Goal: Task Accomplishment & Management: Complete application form

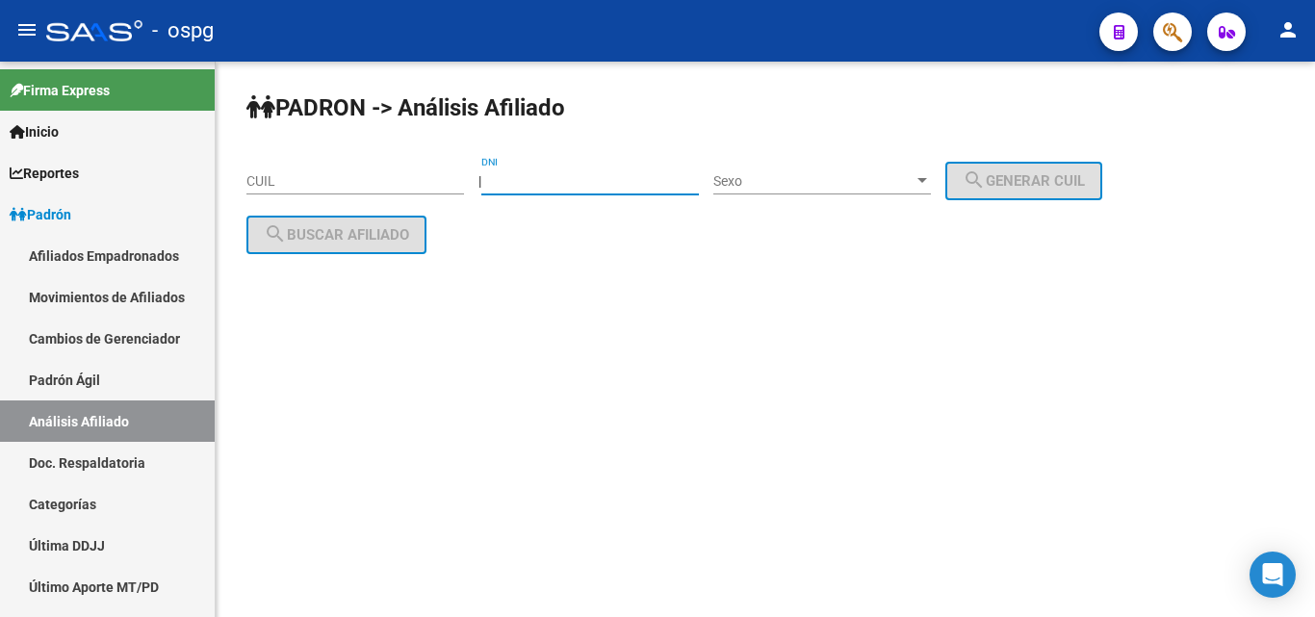
click at [580, 184] on input "DNI" at bounding box center [590, 181] width 218 height 16
paste input "36561588"
type input "36561588"
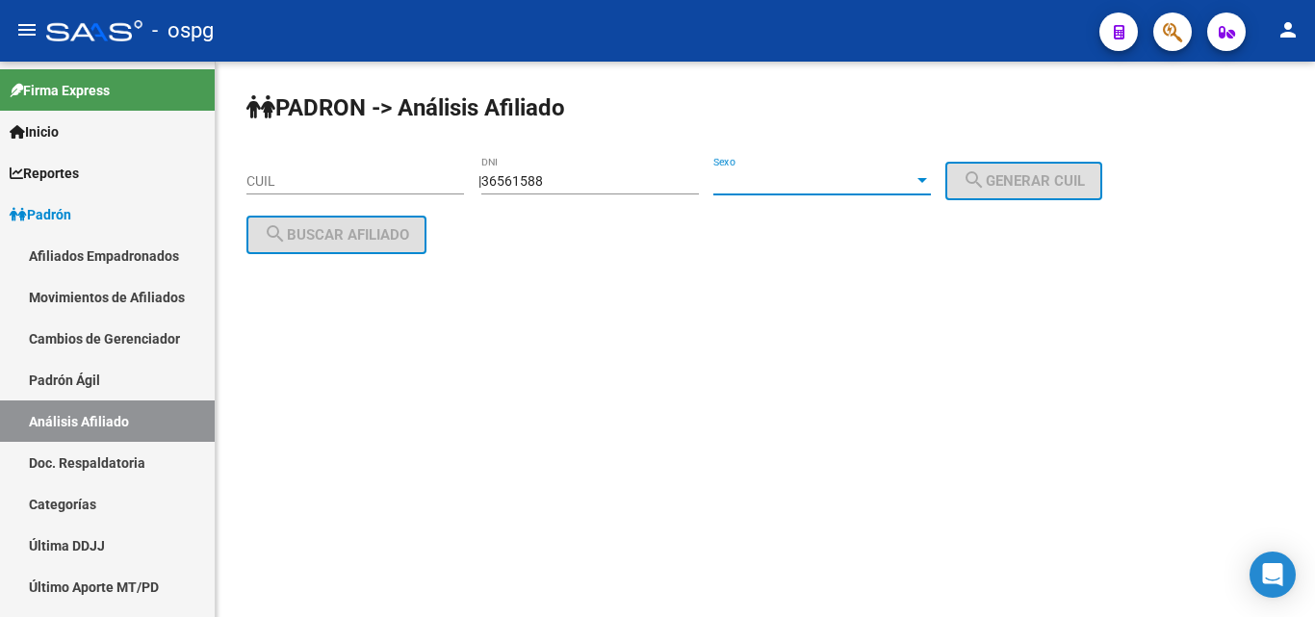
click at [787, 186] on span "Sexo" at bounding box center [813, 181] width 200 height 16
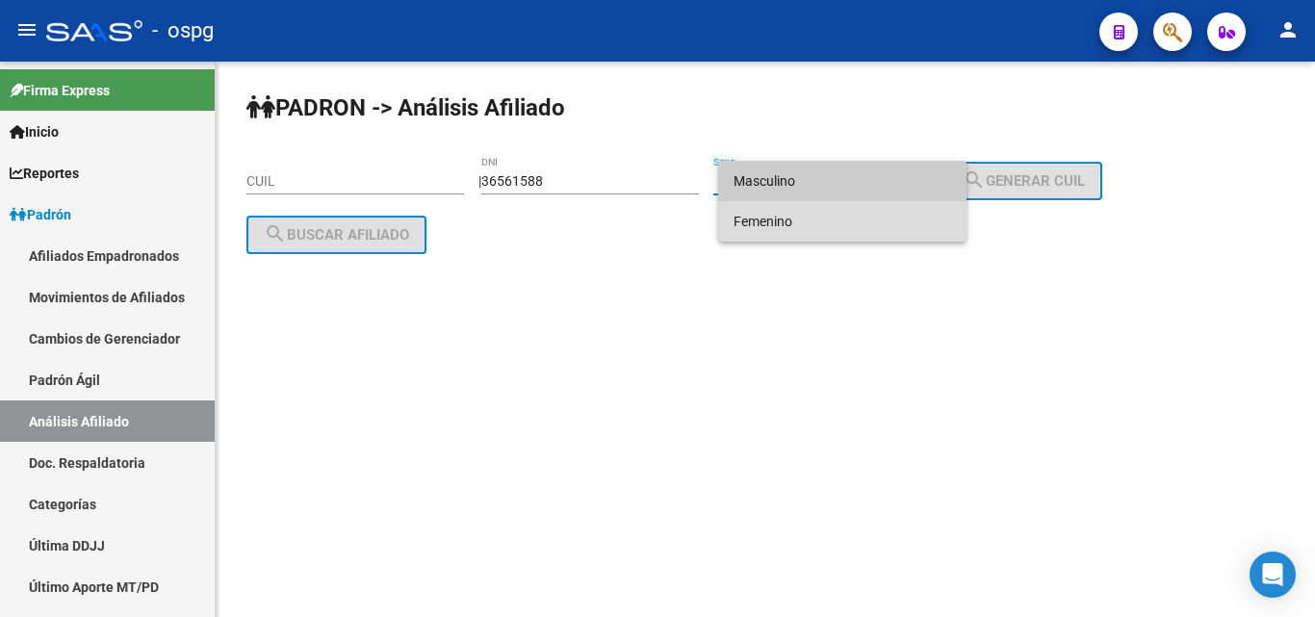
drag, startPoint x: 749, startPoint y: 220, endPoint x: 935, endPoint y: 207, distance: 186.3
click at [760, 219] on span "Femenino" at bounding box center [843, 221] width 218 height 40
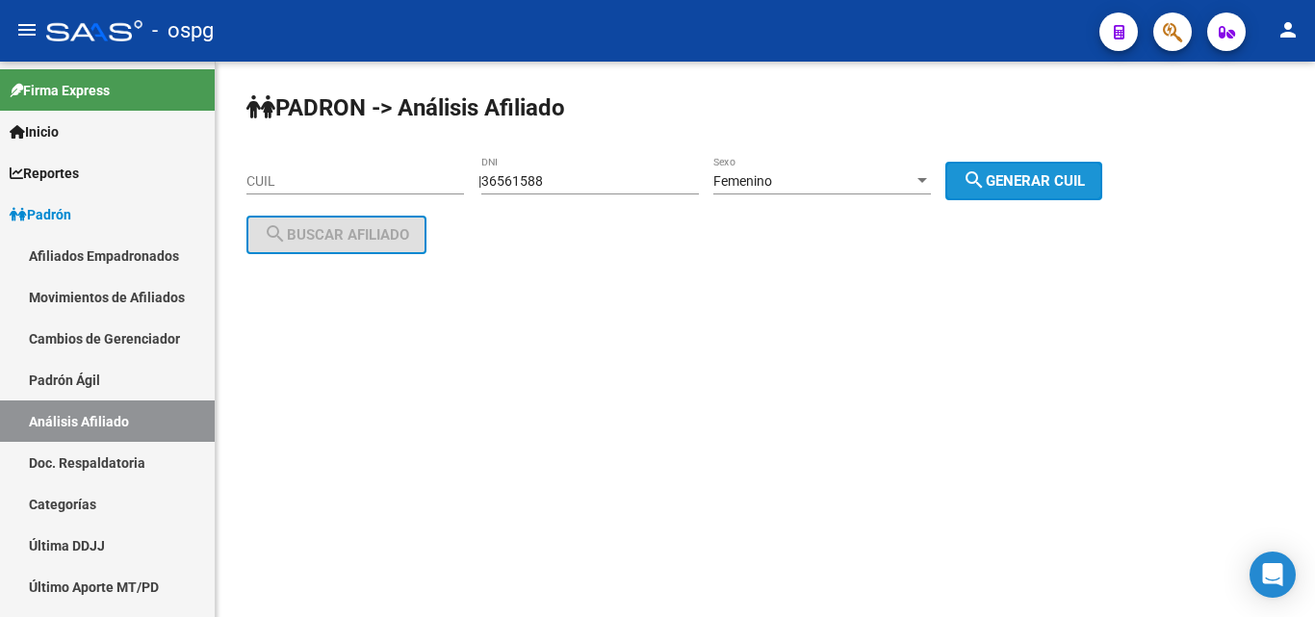
click at [1019, 182] on span "search Generar CUIL" at bounding box center [1024, 180] width 122 height 17
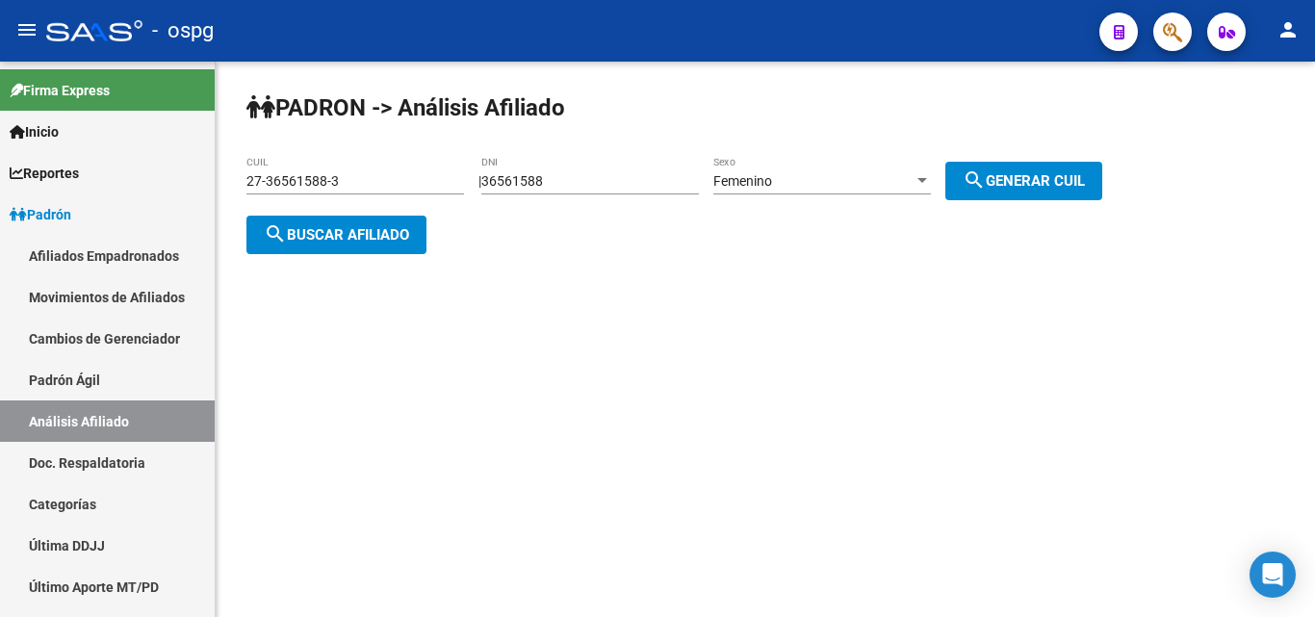
click at [335, 230] on span "search Buscar afiliado" at bounding box center [336, 234] width 145 height 17
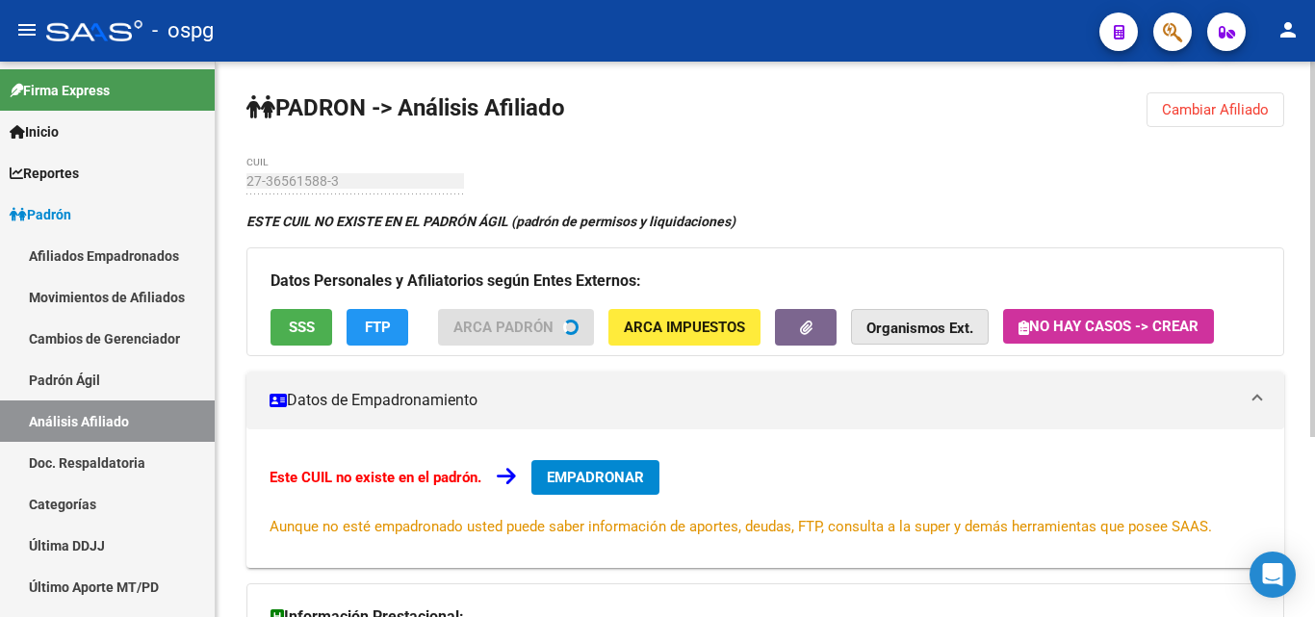
click at [869, 338] on button "Organismos Ext." at bounding box center [920, 327] width 138 height 36
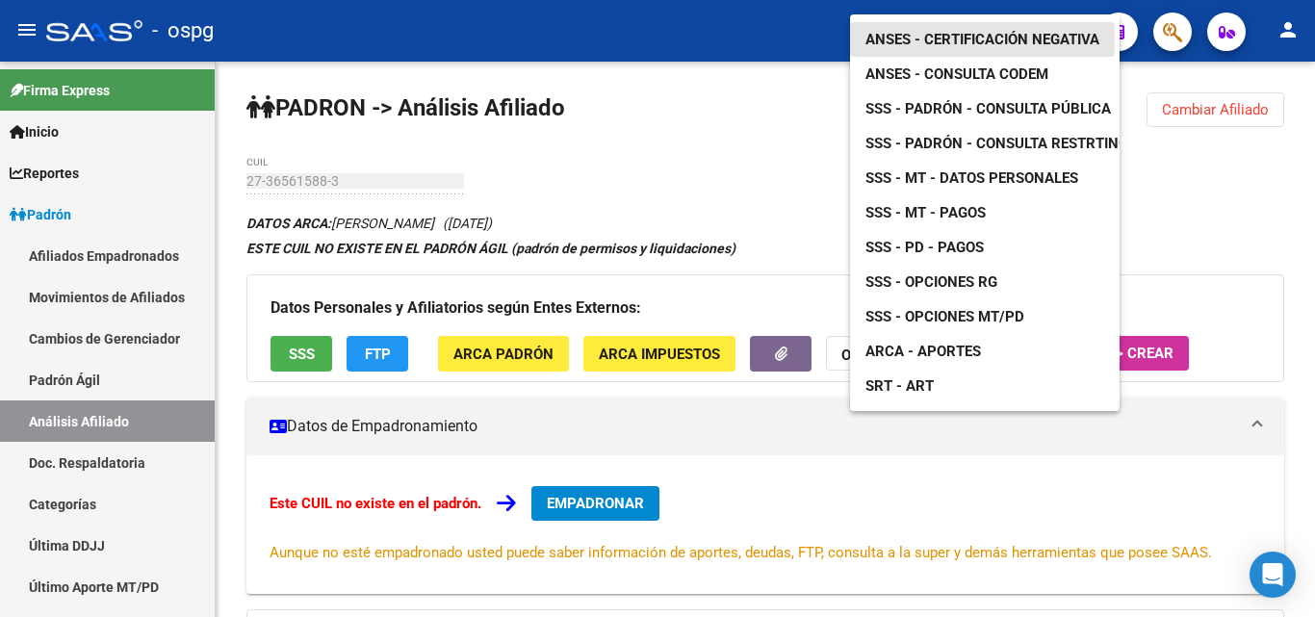
click at [957, 31] on span "ANSES - Certificación Negativa" at bounding box center [982, 39] width 234 height 17
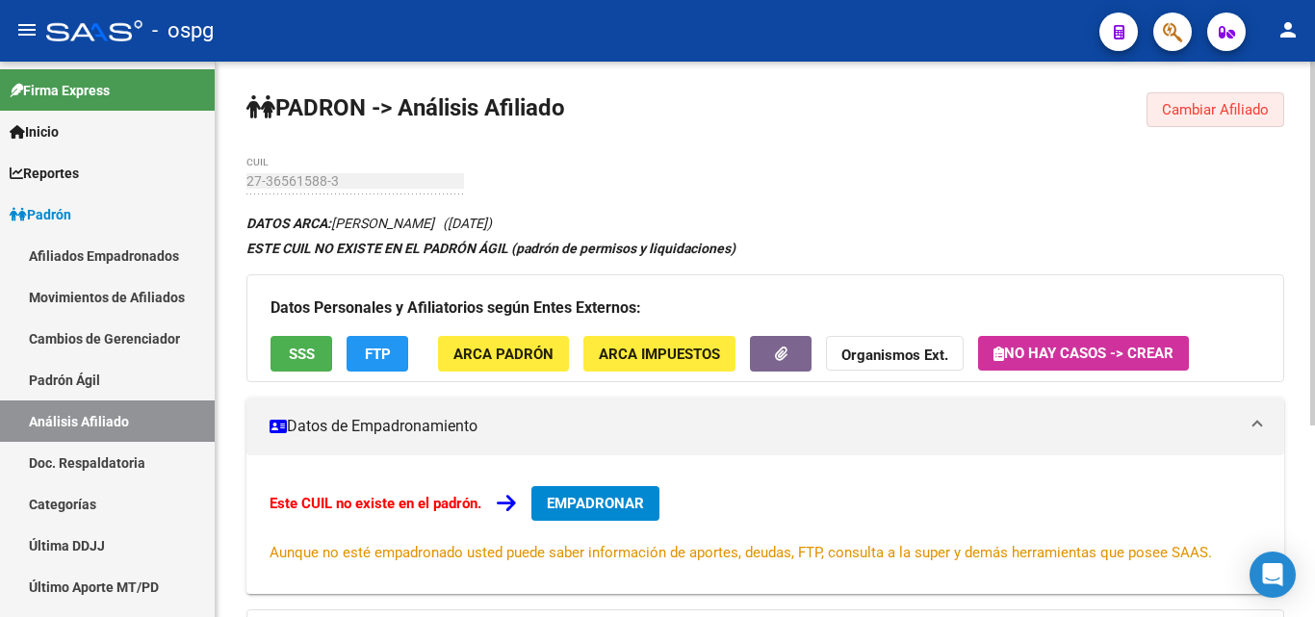
click at [1253, 123] on button "Cambiar Afiliado" at bounding box center [1216, 109] width 138 height 35
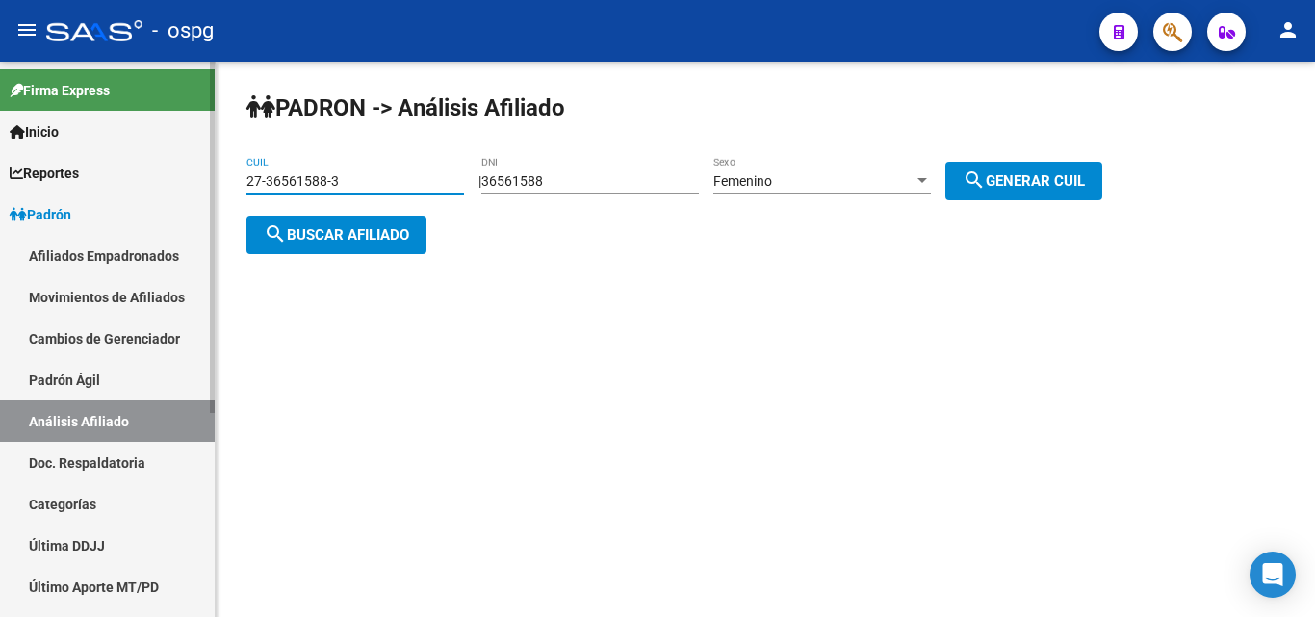
drag, startPoint x: 407, startPoint y: 180, endPoint x: 0, endPoint y: 97, distance: 415.6
click at [0, 107] on mat-sidenav-container "Firma Express Inicio Calendario SSS Instructivos Contacto OS Reportes Ingresos …" at bounding box center [657, 339] width 1315 height 555
type input "20-35980063-1"
click at [367, 232] on span "search Buscar afiliado" at bounding box center [336, 234] width 145 height 17
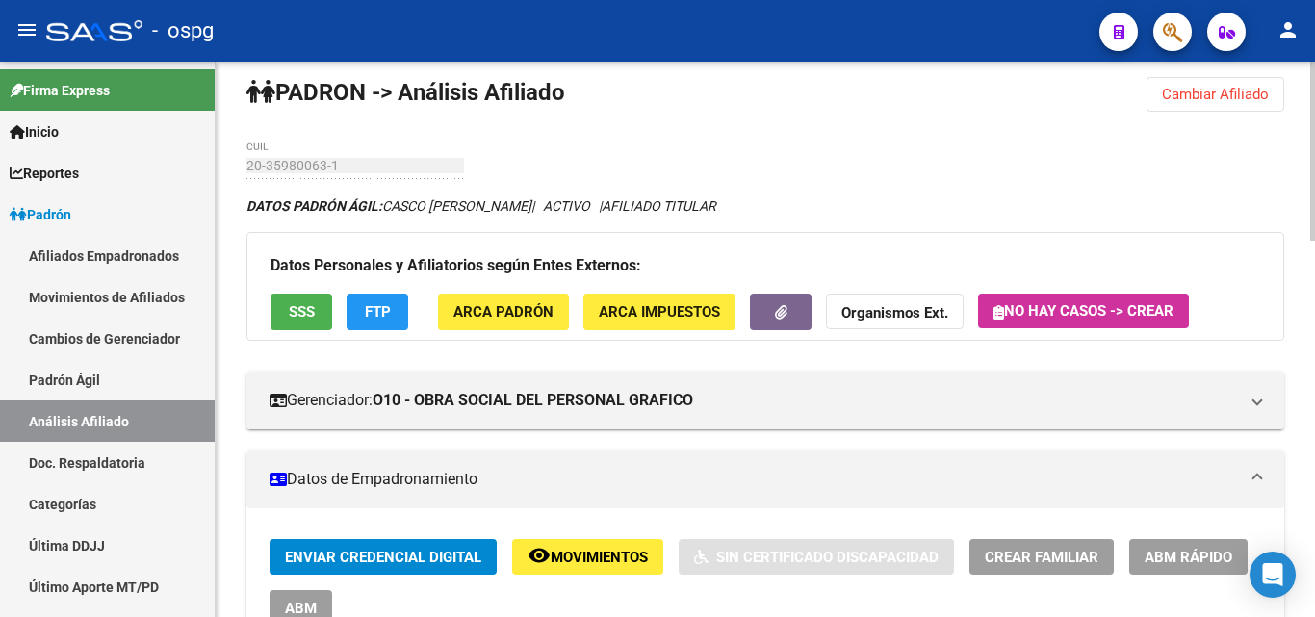
scroll to position [208, 0]
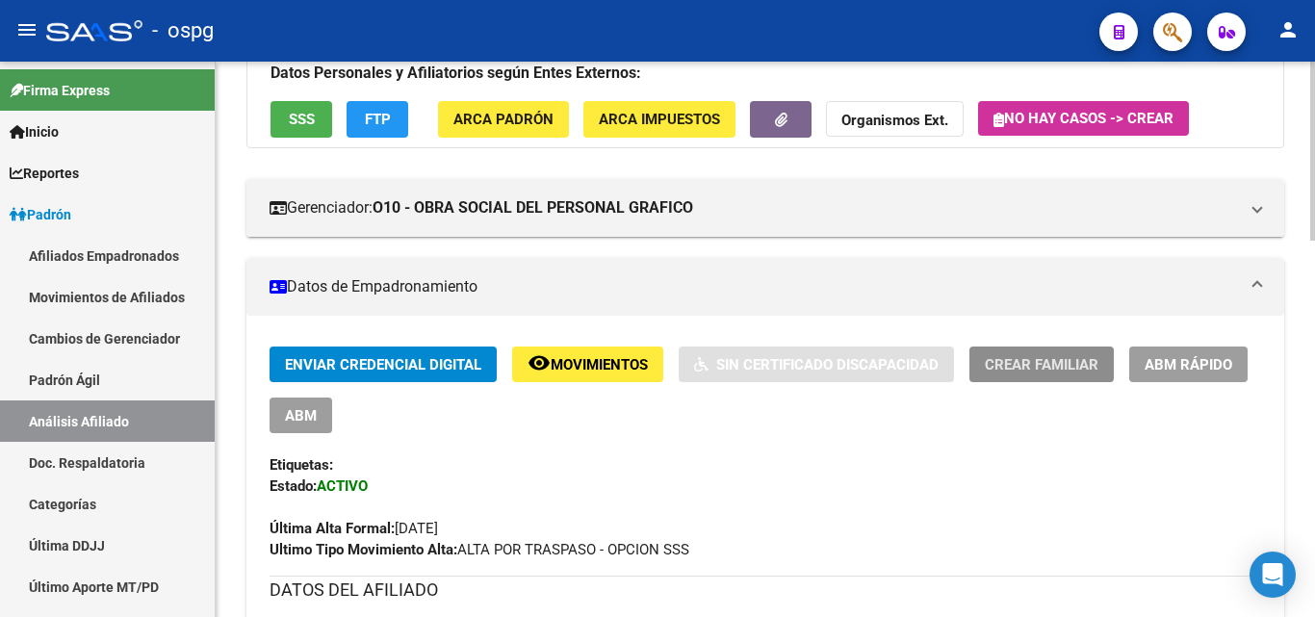
click at [1045, 369] on span "Crear Familiar" at bounding box center [1042, 364] width 114 height 17
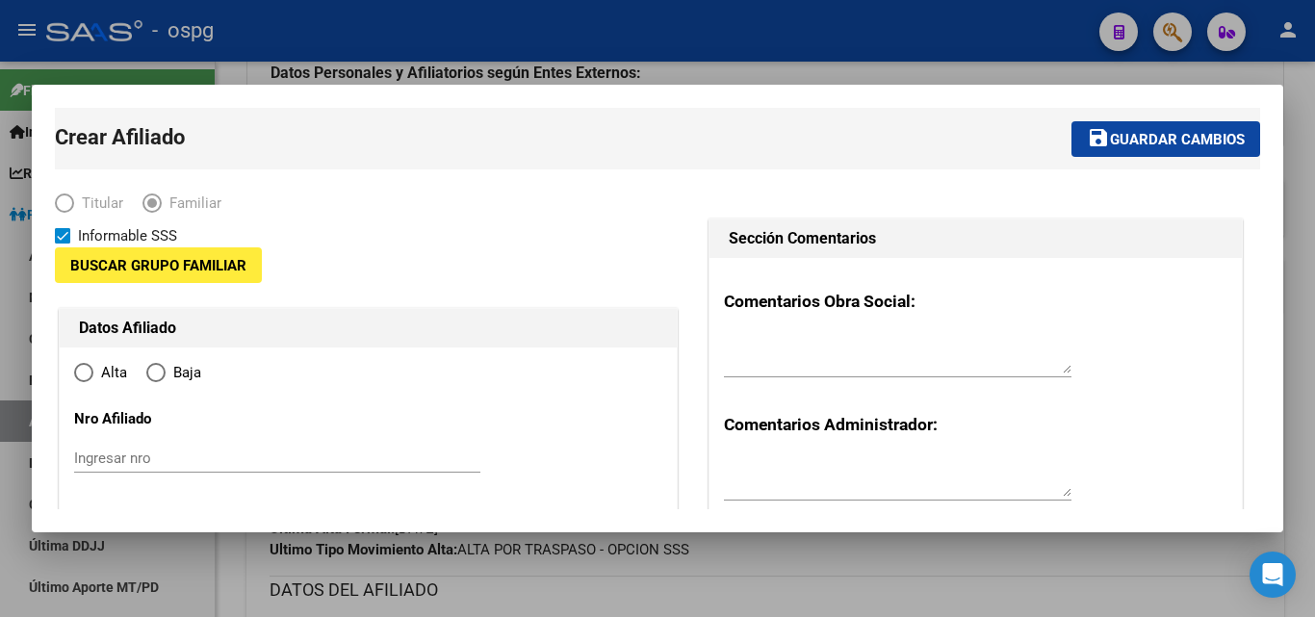
type input "20-12160224-6"
type input "CIUDADELA"
type input "1702"
type input "BESARES 4573"
type input "4"
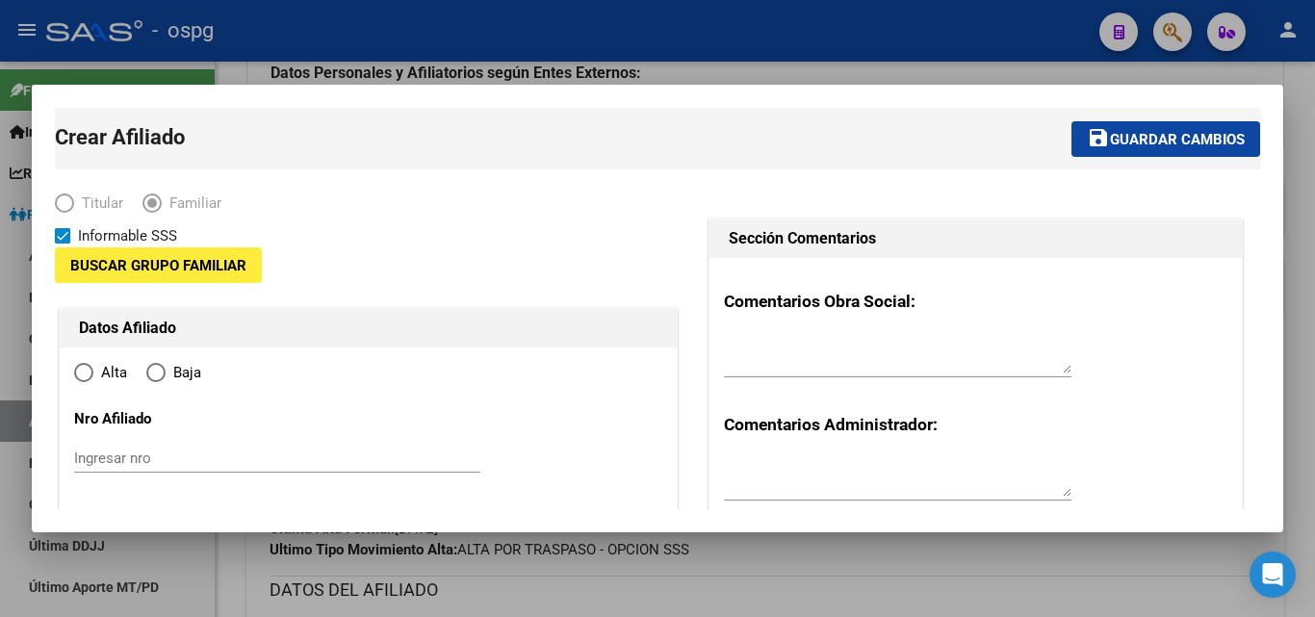
type input "1"
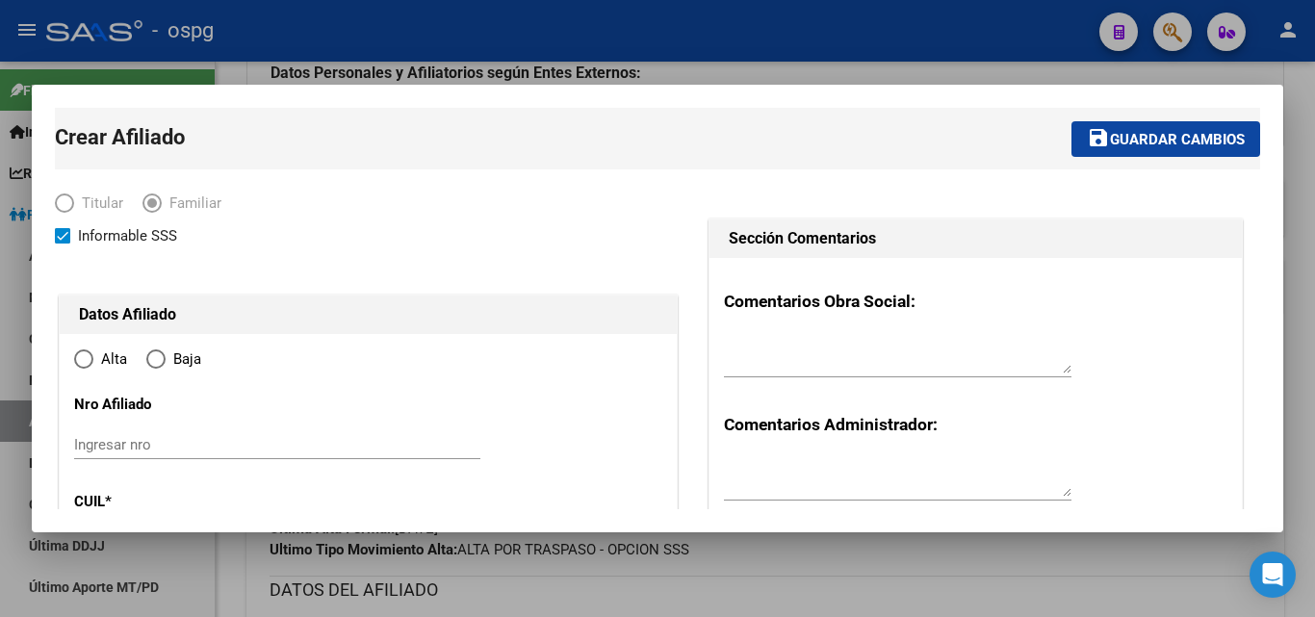
radio input "true"
type input "20-12160224-6"
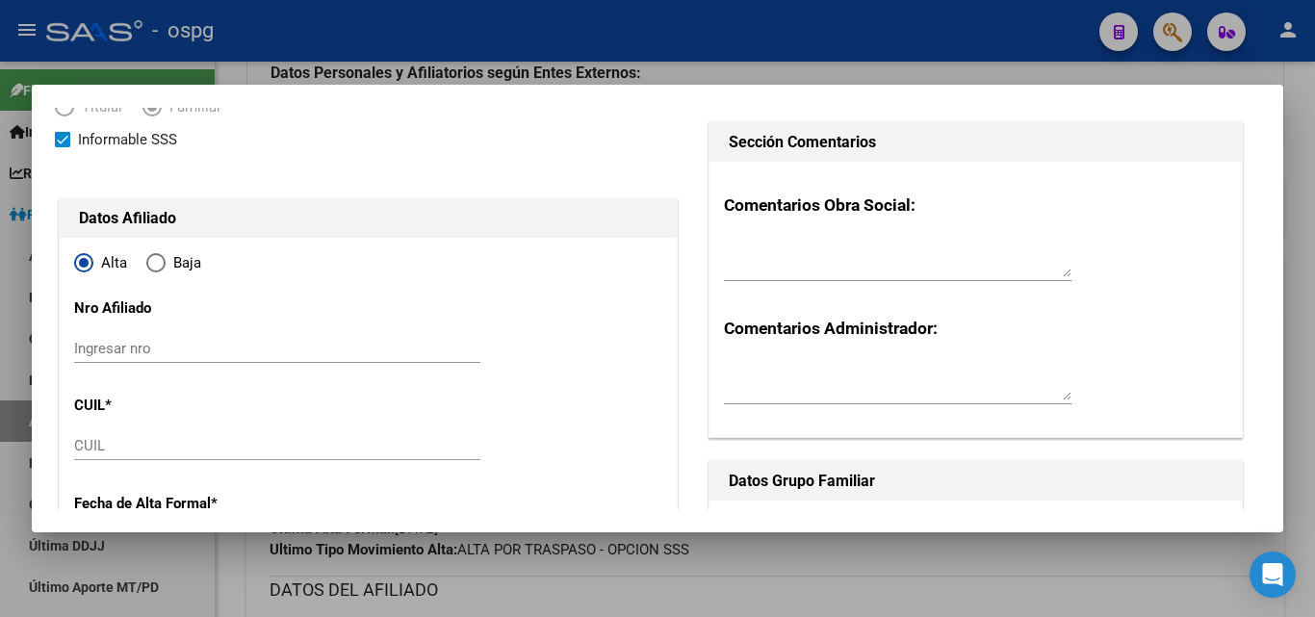
scroll to position [193, 0]
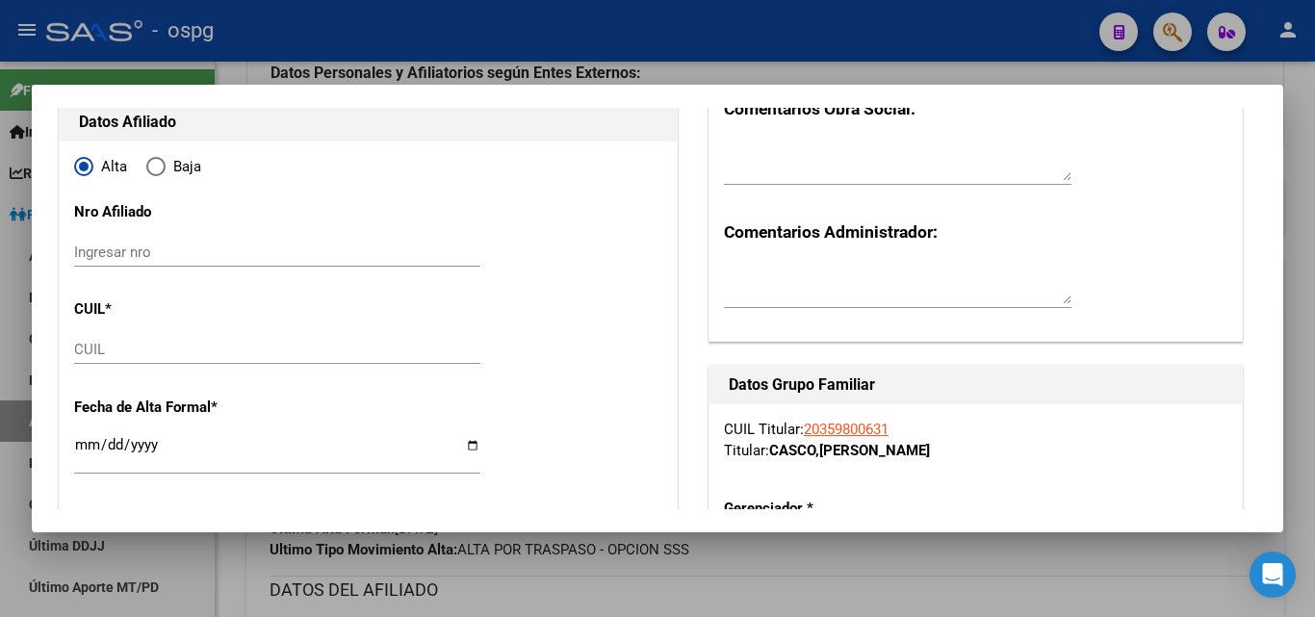
click at [133, 348] on input "CUIL" at bounding box center [277, 349] width 406 height 17
paste input "20-53434995-6"
type input "20-53434995-6"
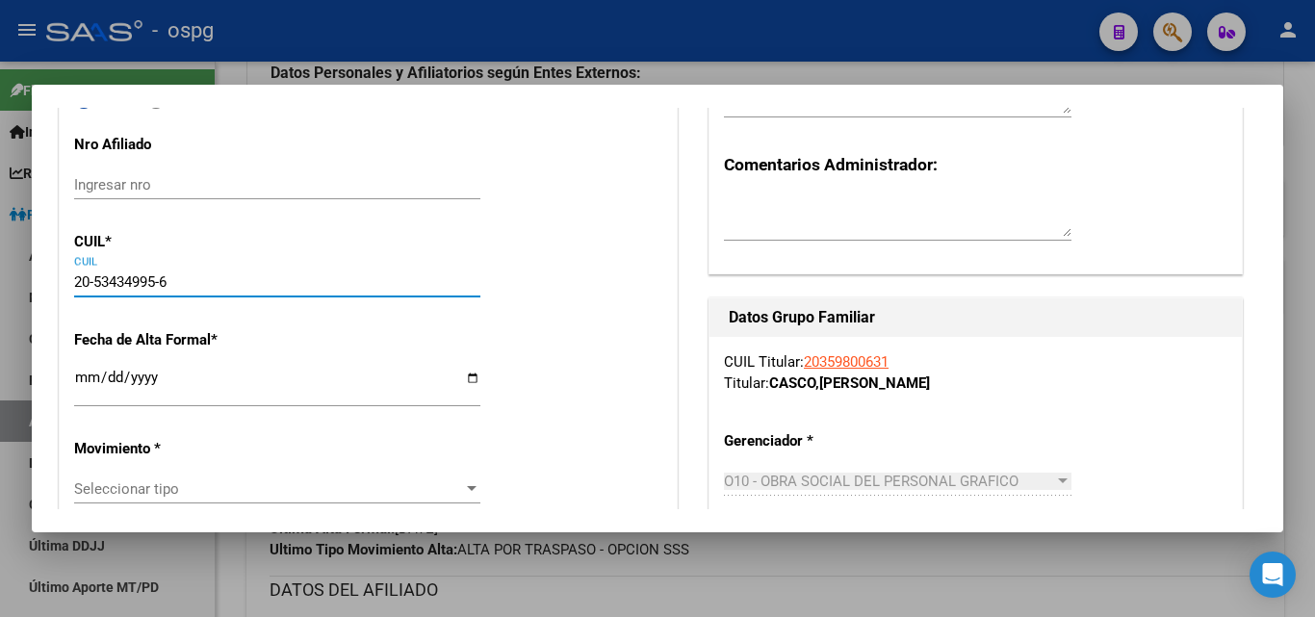
scroll to position [289, 0]
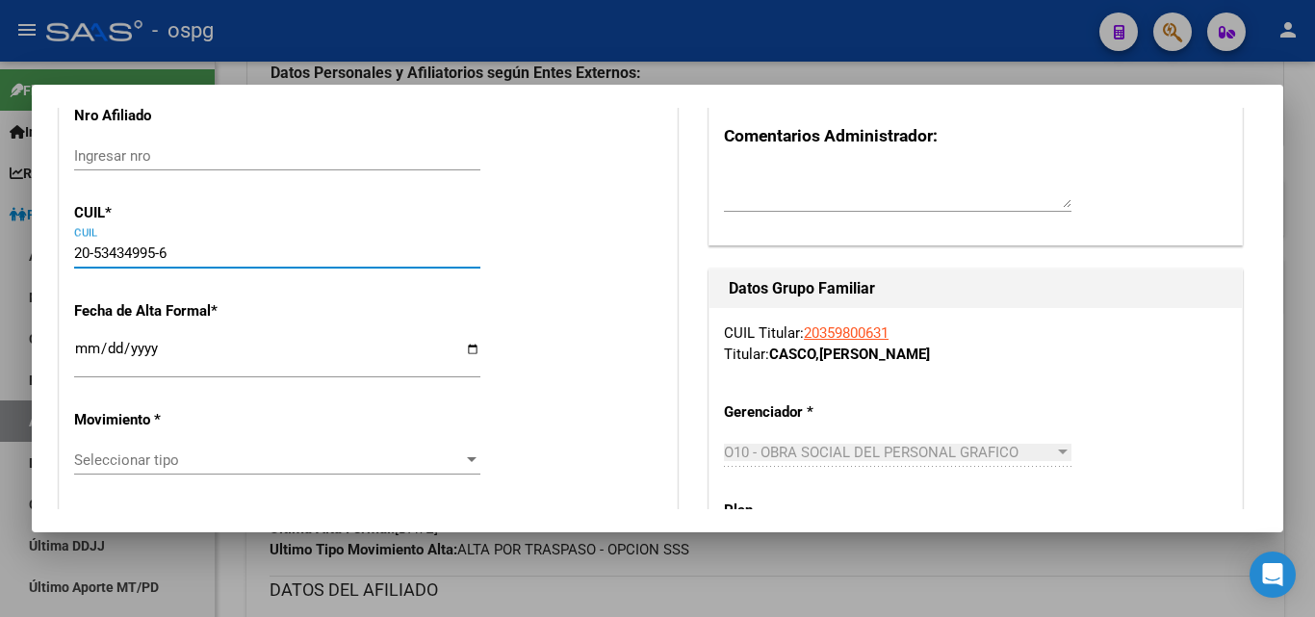
type input "53434995"
type input "[PERSON_NAME]"
type input "[DATE]"
type input "CIUDADELA"
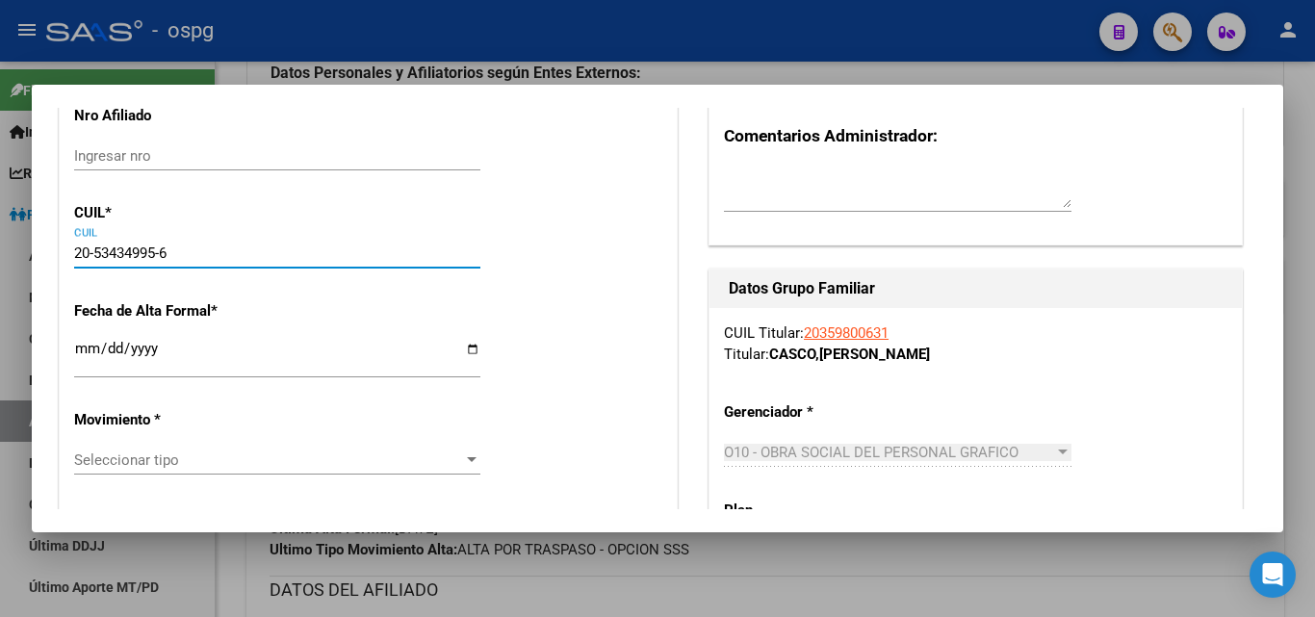
type input "BESARES"
type input "4573"
type input "20-53434995-6"
click at [81, 348] on input "Ingresar fecha" at bounding box center [277, 356] width 406 height 31
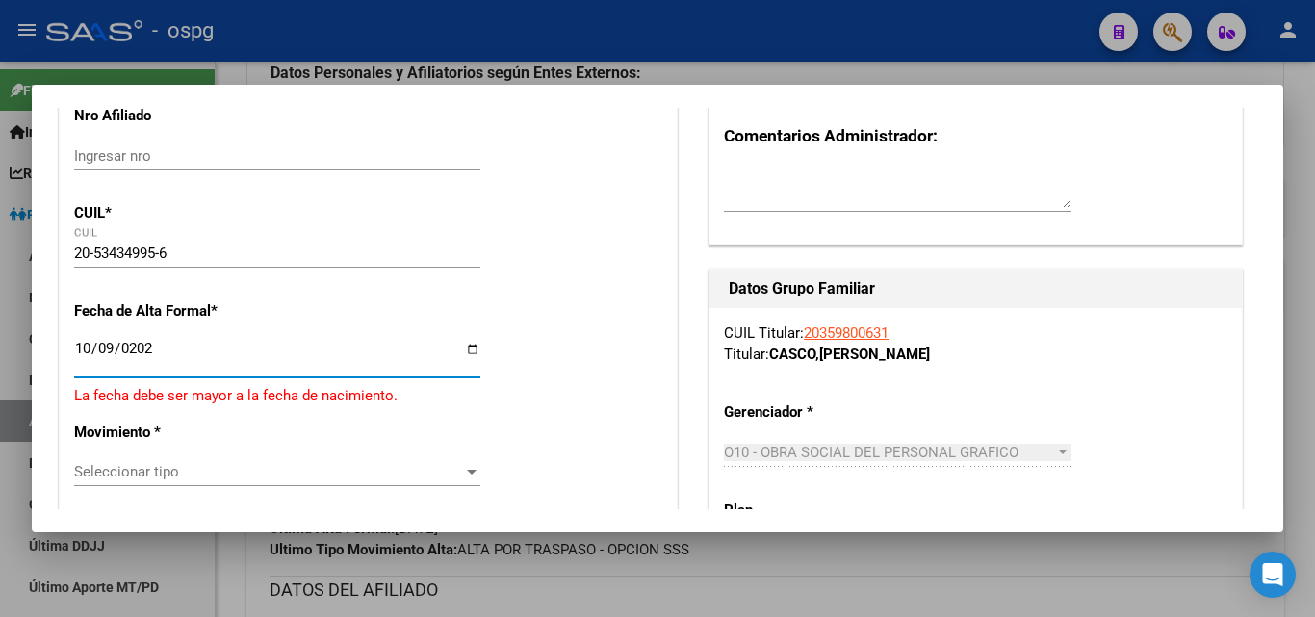
type input "[DATE]"
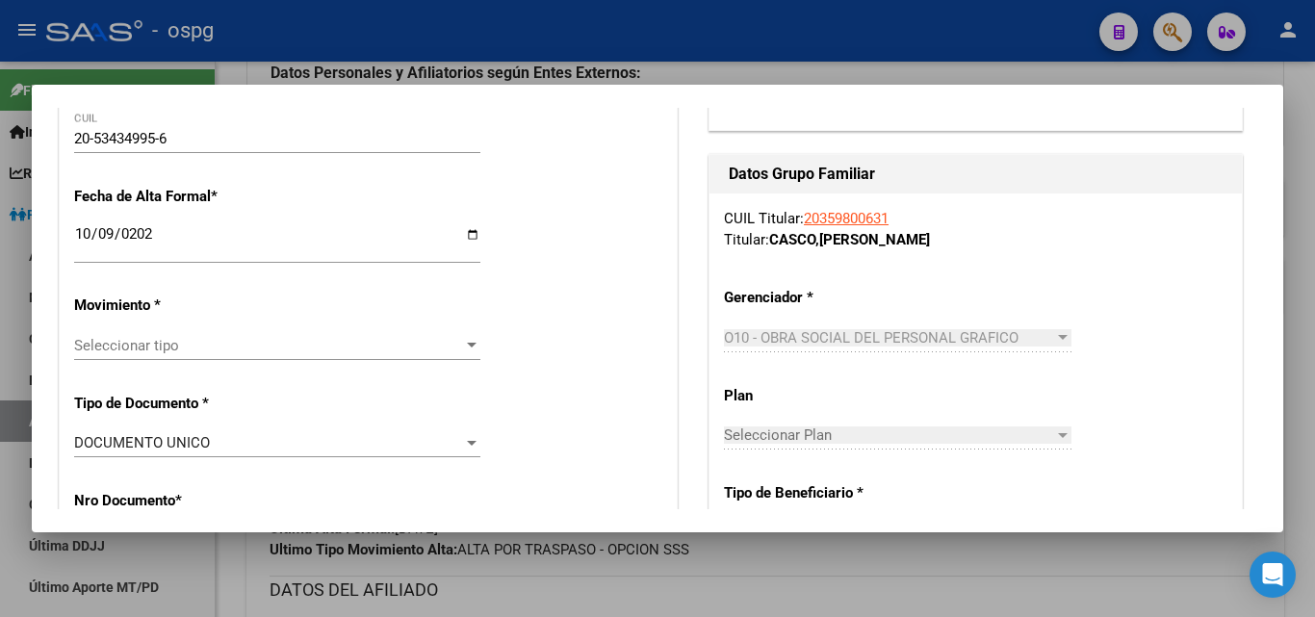
scroll to position [578, 0]
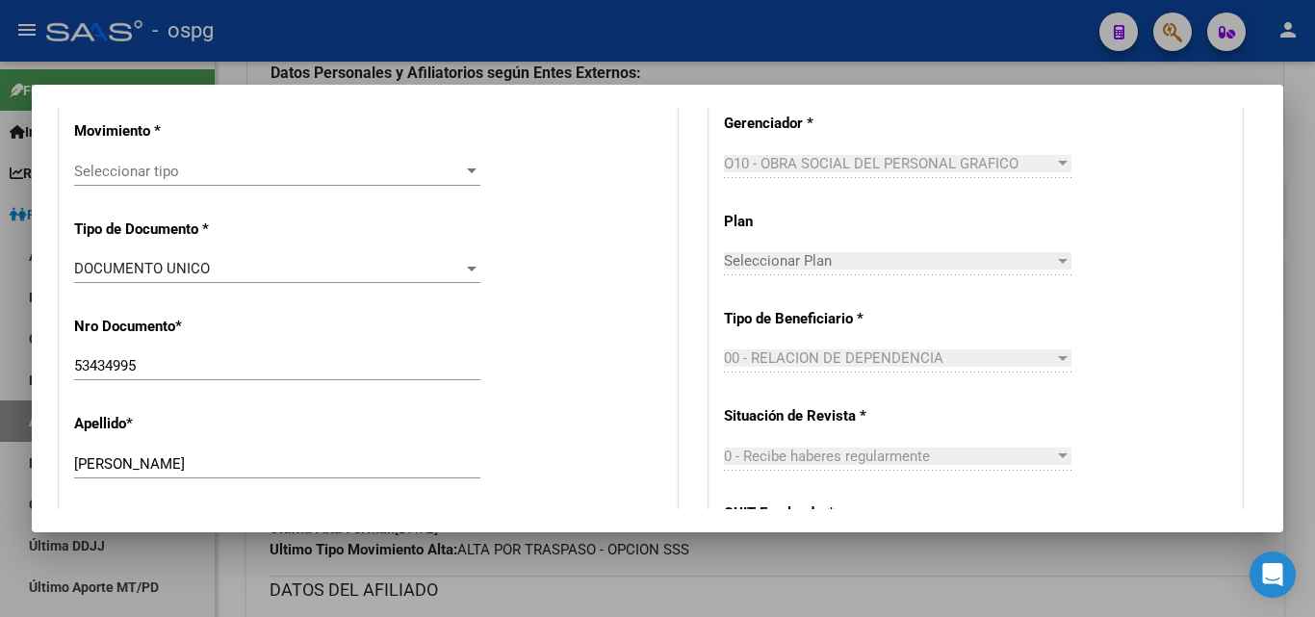
click at [216, 188] on div "Seleccionar tipo Seleccionar tipo" at bounding box center [277, 180] width 406 height 47
click at [224, 173] on span "Seleccionar tipo" at bounding box center [268, 171] width 389 height 17
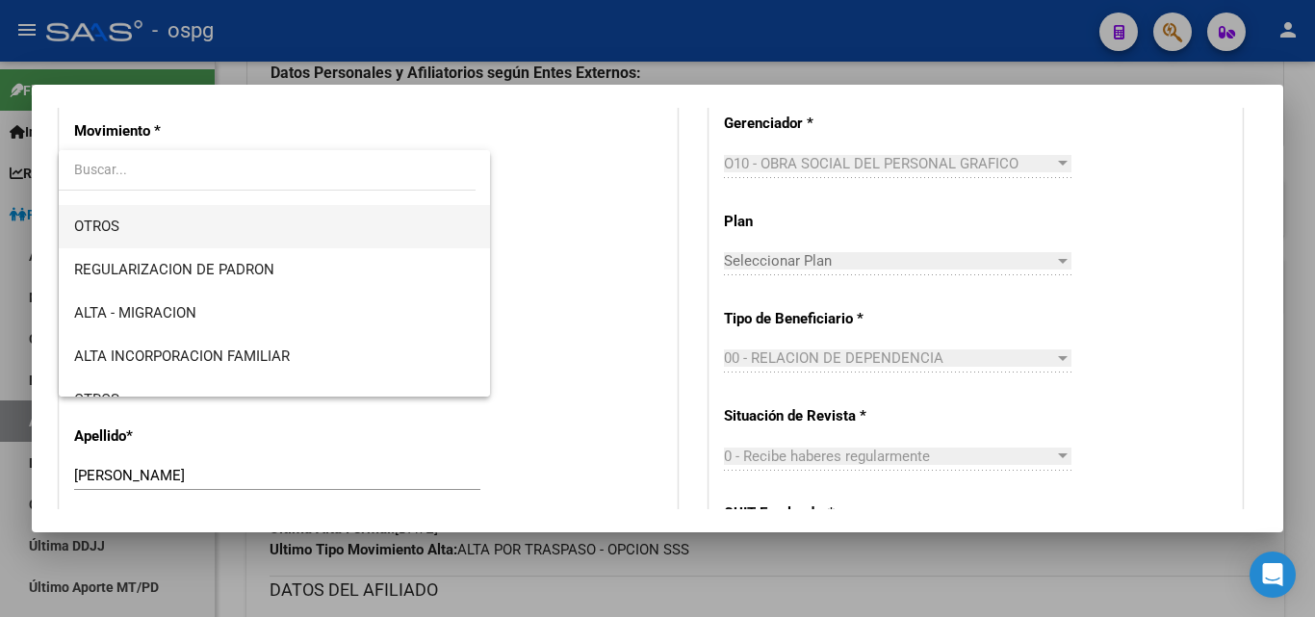
scroll to position [193, 0]
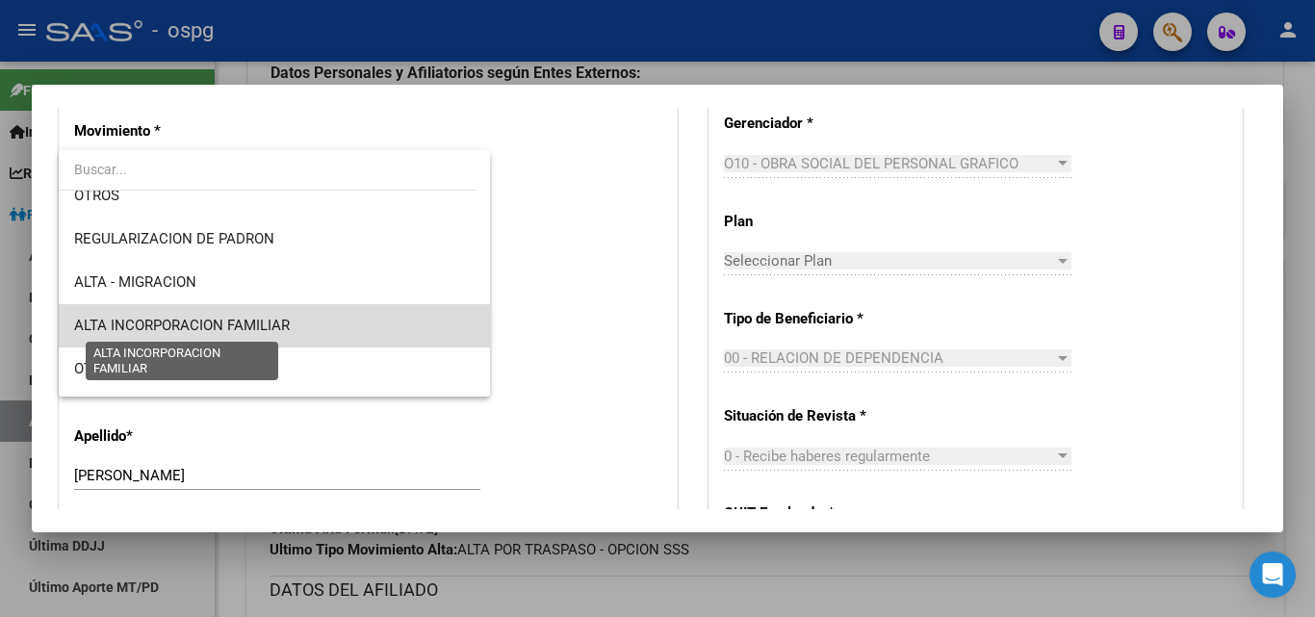
click at [287, 320] on span "ALTA INCORPORACION FAMILIAR" at bounding box center [182, 325] width 216 height 17
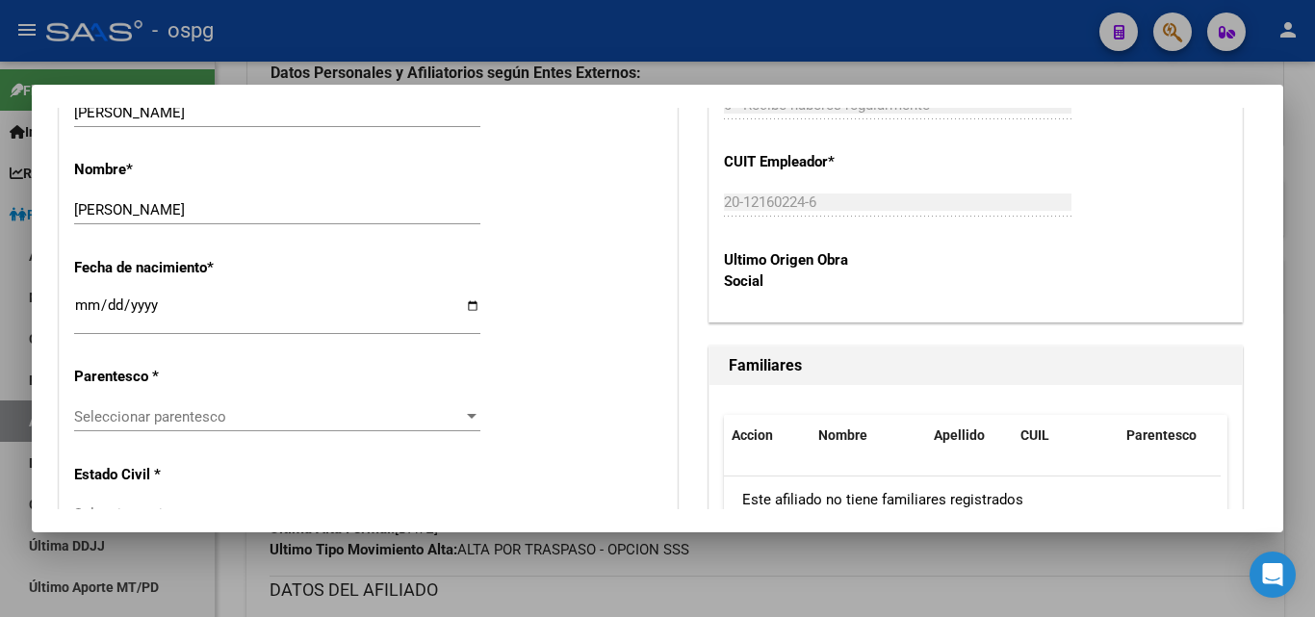
scroll to position [963, 0]
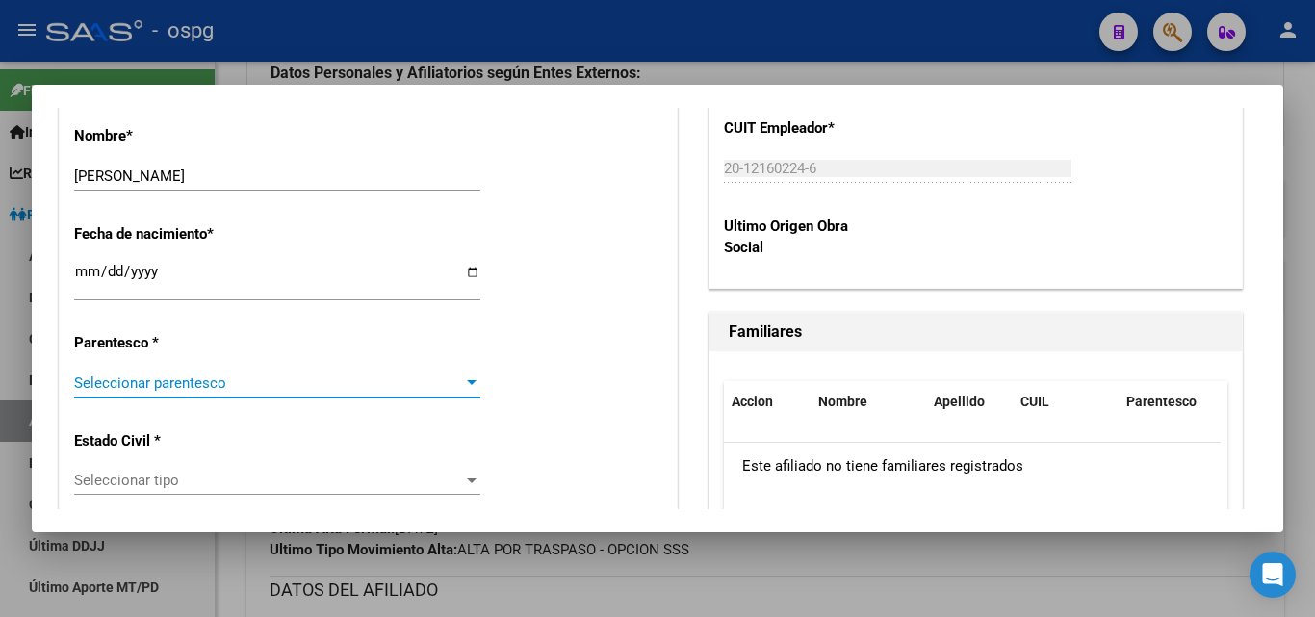
click at [123, 391] on span "Seleccionar parentesco" at bounding box center [268, 382] width 389 height 17
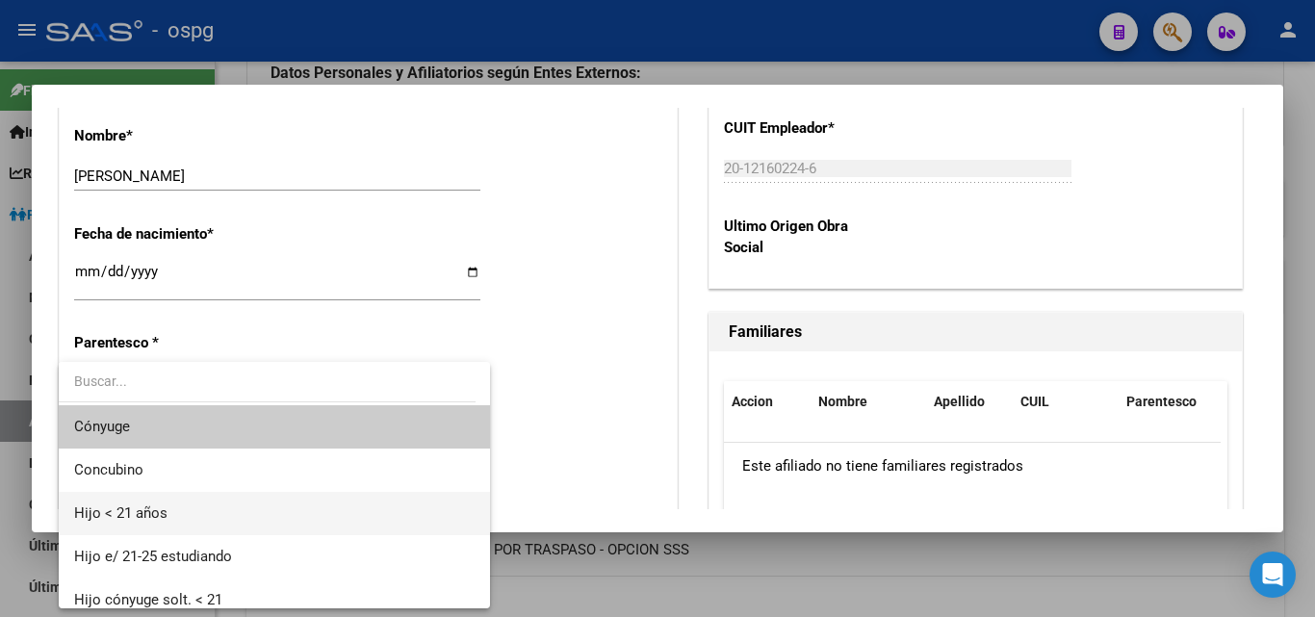
click at [261, 519] on span "Hijo < 21 años" at bounding box center [274, 513] width 400 height 43
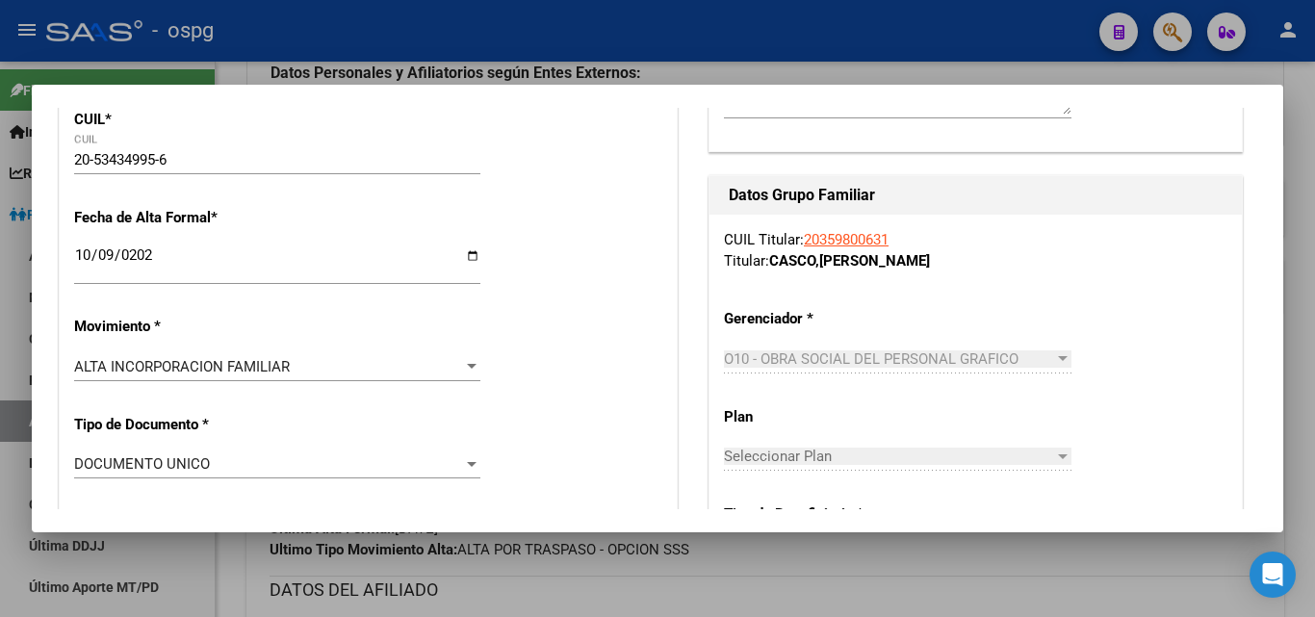
scroll to position [0, 0]
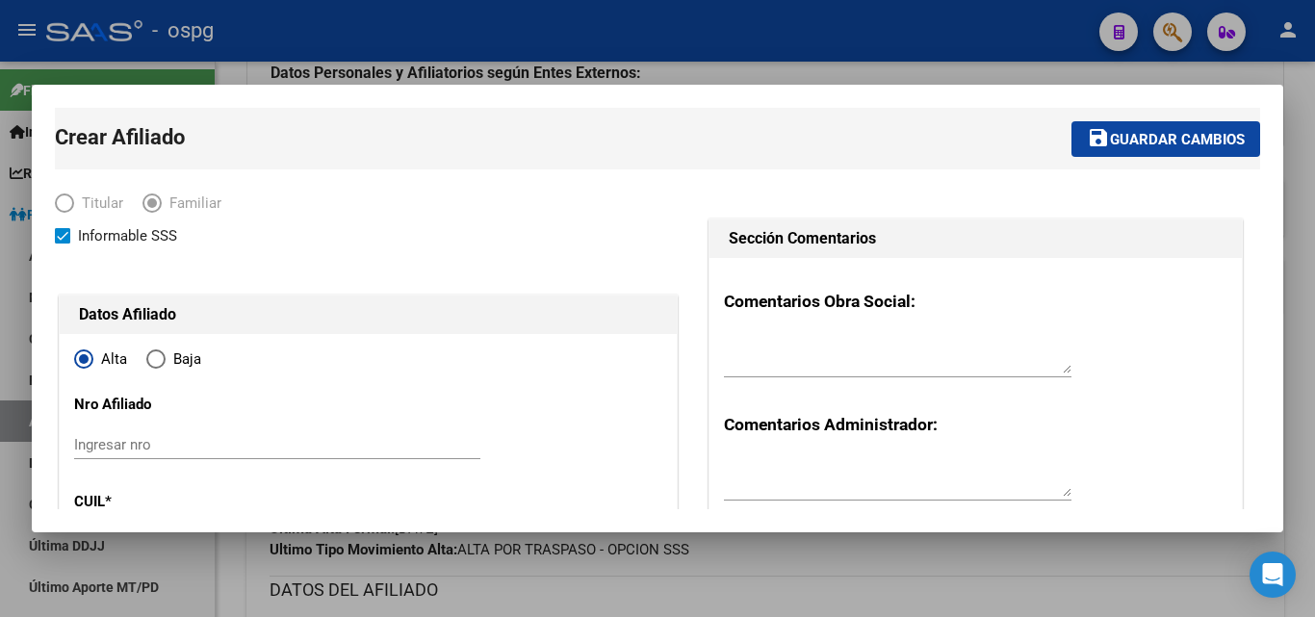
click at [1226, 142] on span "Guardar cambios" at bounding box center [1177, 139] width 135 height 17
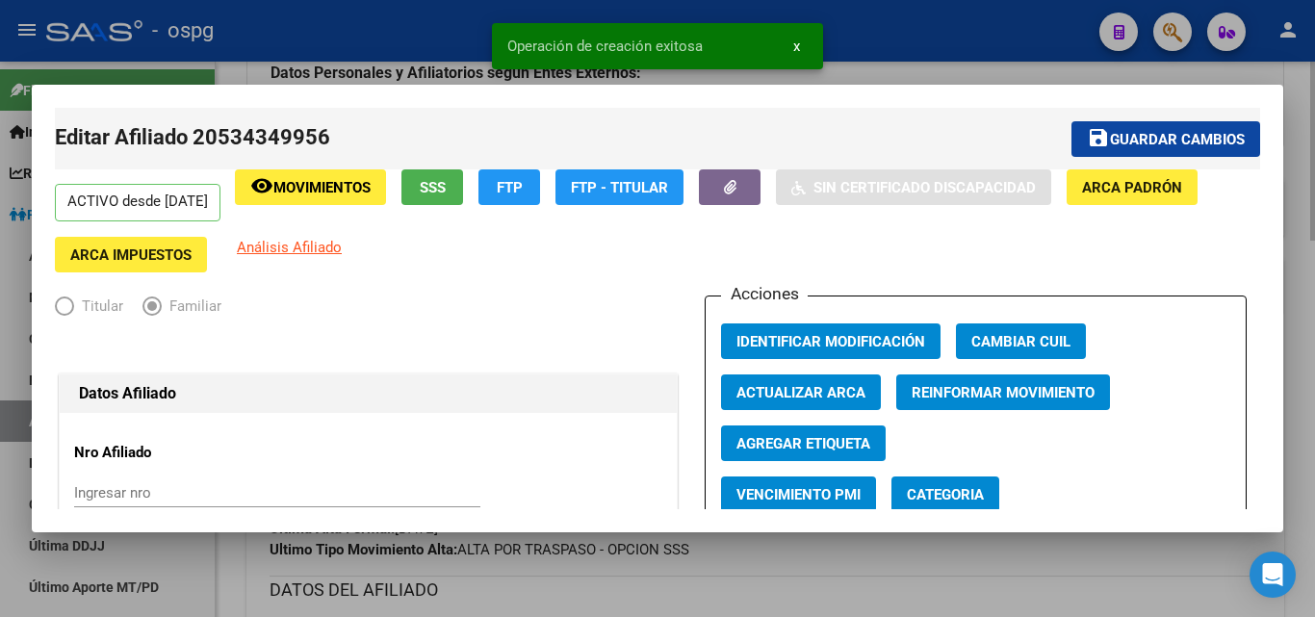
click at [1299, 194] on div at bounding box center [657, 308] width 1315 height 617
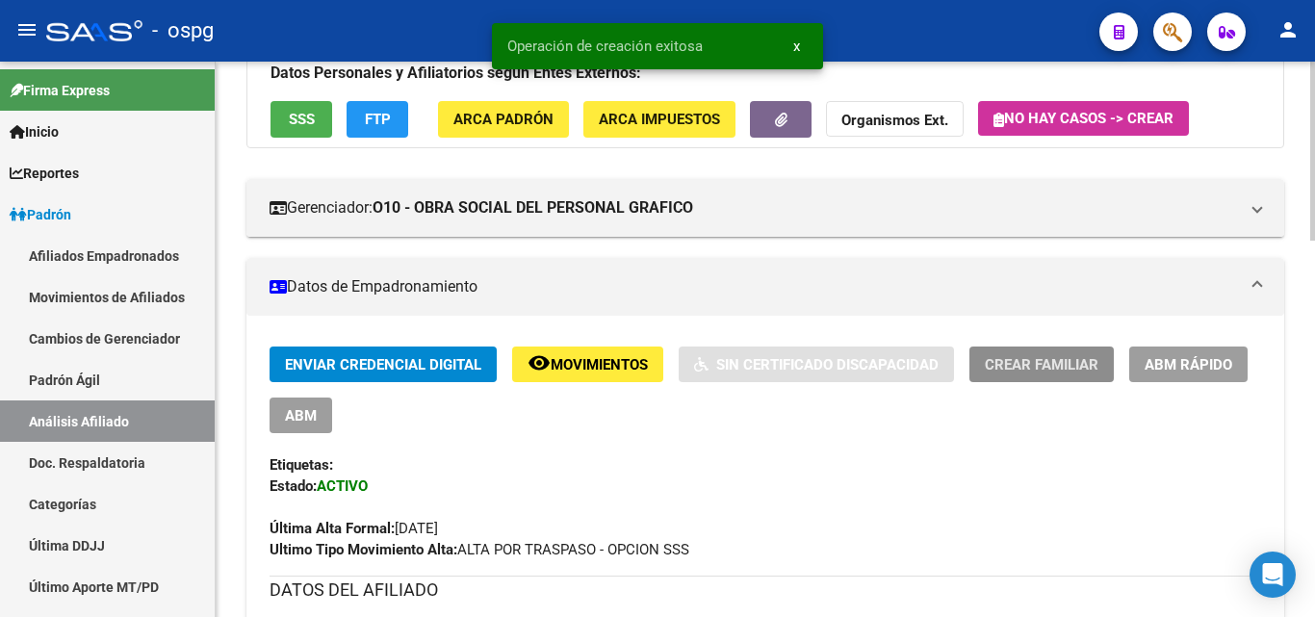
click at [1000, 366] on span "Crear Familiar" at bounding box center [1042, 364] width 114 height 17
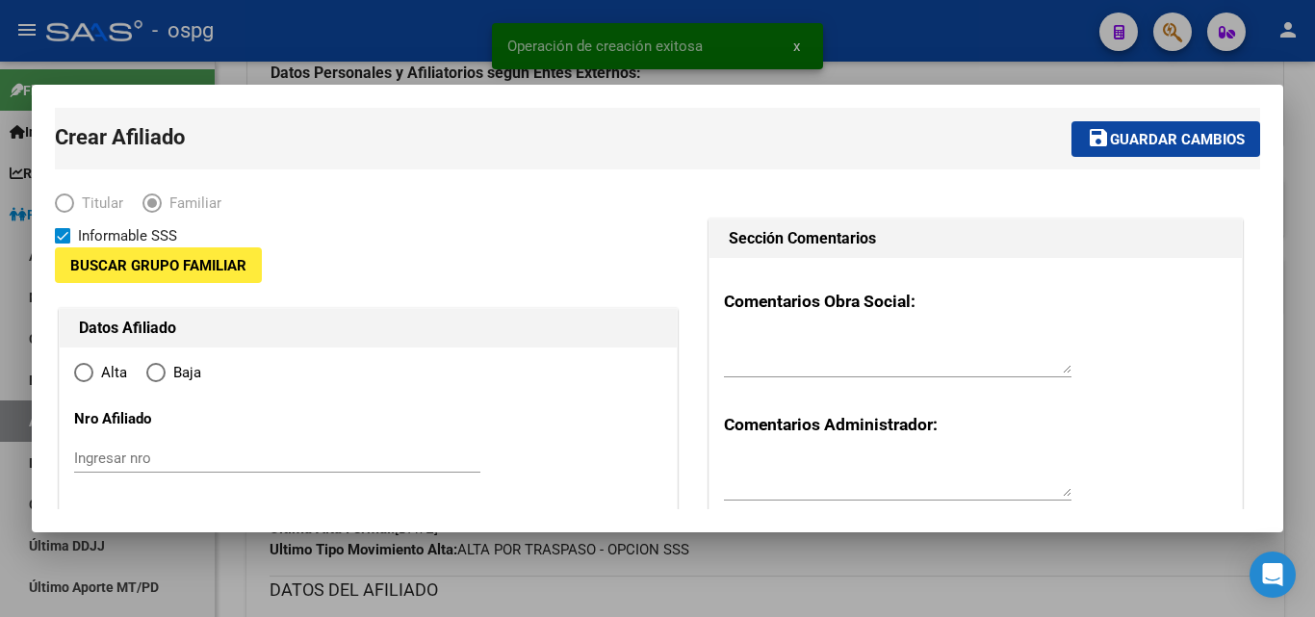
type input "20-12160224-6"
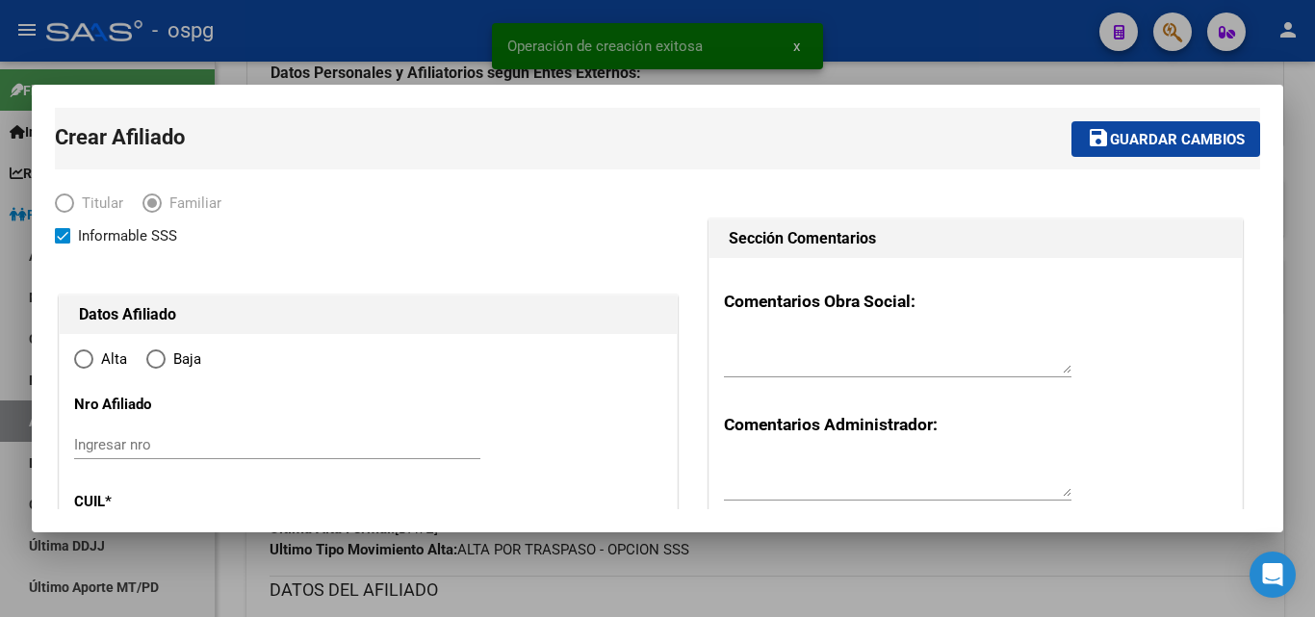
type input "CIUDADELA"
type input "1702"
type input "BESARES 4573"
type input "4"
type input "1"
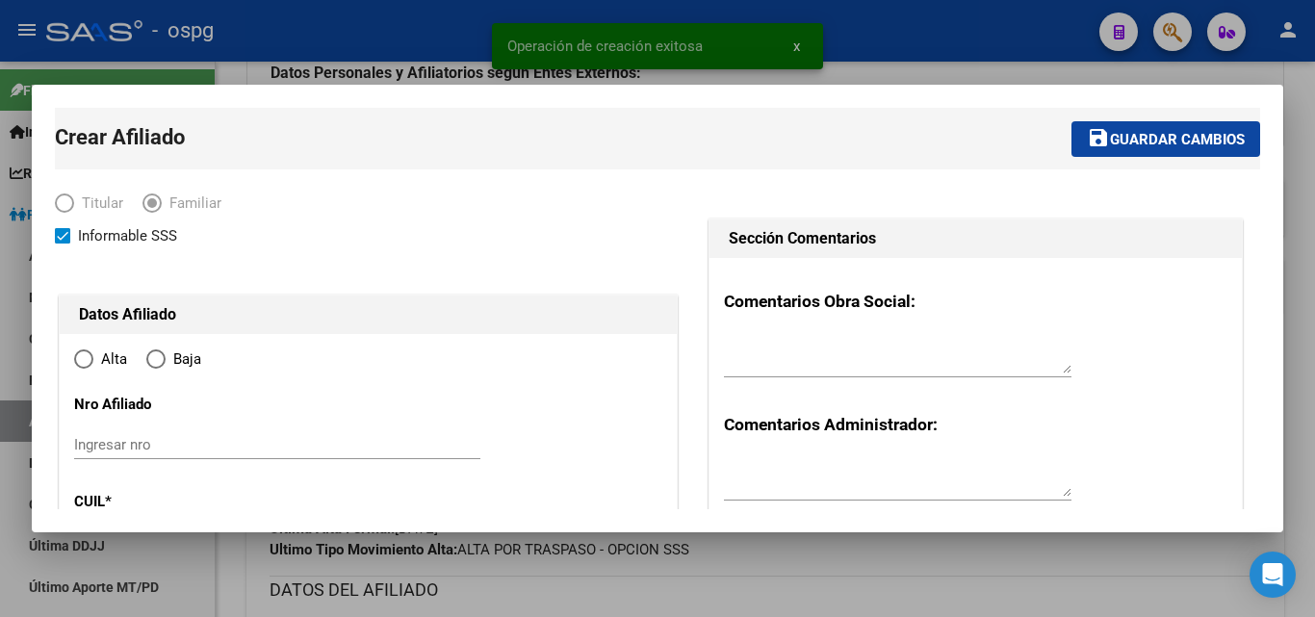
radio input "true"
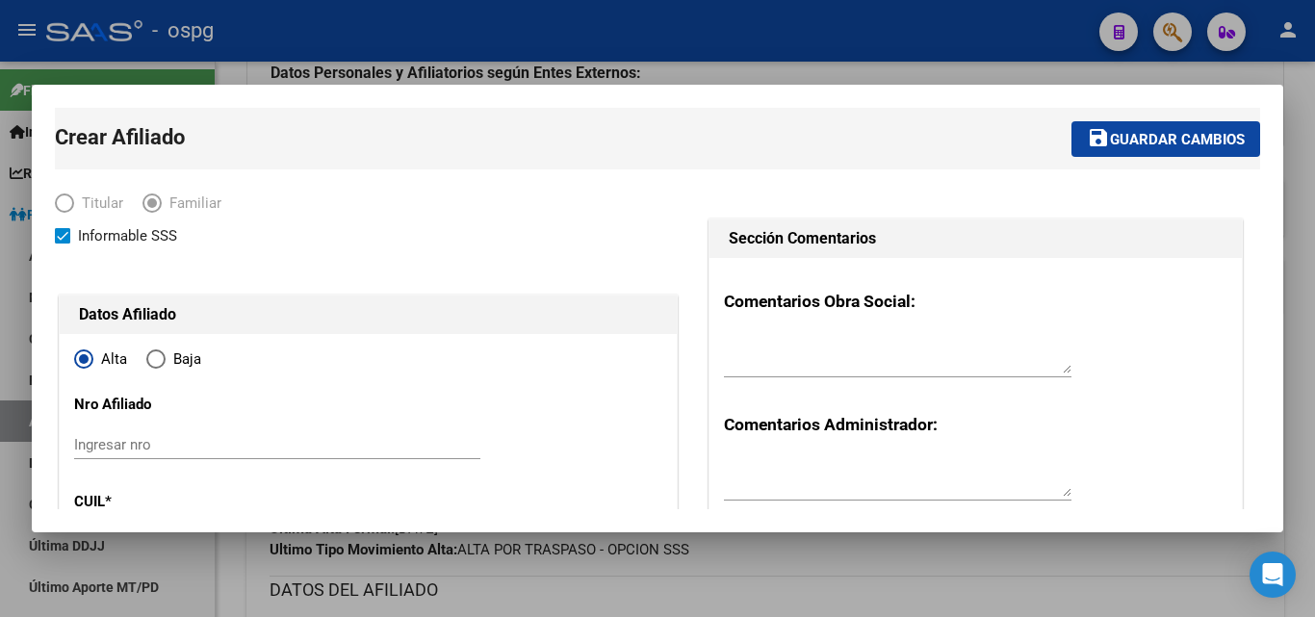
type input "20-12160224-6"
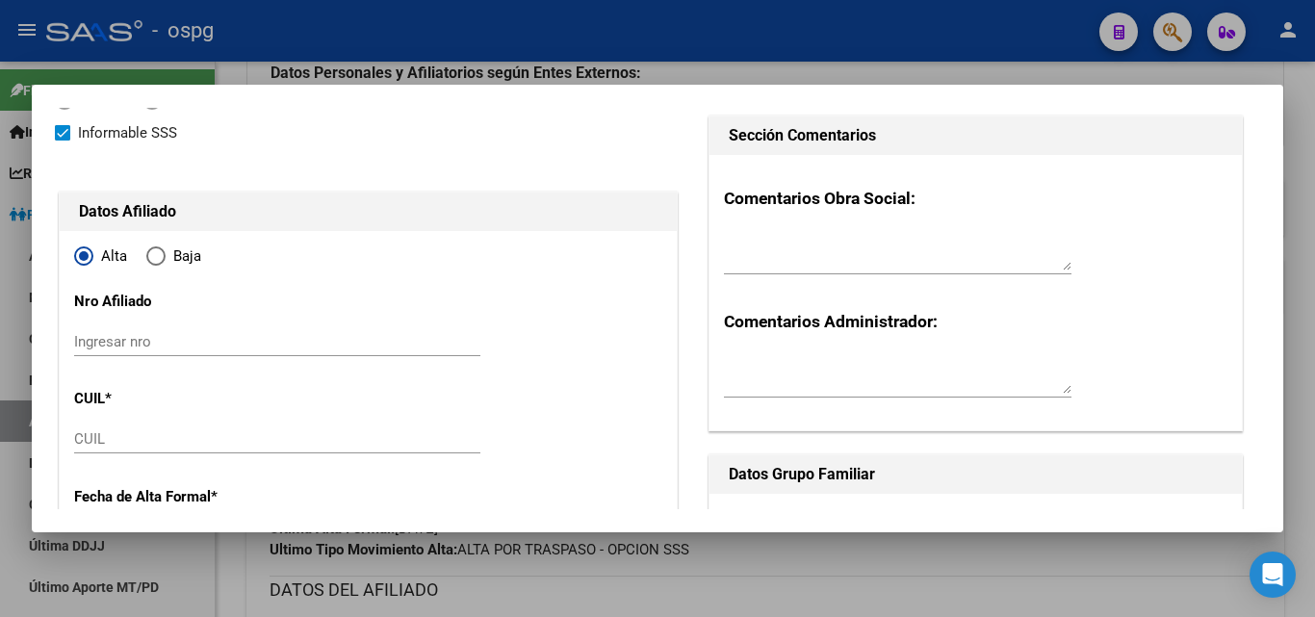
scroll to position [193, 0]
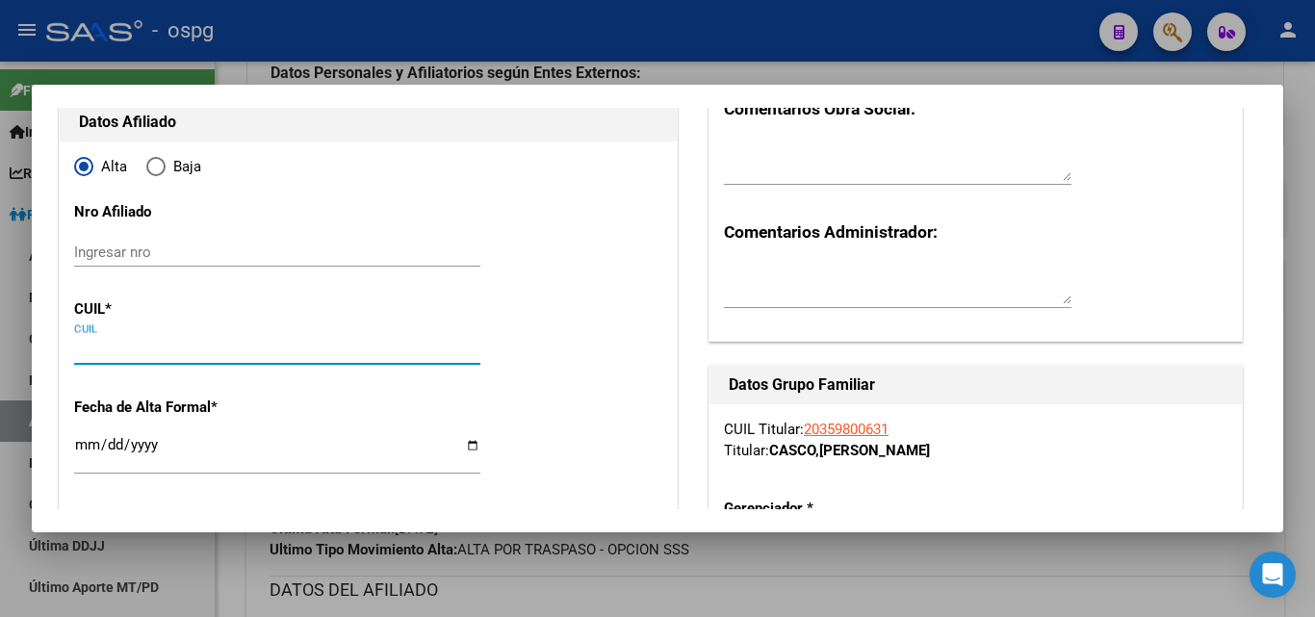
click at [98, 353] on input "CUIL" at bounding box center [277, 349] width 406 height 17
click at [161, 350] on input "CUIL" at bounding box center [277, 349] width 406 height 17
paste input "20-55946740-6"
type input "20-55946740-6"
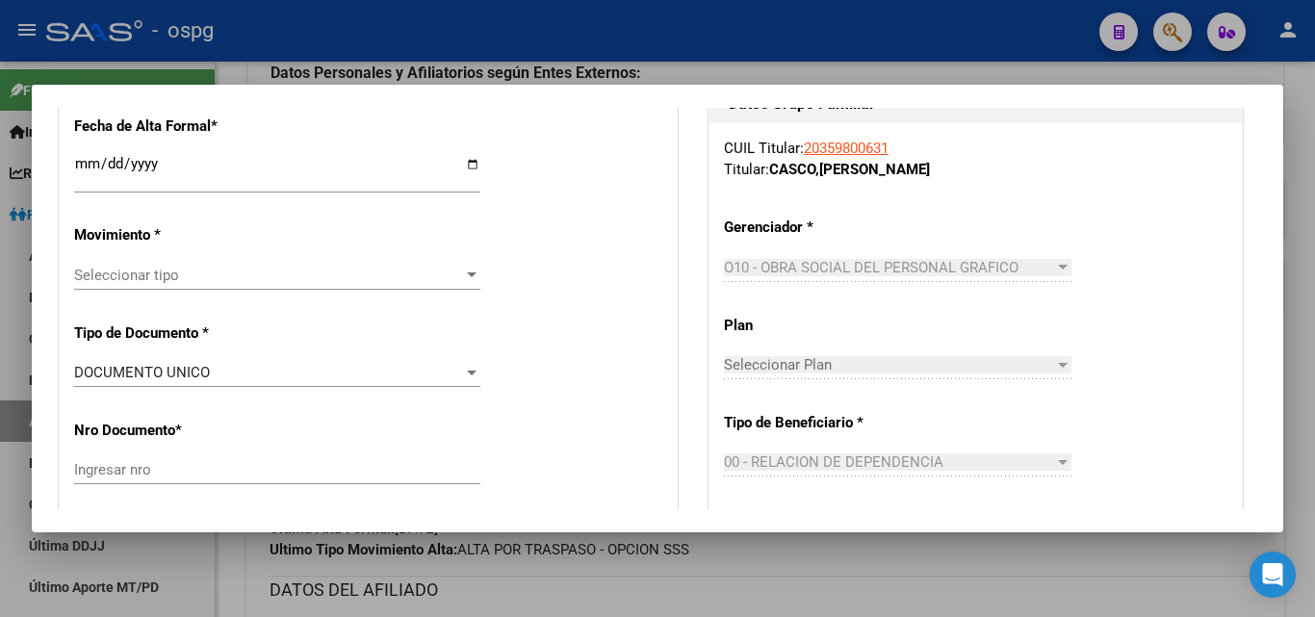
type input "55946740"
type input "[PERSON_NAME]"
type input "[DATE]"
type input "CIUDADELA"
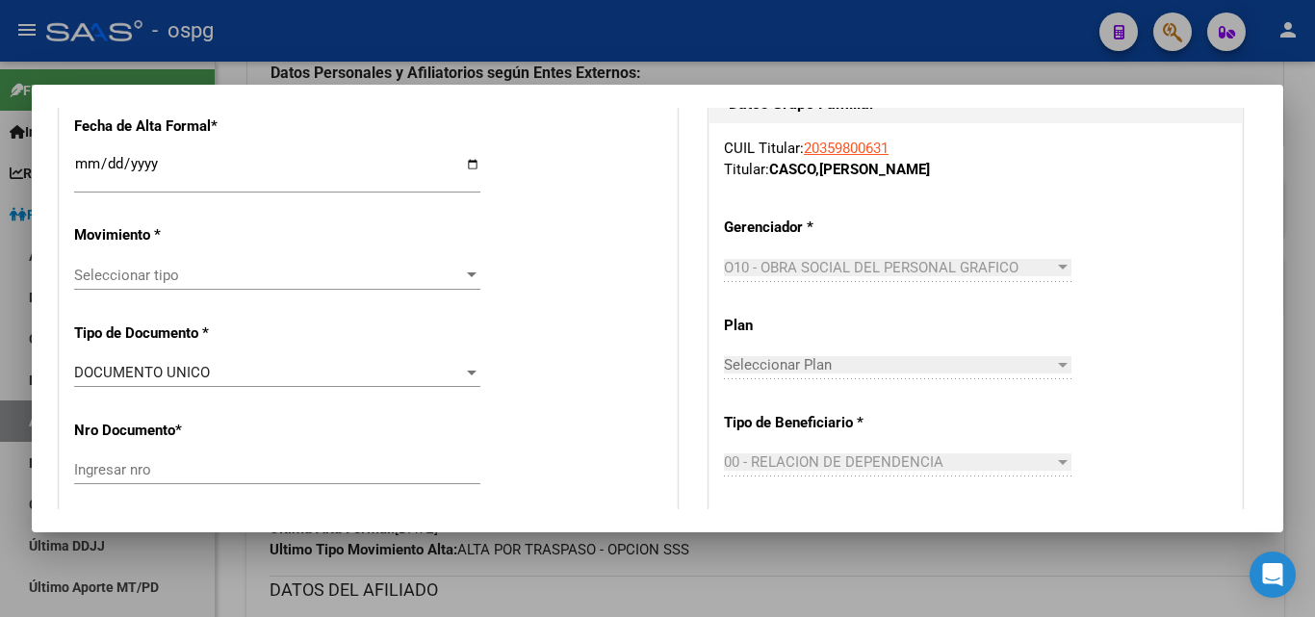
type input "BESARES"
type input "4573"
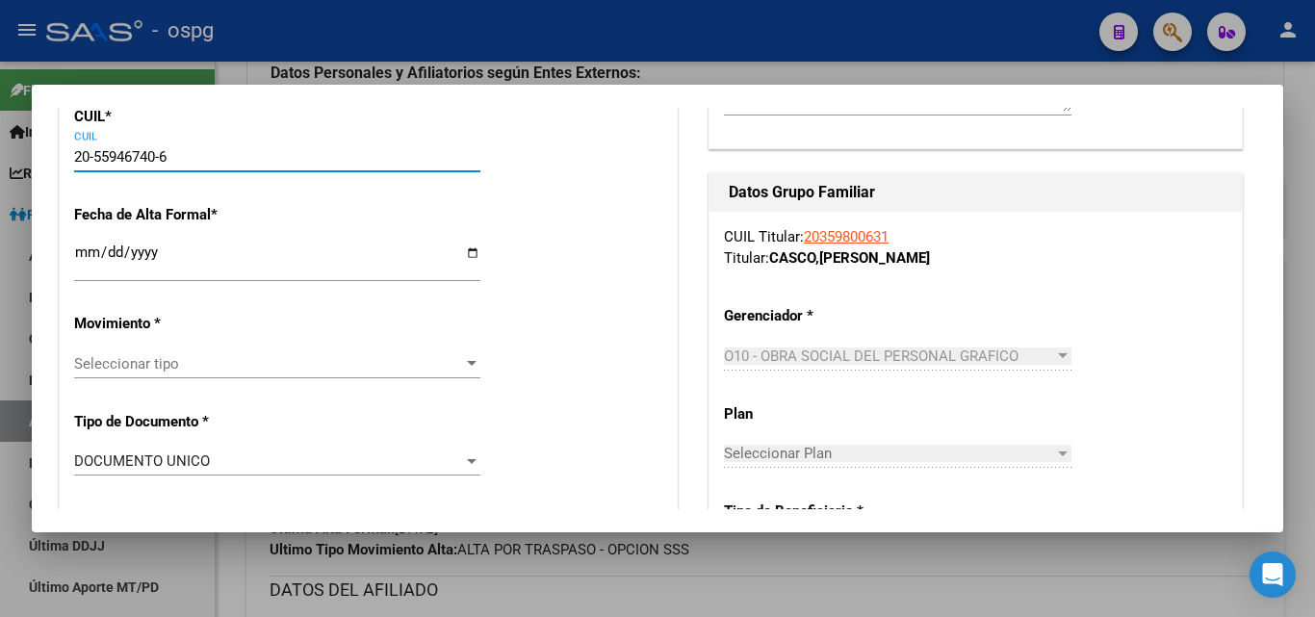
type input "20-55946740-6"
click at [85, 250] on input "Ingresar fecha" at bounding box center [277, 260] width 406 height 31
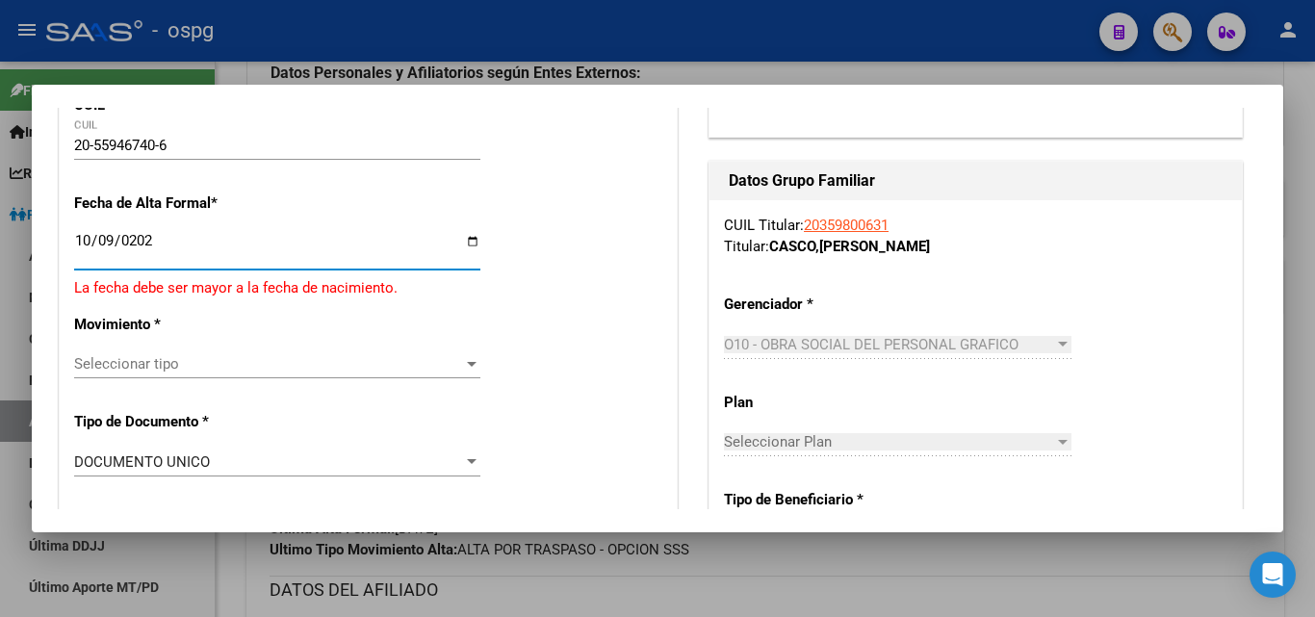
type input "[DATE]"
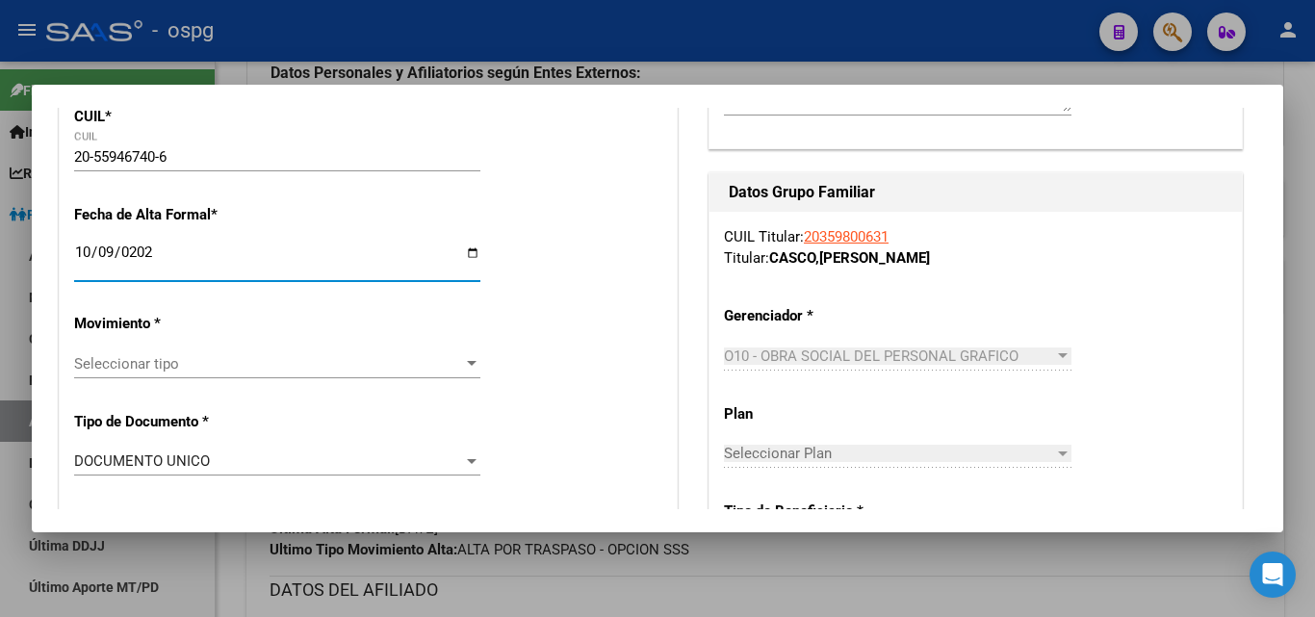
click at [140, 367] on span "Seleccionar tipo" at bounding box center [268, 363] width 389 height 17
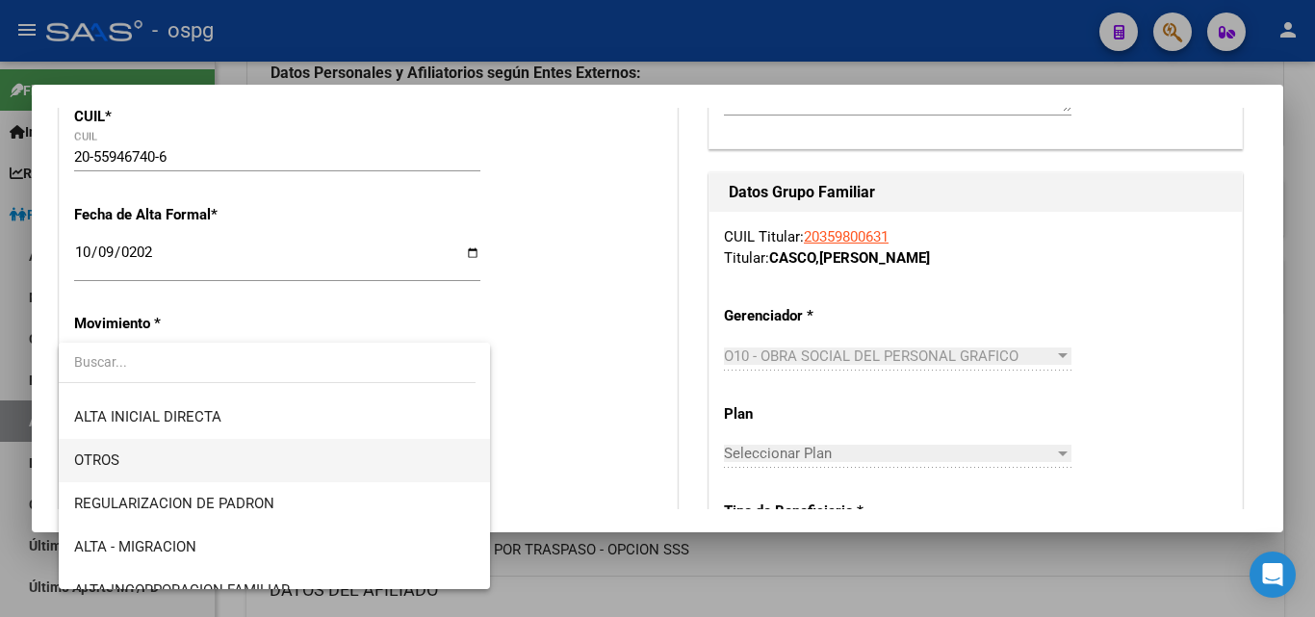
scroll to position [193, 0]
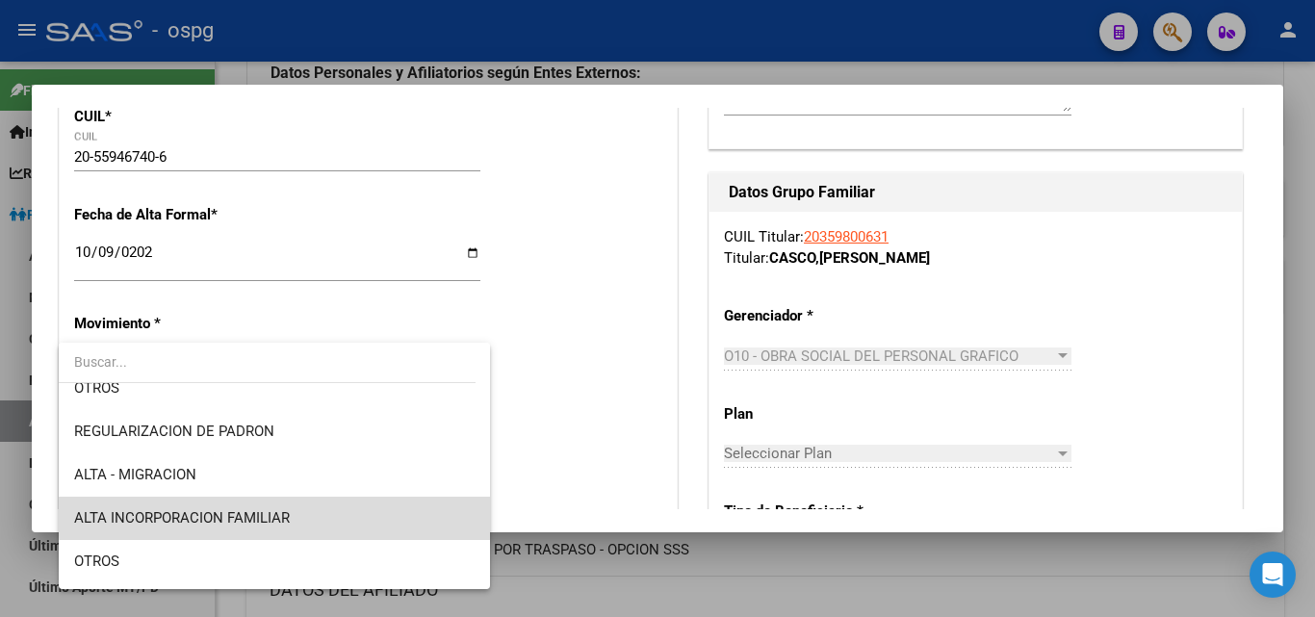
drag, startPoint x: 291, startPoint y: 515, endPoint x: 281, endPoint y: 444, distance: 71.9
click at [290, 514] on span "ALTA INCORPORACION FAMILIAR" at bounding box center [274, 518] width 400 height 43
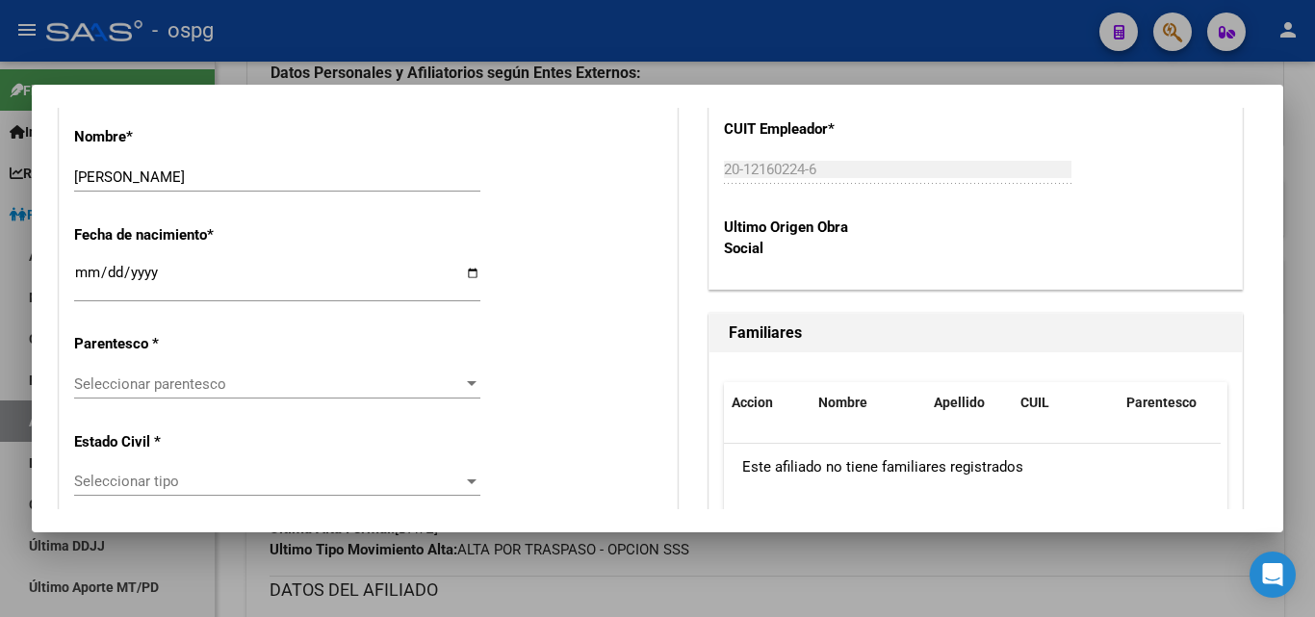
scroll to position [963, 0]
click at [267, 376] on span "Seleccionar parentesco" at bounding box center [268, 382] width 389 height 17
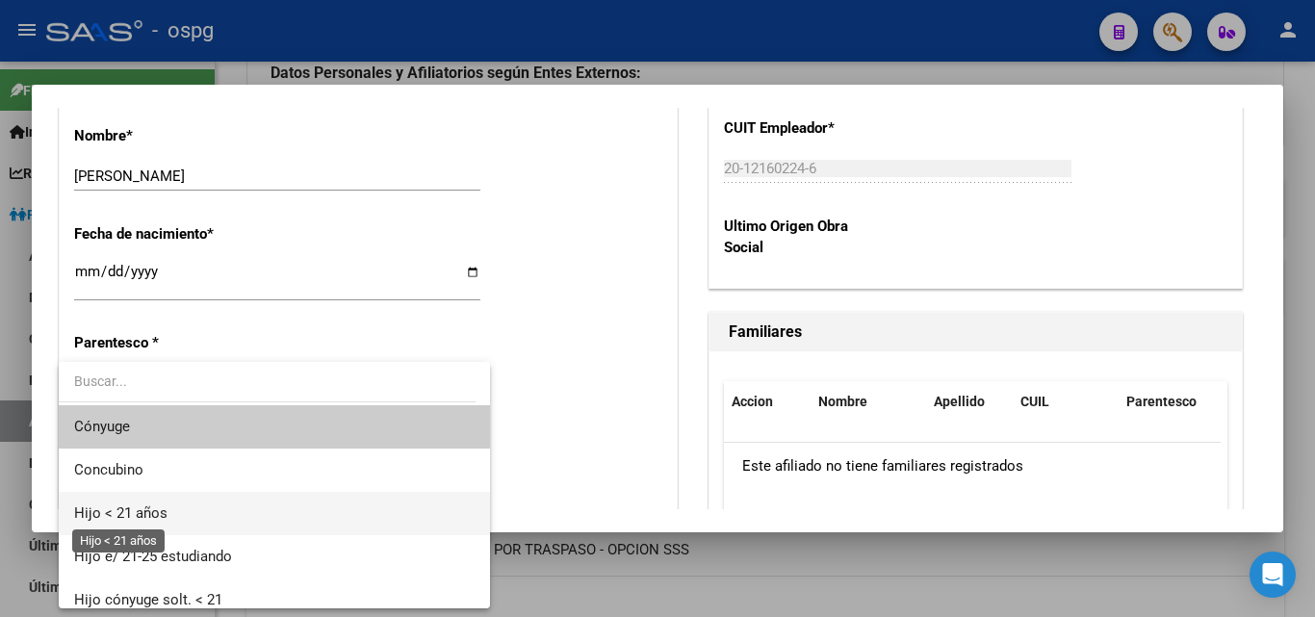
drag, startPoint x: 161, startPoint y: 508, endPoint x: 162, endPoint y: 485, distance: 23.1
click at [161, 505] on span "Hijo < 21 años" at bounding box center [120, 512] width 93 height 17
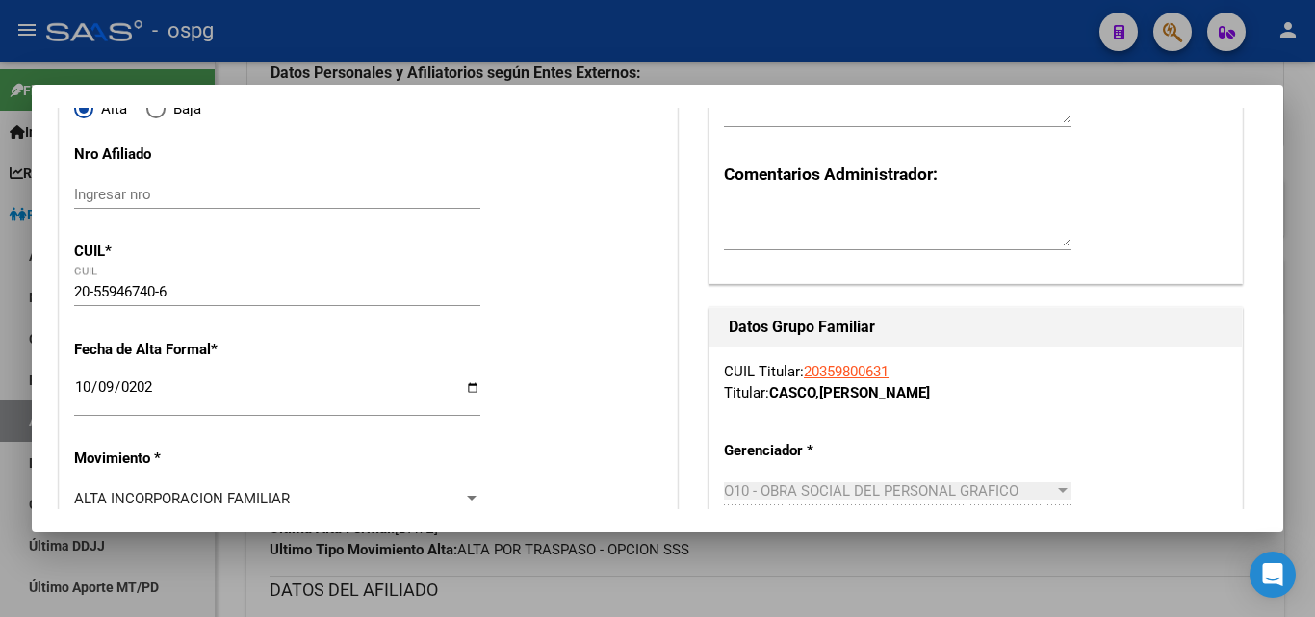
scroll to position [0, 0]
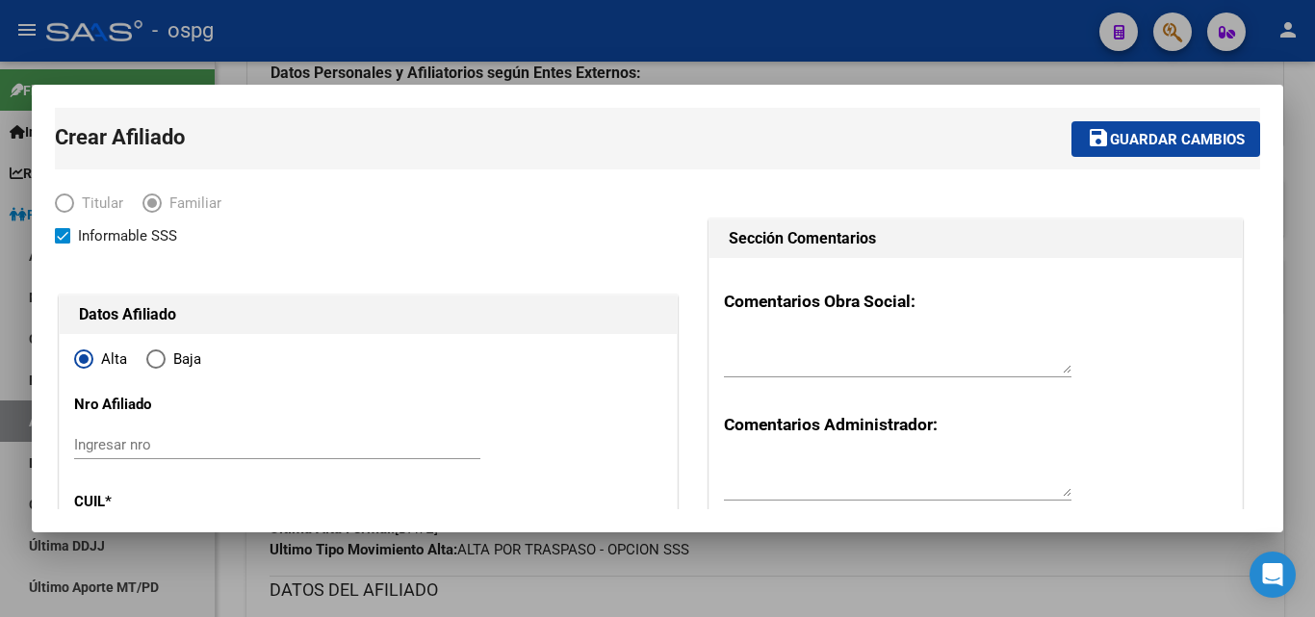
click at [1163, 136] on span "Guardar cambios" at bounding box center [1177, 139] width 135 height 17
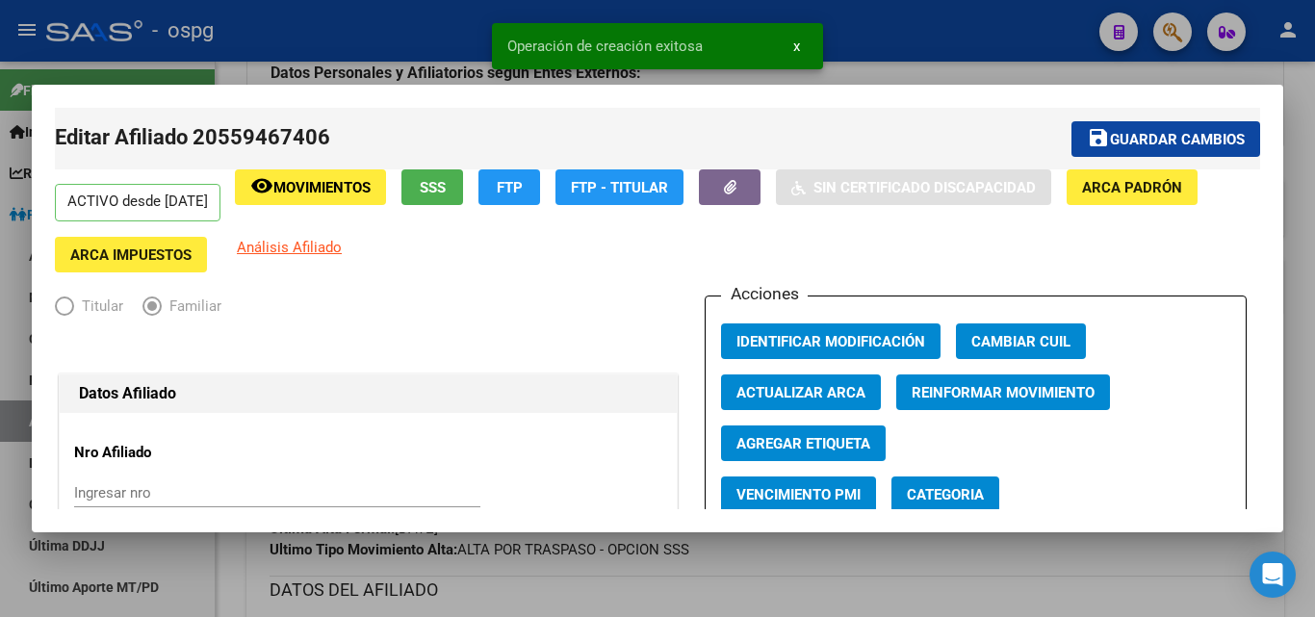
click at [1307, 195] on div at bounding box center [657, 308] width 1315 height 617
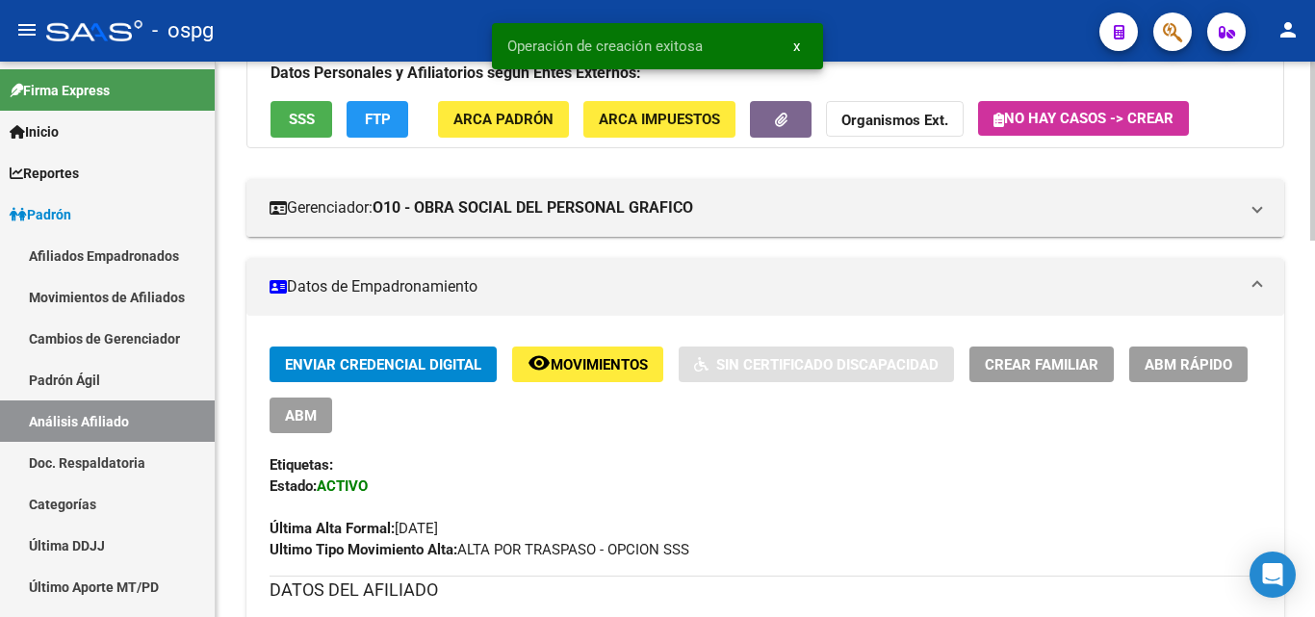
click at [1024, 366] on span "Crear Familiar" at bounding box center [1042, 364] width 114 height 17
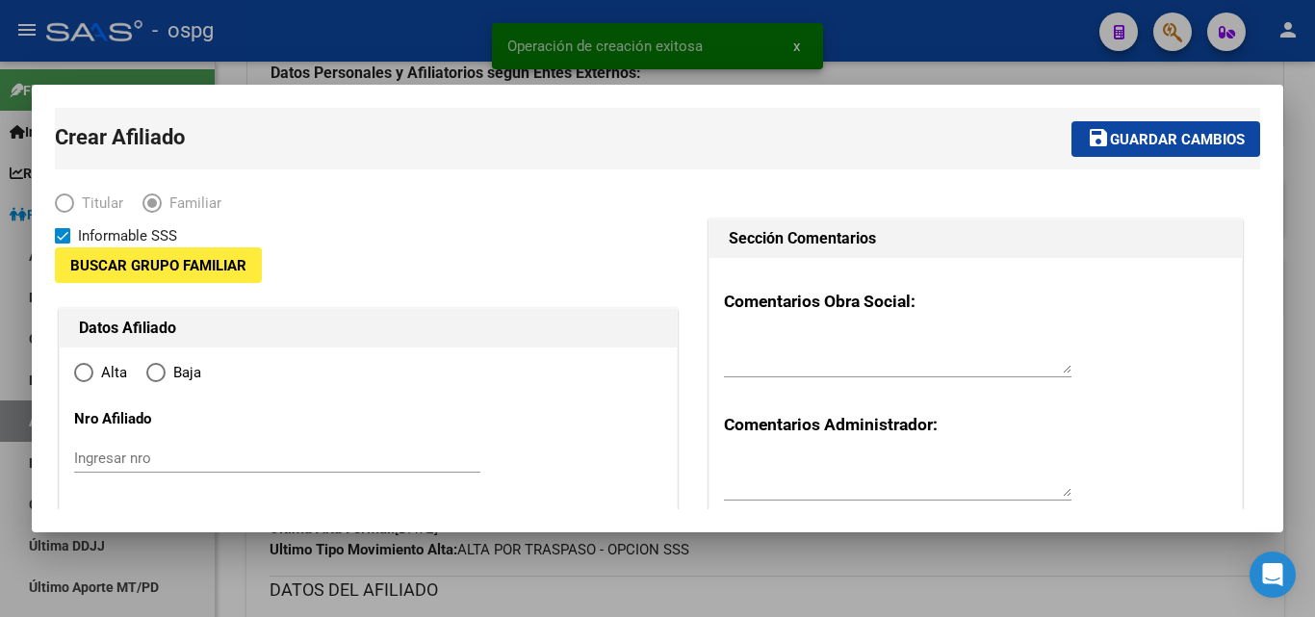
type input "20-12160224-6"
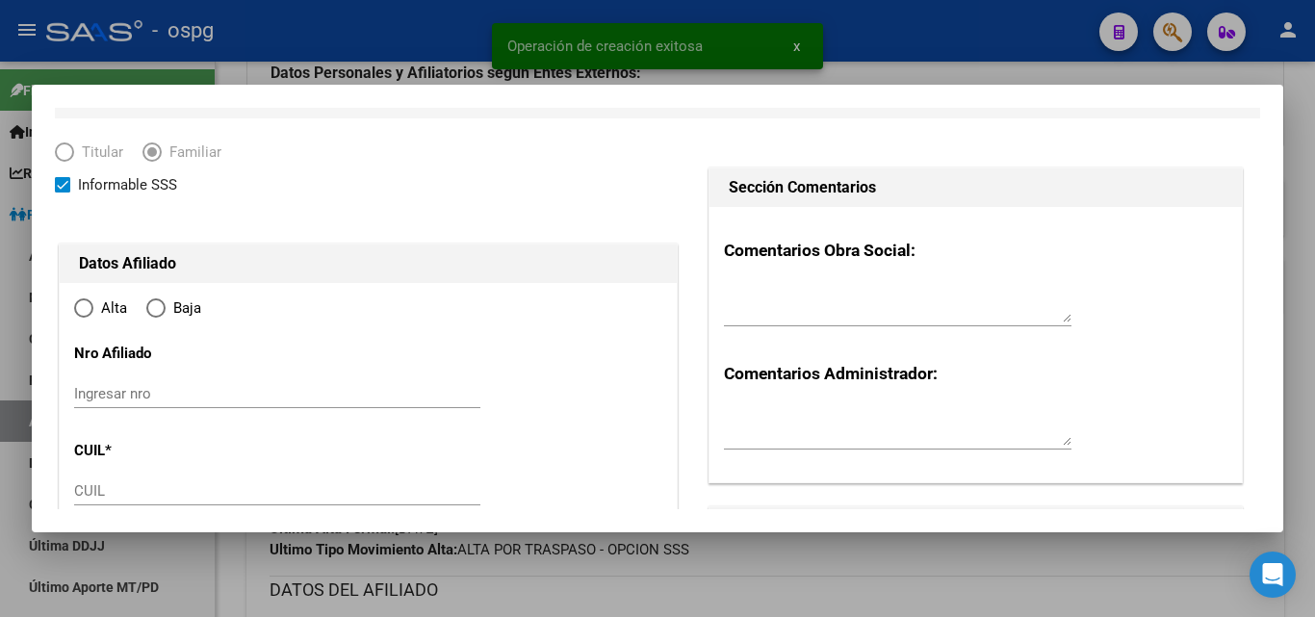
radio input "true"
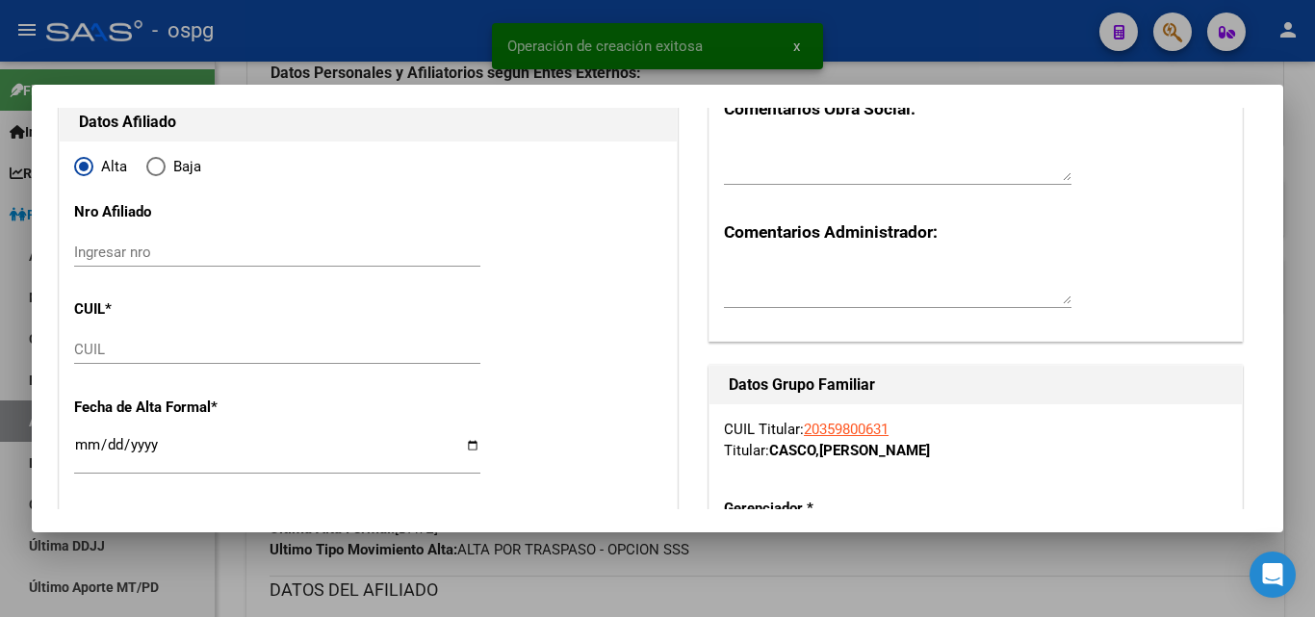
type input "CIUDADELA"
type input "1702"
type input "BESARES 4573"
type input "4"
type input "1"
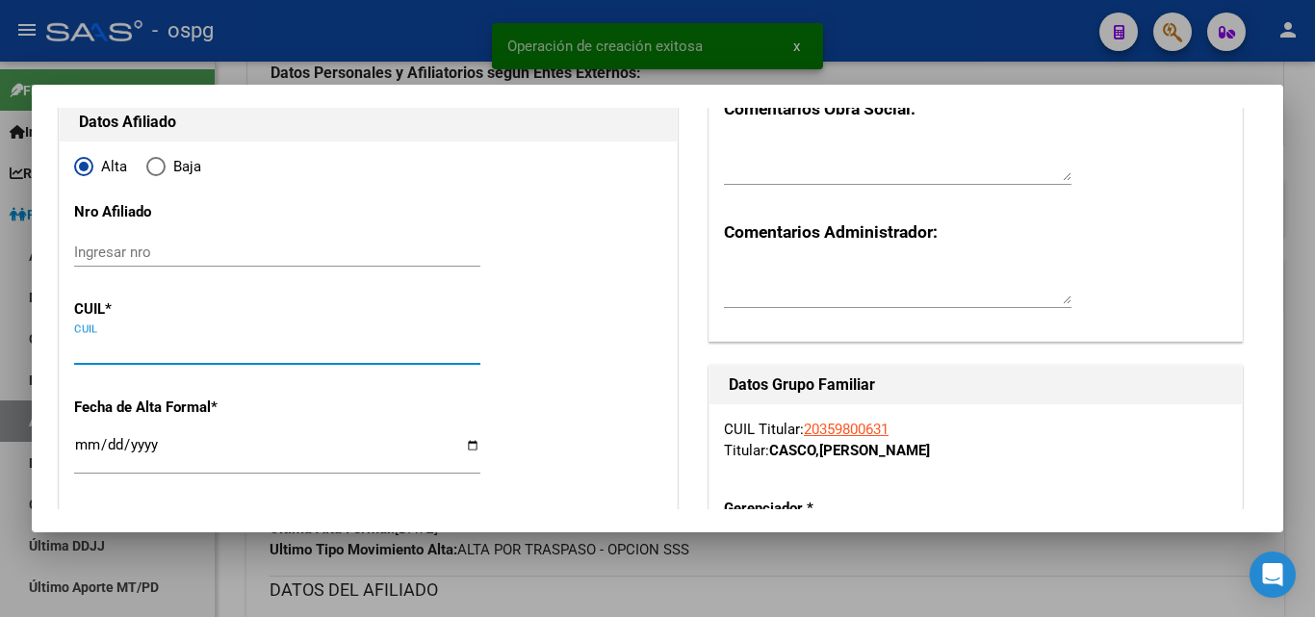
click at [101, 349] on input "CUIL" at bounding box center [277, 349] width 406 height 17
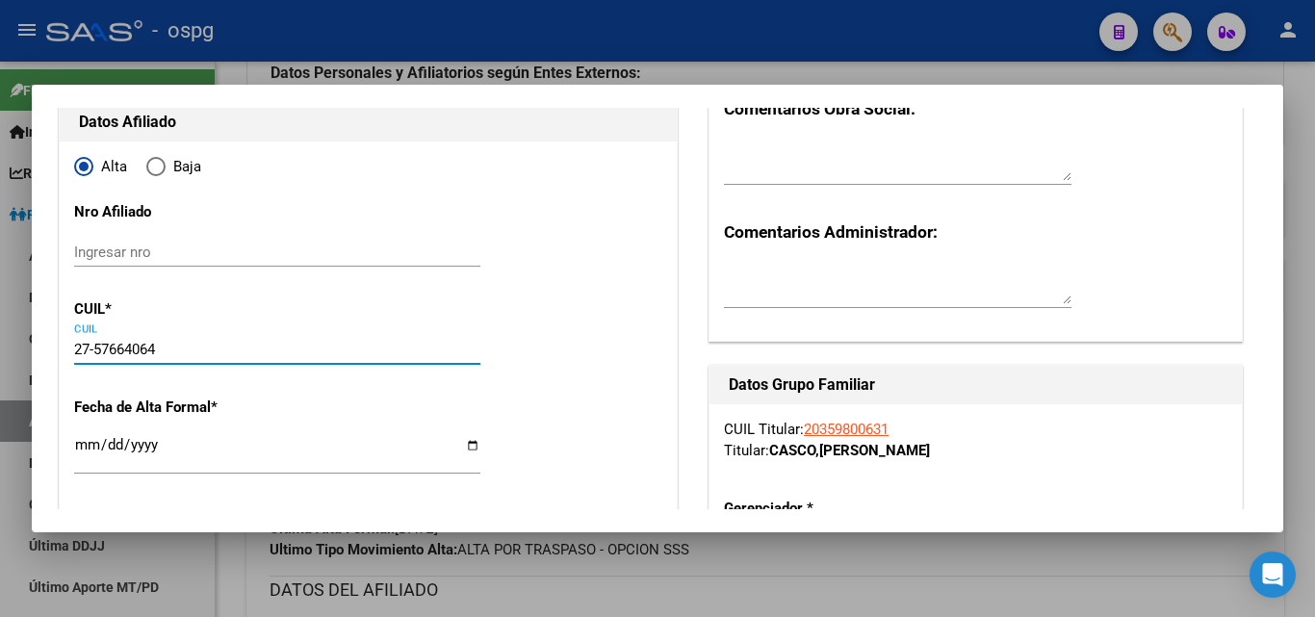
type input "27-57664064-7"
type input "57664064"
type input "[PERSON_NAME]"
type input "[PERSON_NAME][GEOGRAPHIC_DATA]"
type input "[DATE]"
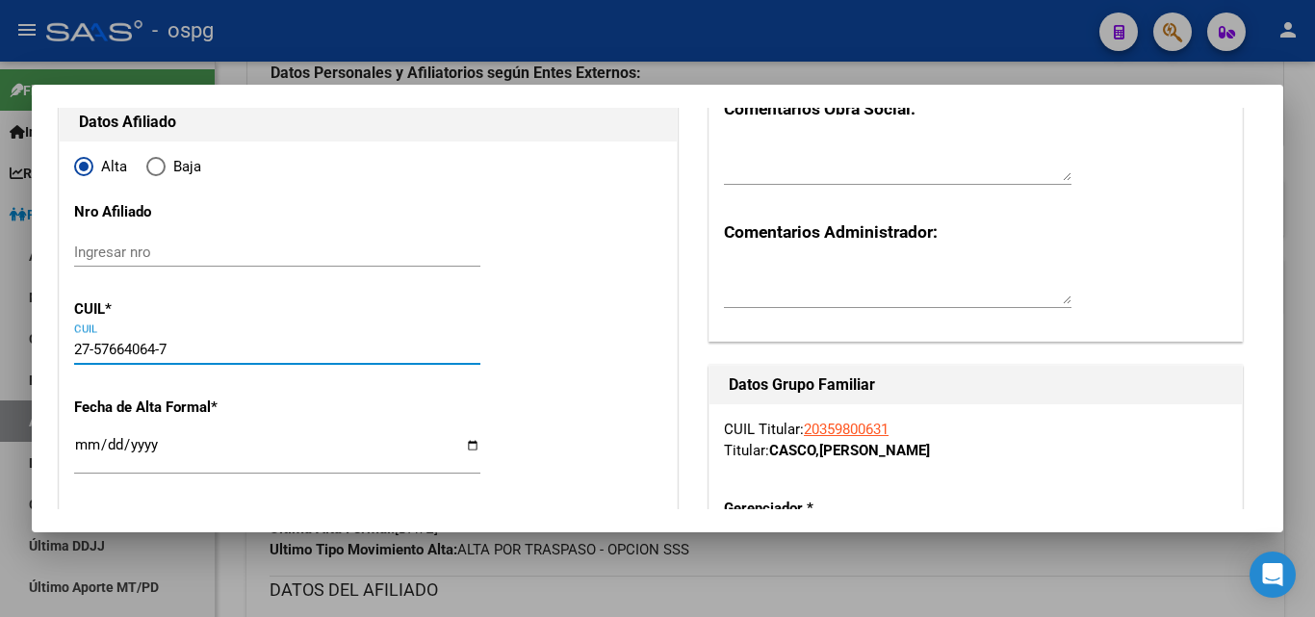
type input "CIUDADELA"
type input "BESARES"
type input "4573"
type input "27-57664064-7"
click at [87, 448] on input "Ingresar fecha" at bounding box center [277, 452] width 406 height 31
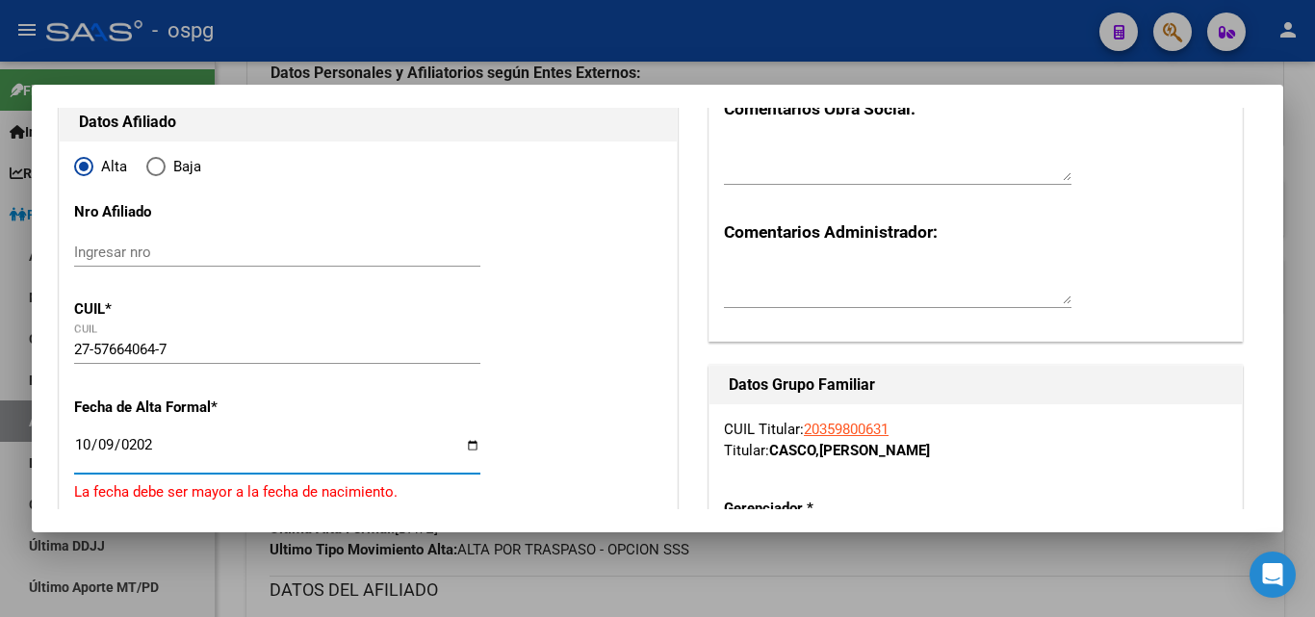
type input "[DATE]"
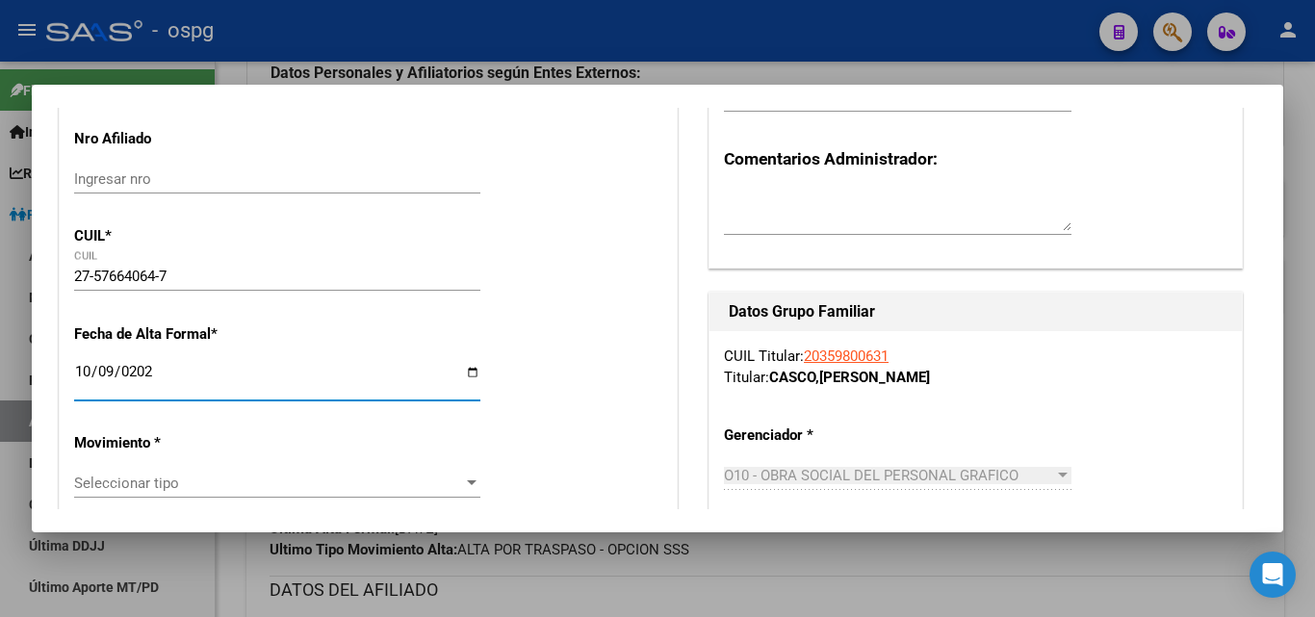
scroll to position [385, 0]
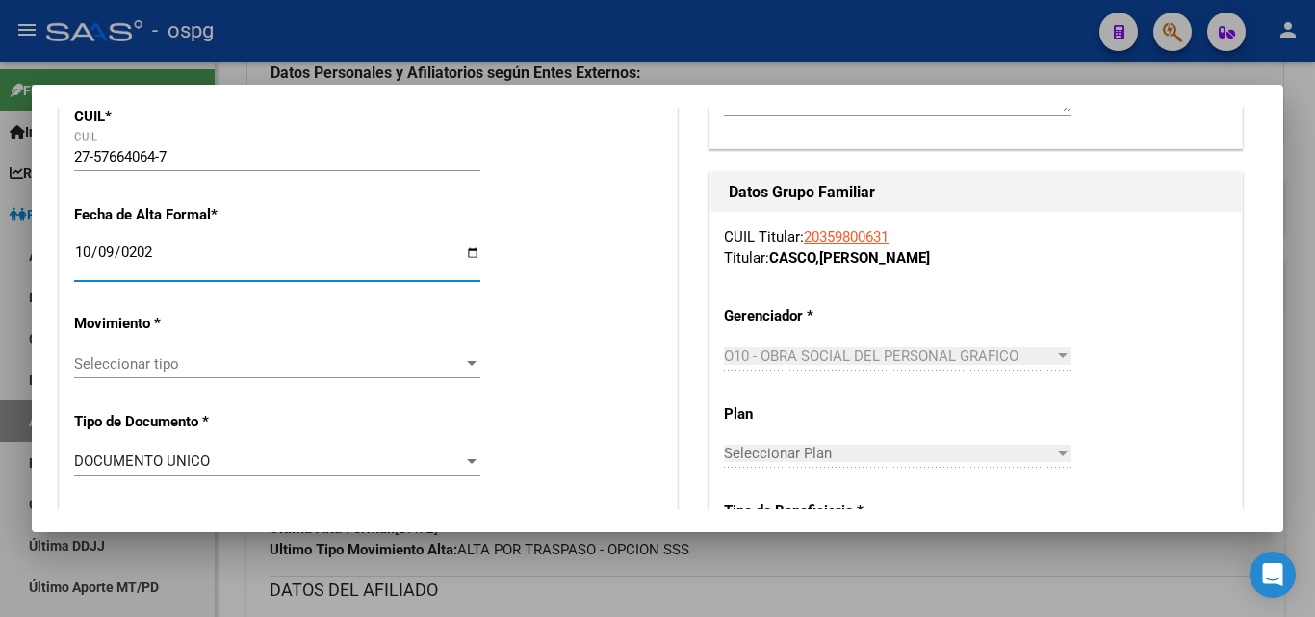
click at [245, 375] on div "Seleccionar tipo Seleccionar tipo" at bounding box center [277, 363] width 406 height 29
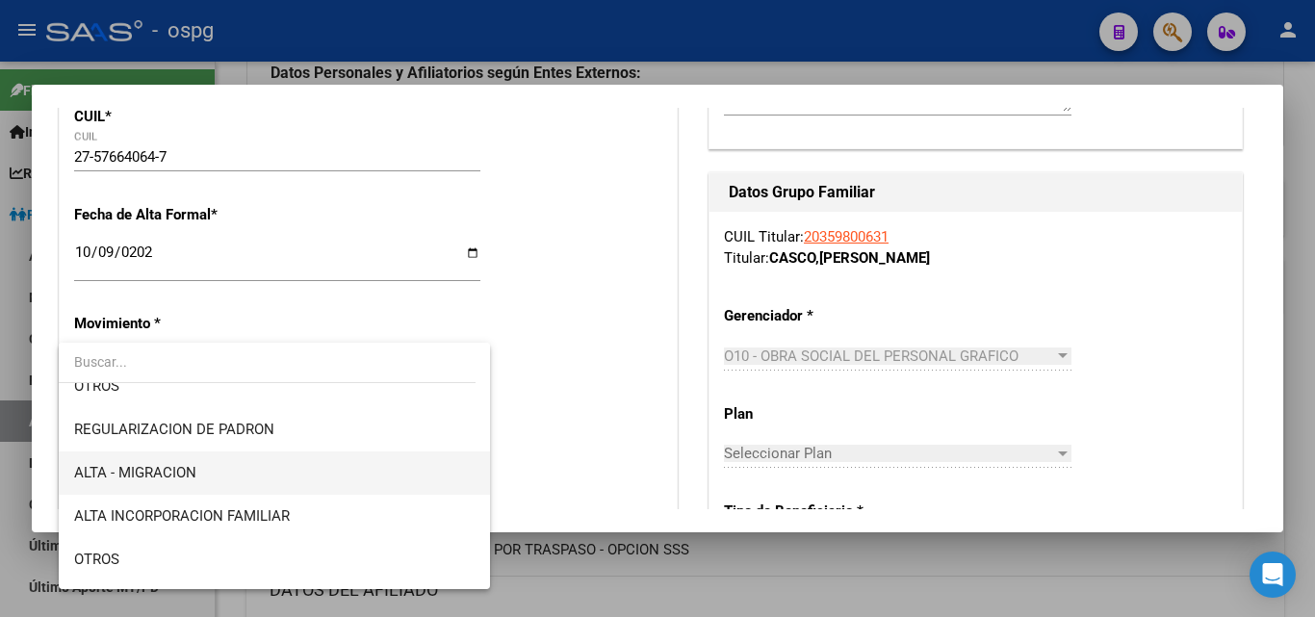
scroll to position [193, 0]
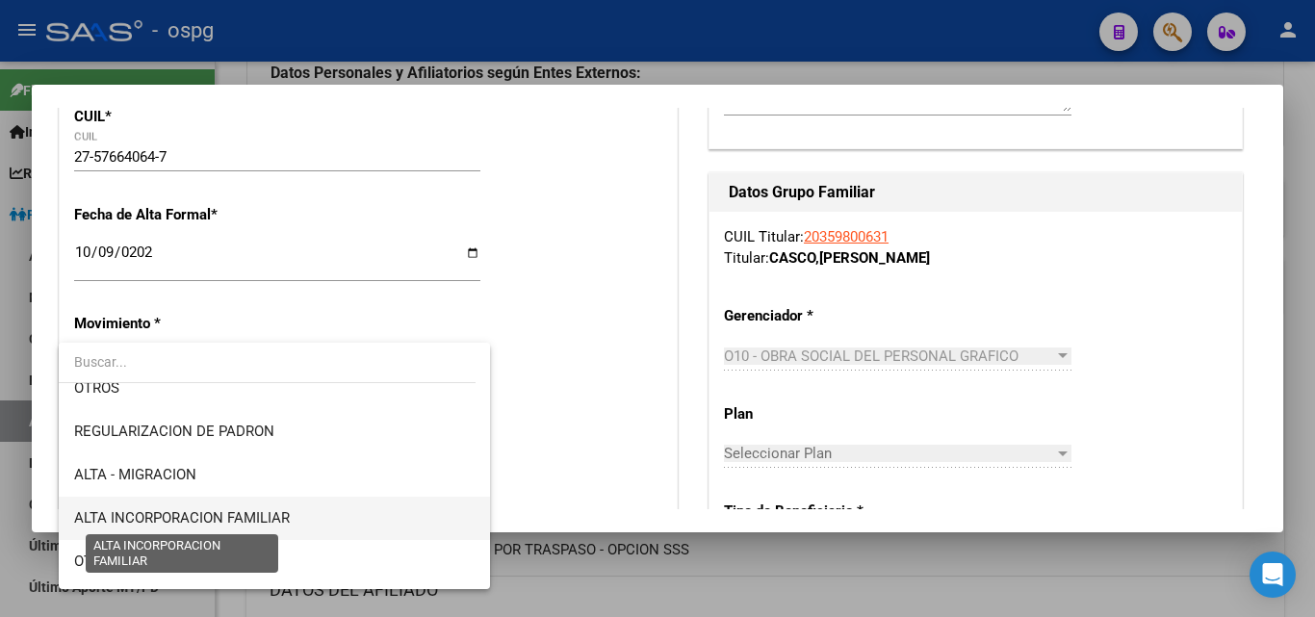
click at [231, 513] on span "ALTA INCORPORACION FAMILIAR" at bounding box center [182, 517] width 216 height 17
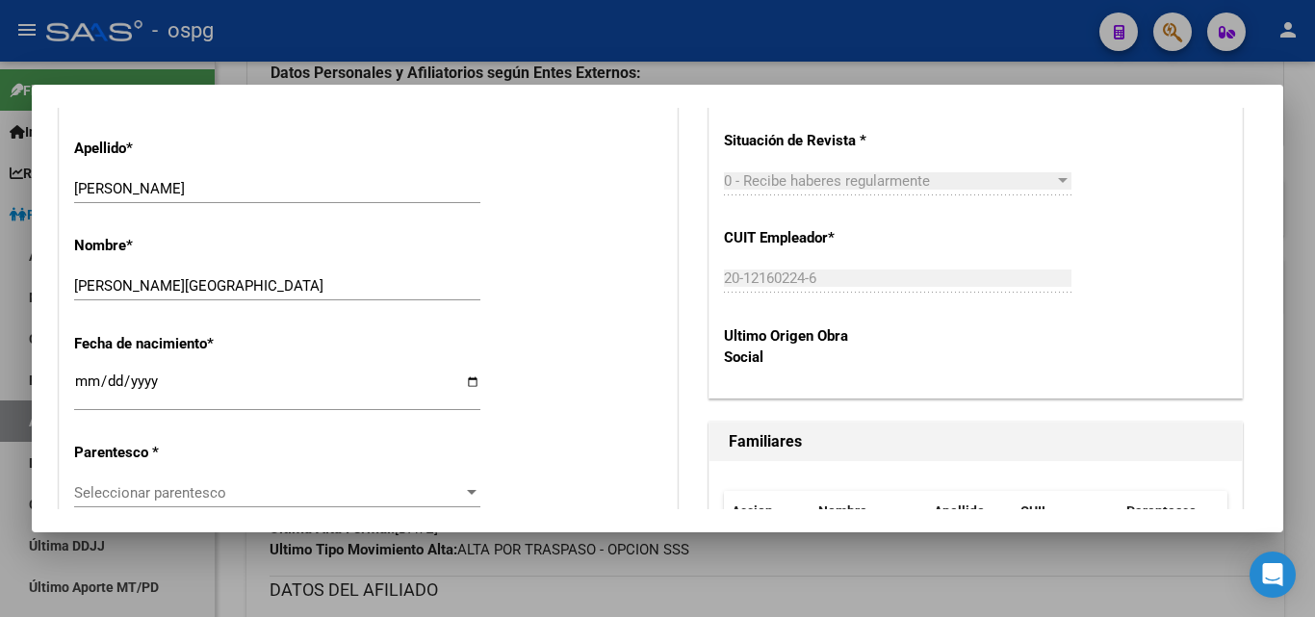
scroll to position [866, 0]
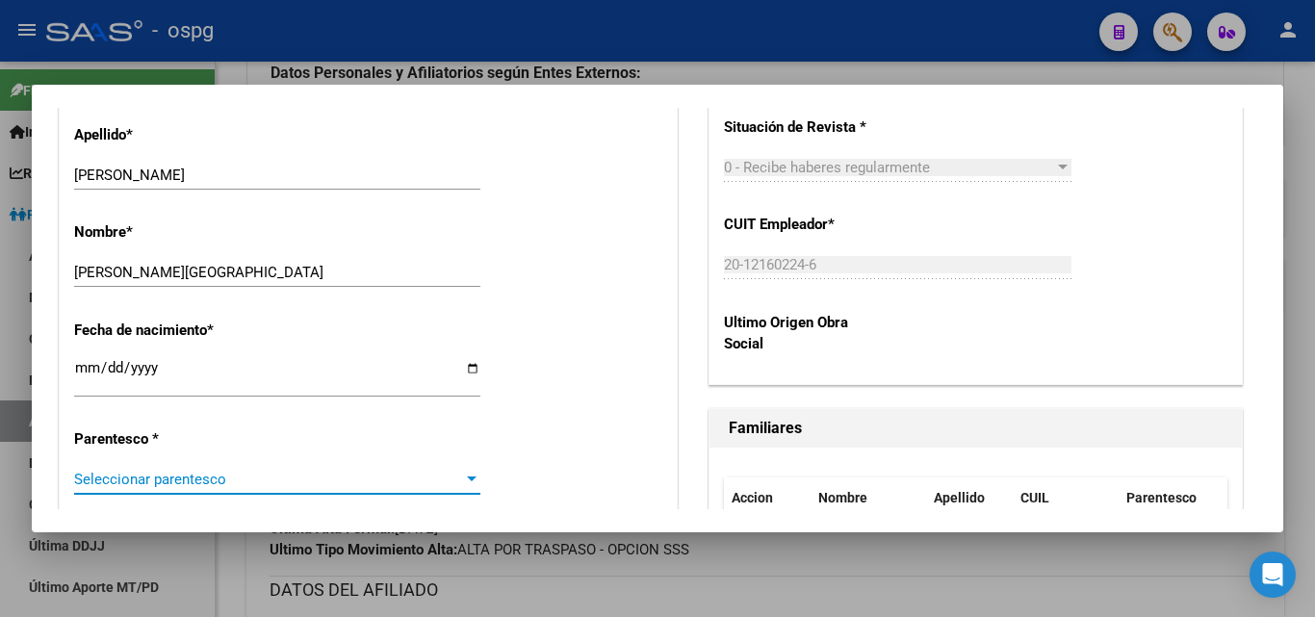
click at [153, 480] on span "Seleccionar parentesco" at bounding box center [268, 479] width 389 height 17
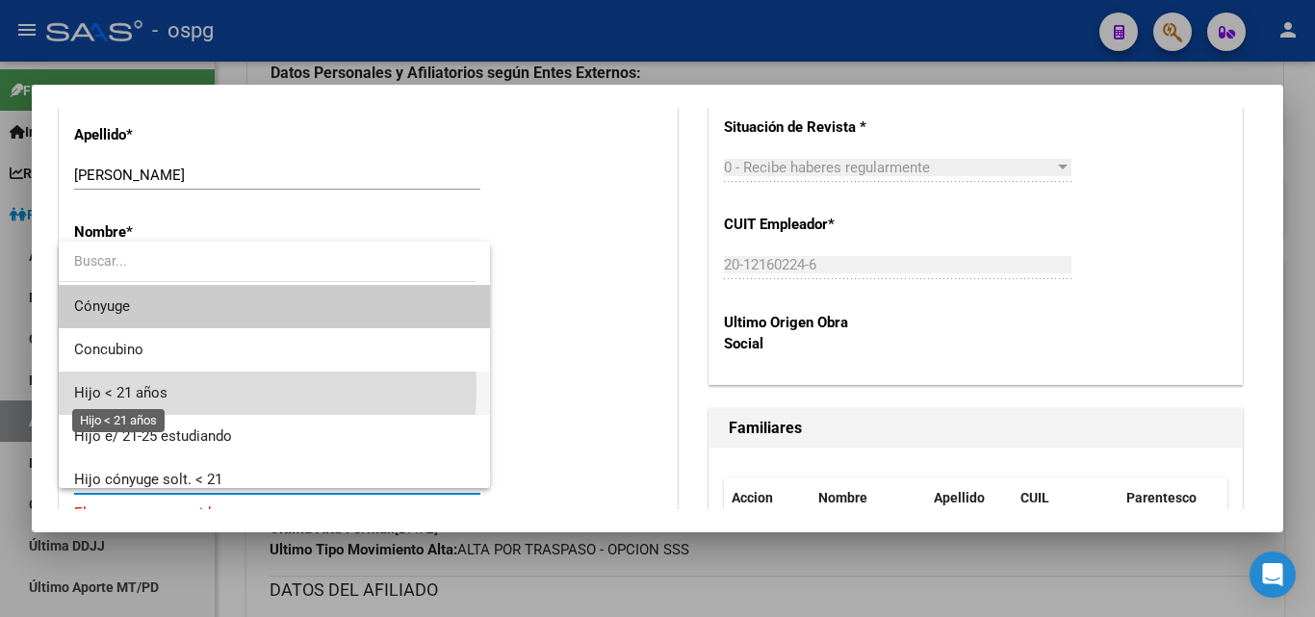
click at [162, 389] on span "Hijo < 21 años" at bounding box center [120, 392] width 93 height 17
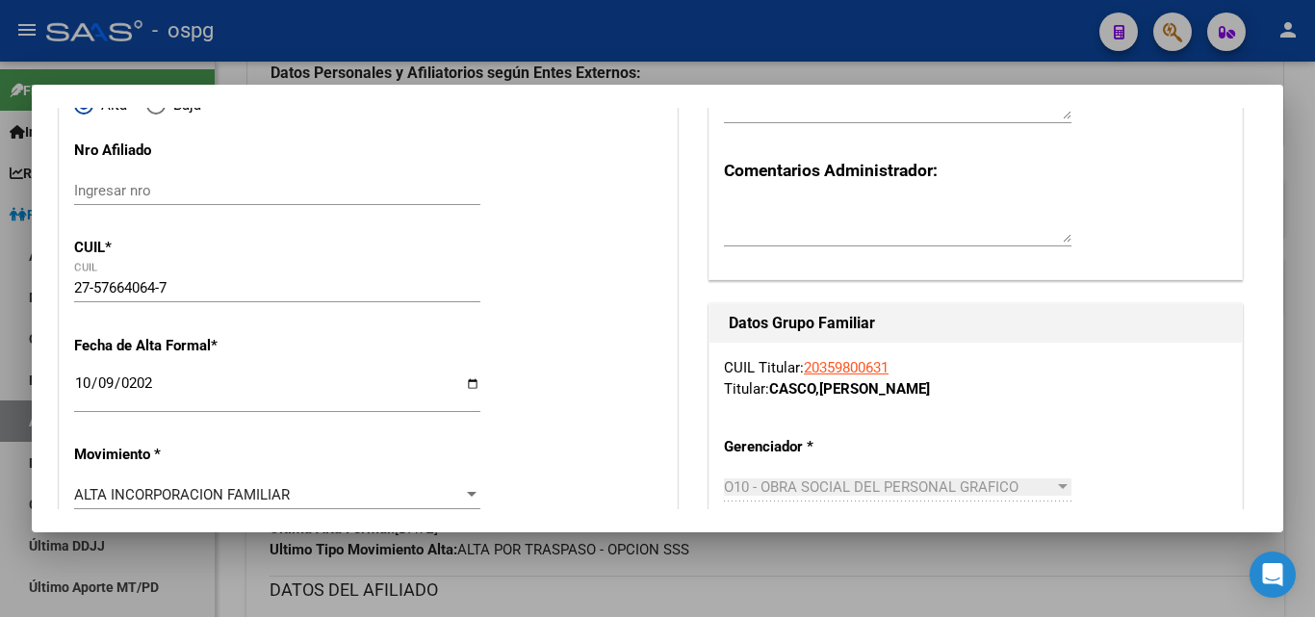
scroll to position [0, 0]
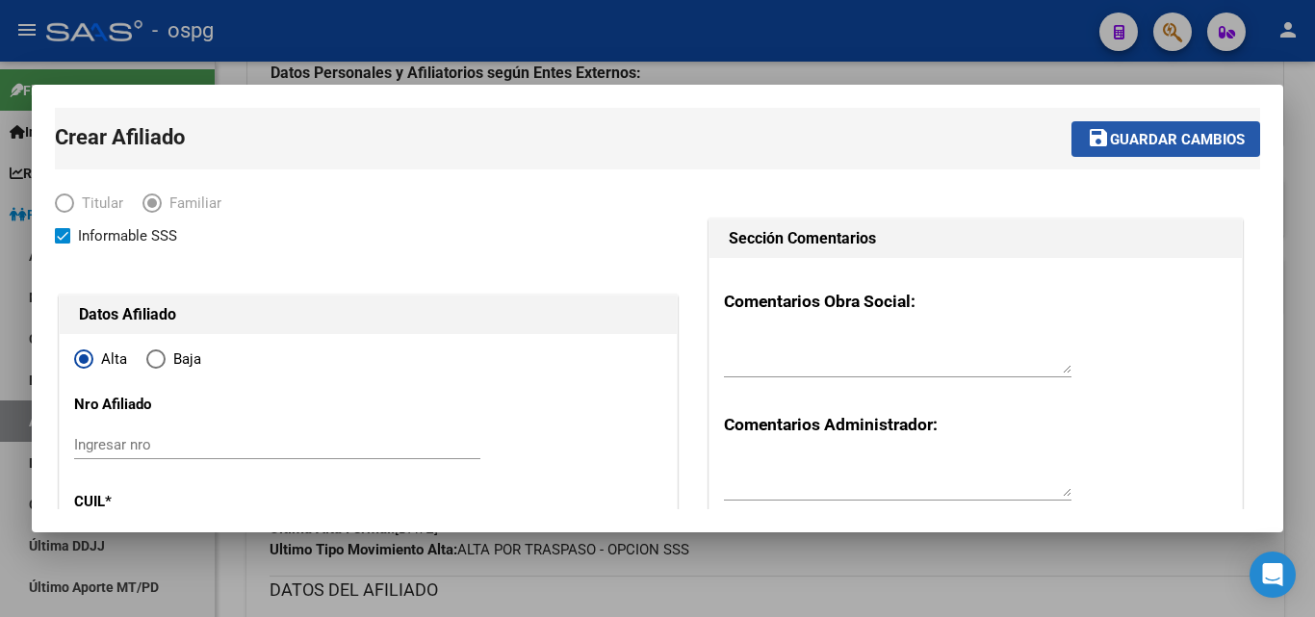
click at [1196, 146] on span "Guardar cambios" at bounding box center [1177, 139] width 135 height 17
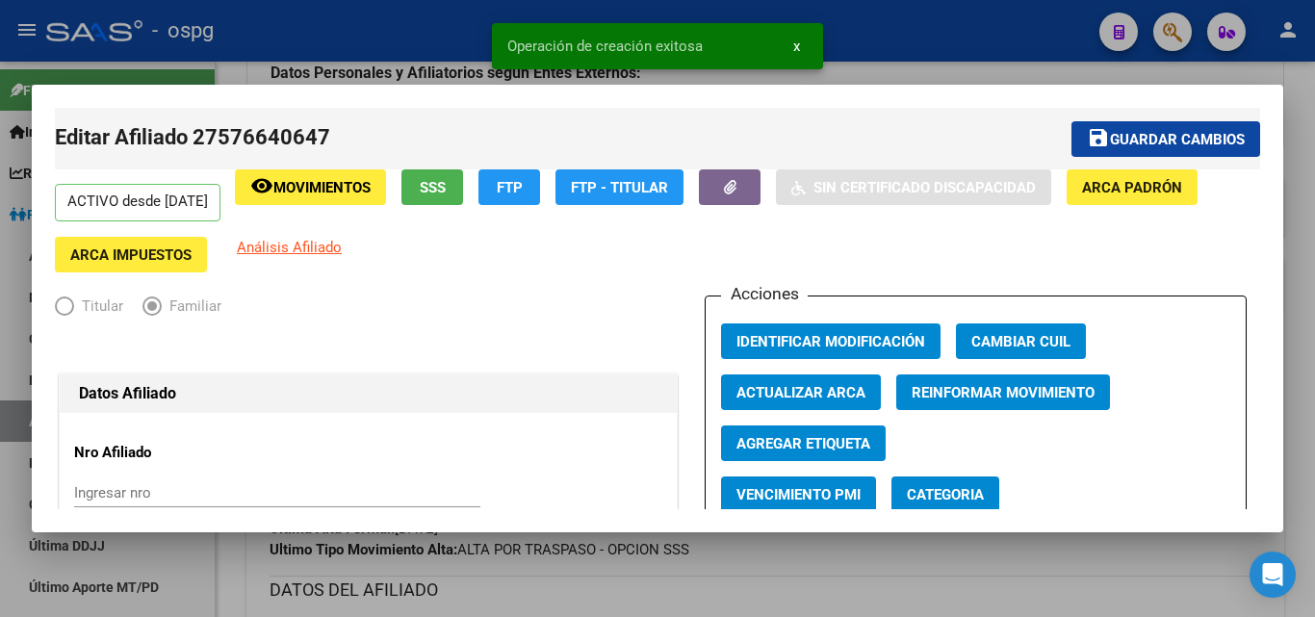
click at [1299, 194] on div at bounding box center [657, 308] width 1315 height 617
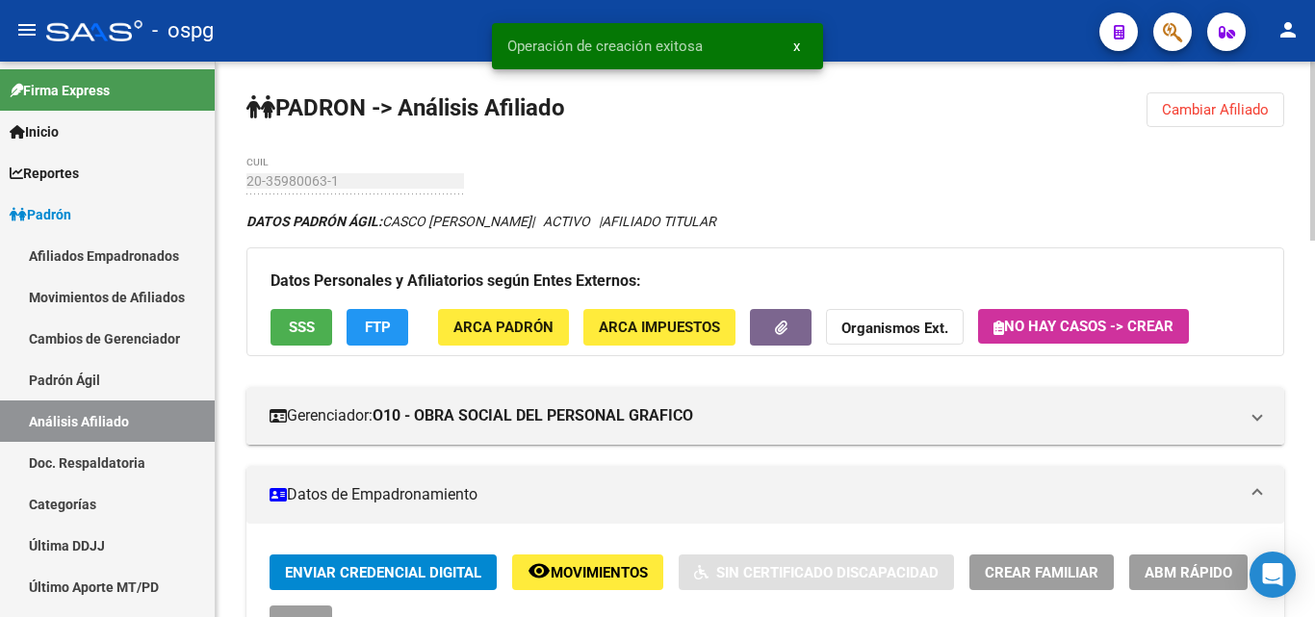
click at [1042, 571] on span "Crear Familiar" at bounding box center [1042, 572] width 114 height 17
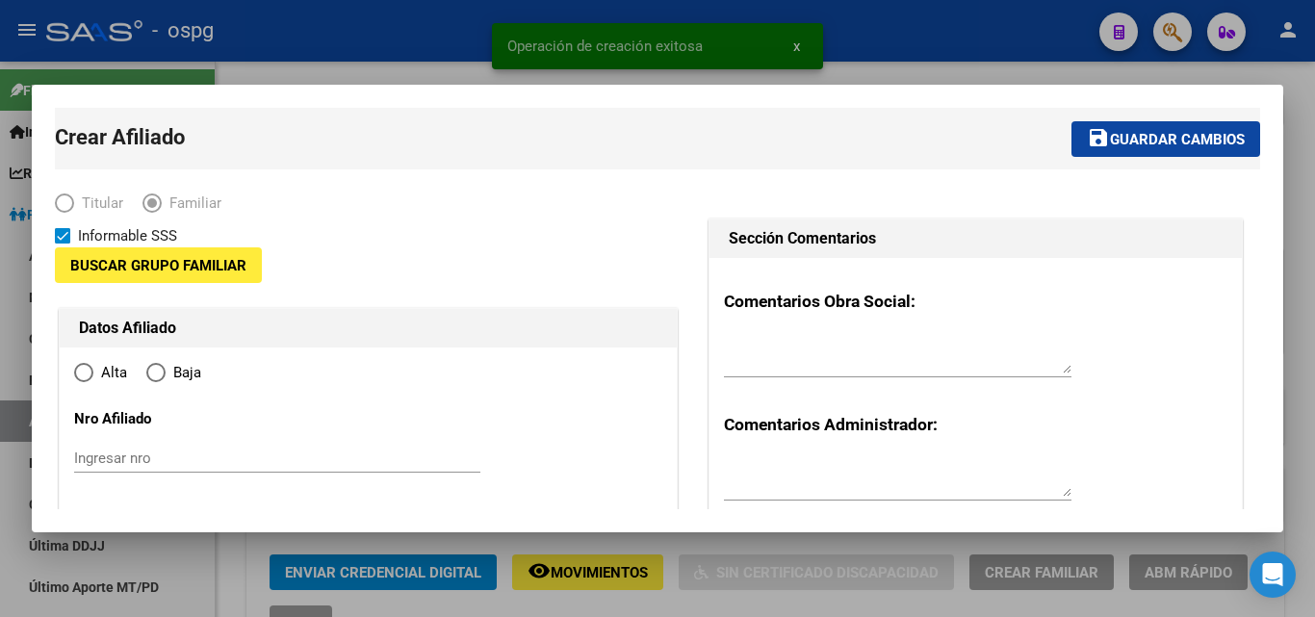
type input "20-12160224-6"
type input "CIUDADELA"
type input "1702"
type input "BESARES 4573"
type input "4"
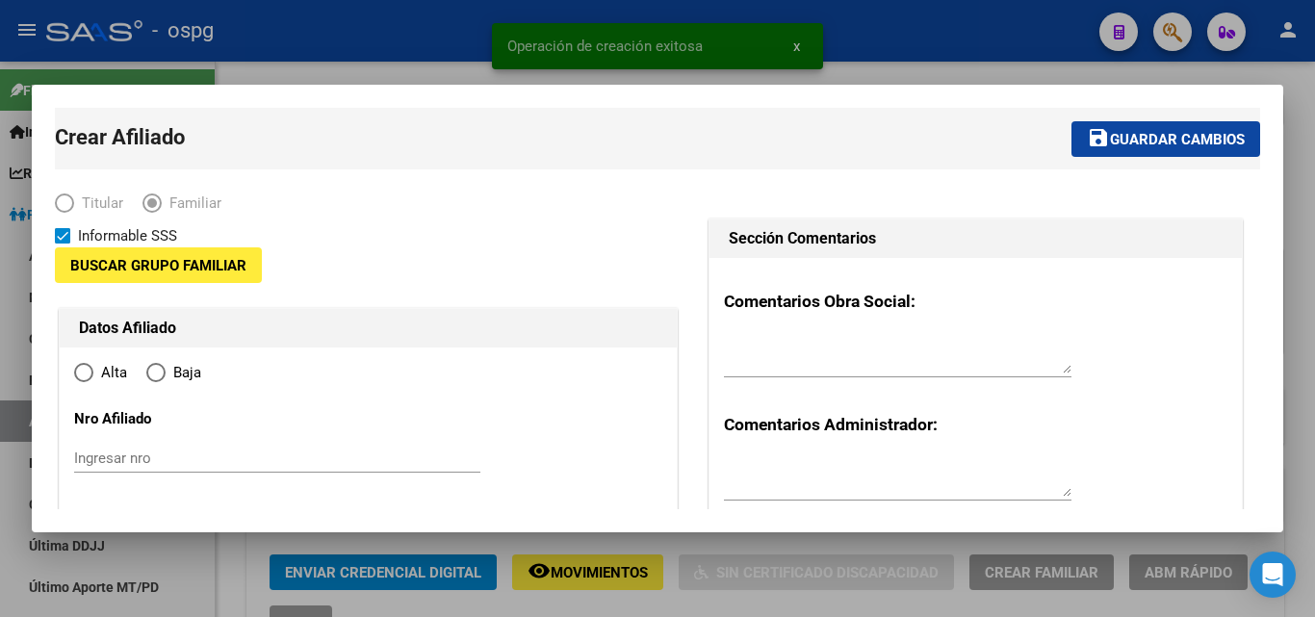
type input "1"
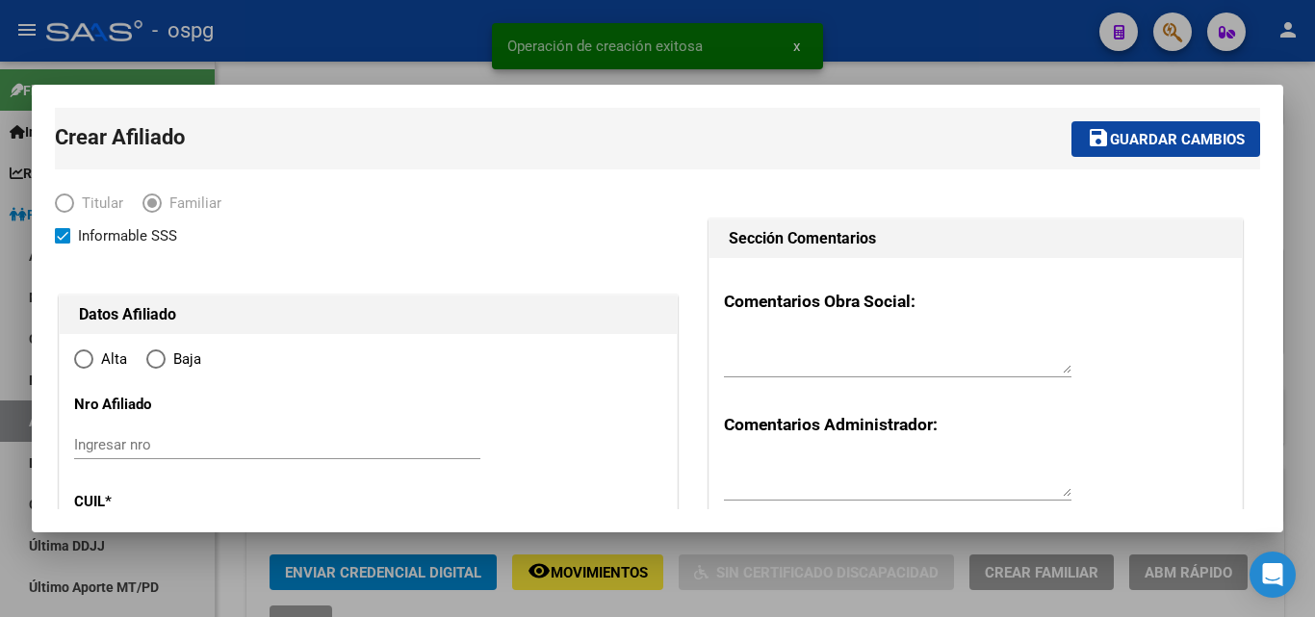
radio input "true"
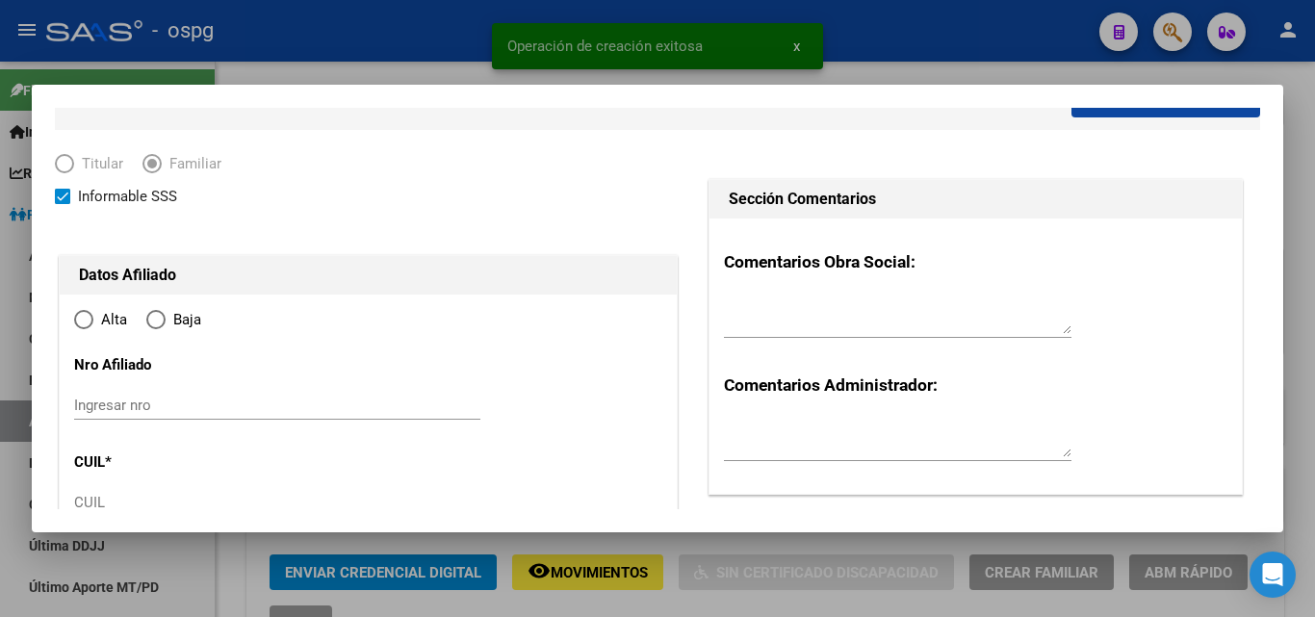
scroll to position [96, 0]
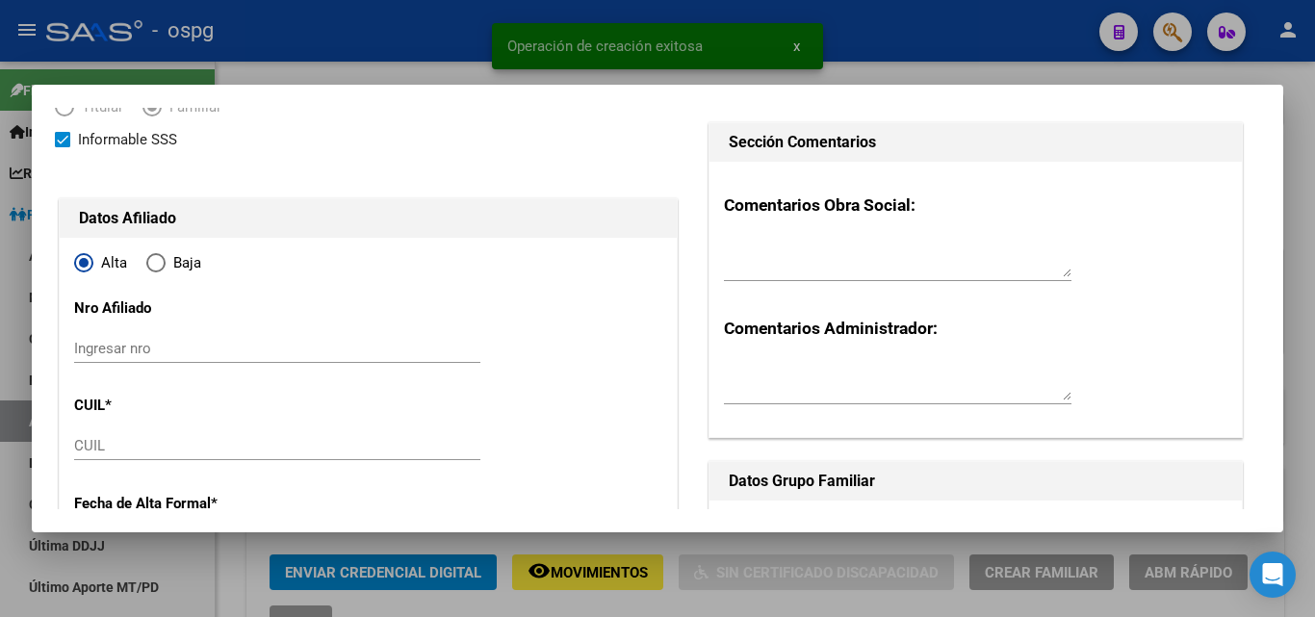
type input "20-12160224-6"
click at [133, 446] on input "CUIL" at bounding box center [277, 445] width 406 height 17
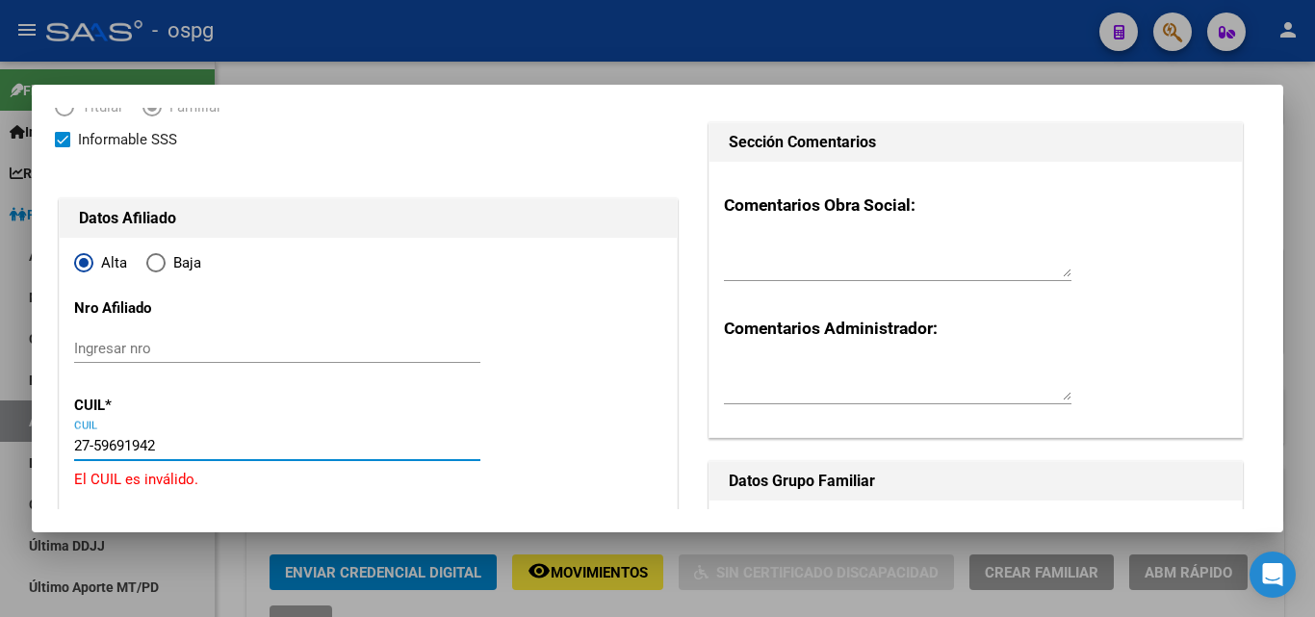
type input "27-59691942-7"
type input "59691942"
type input "[PERSON_NAME]"
type input "ELA [GEOGRAPHIC_DATA]"
type input "[DATE]"
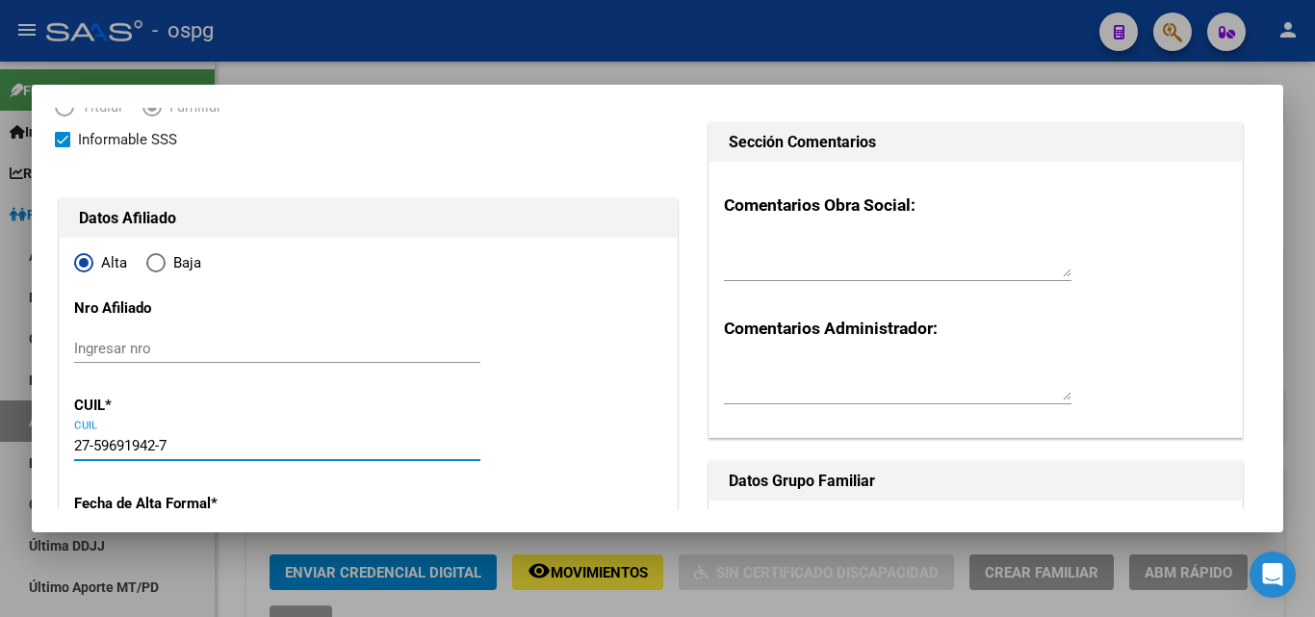
type input "CIUDADELA"
type input "BESARES"
type input "4573"
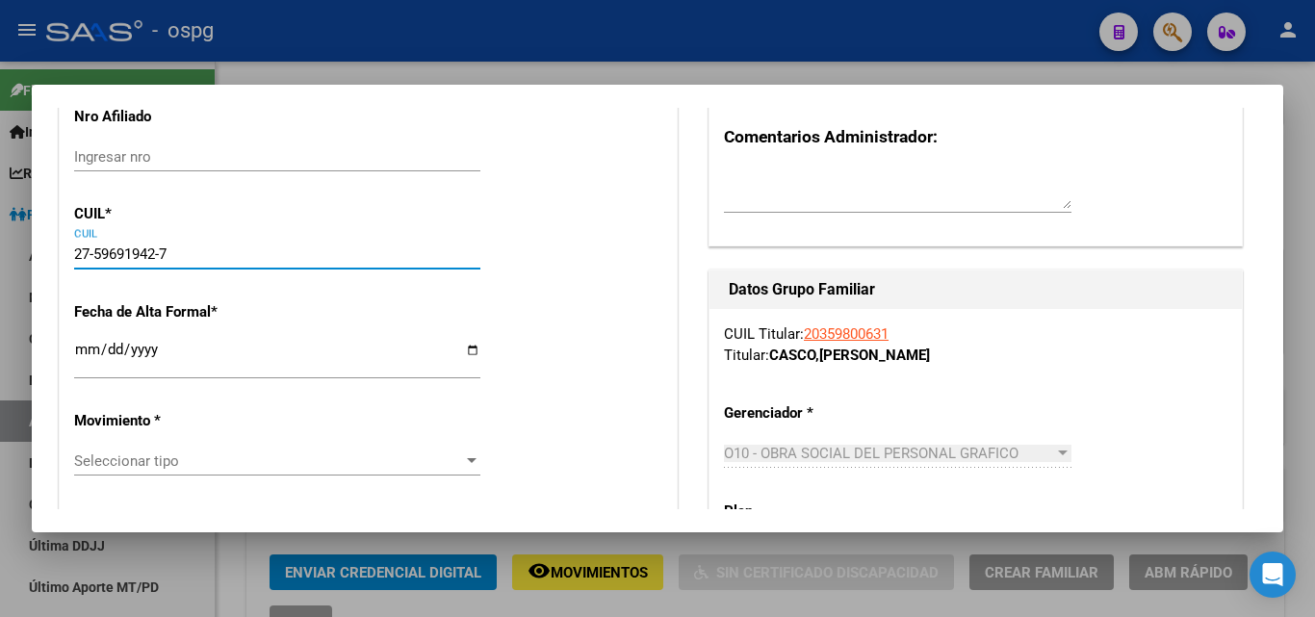
scroll to position [289, 0]
type input "27-59691942-7"
drag, startPoint x: 79, startPoint y: 347, endPoint x: 88, endPoint y: 352, distance: 10.4
click at [84, 348] on input "Ingresar fecha" at bounding box center [277, 356] width 406 height 31
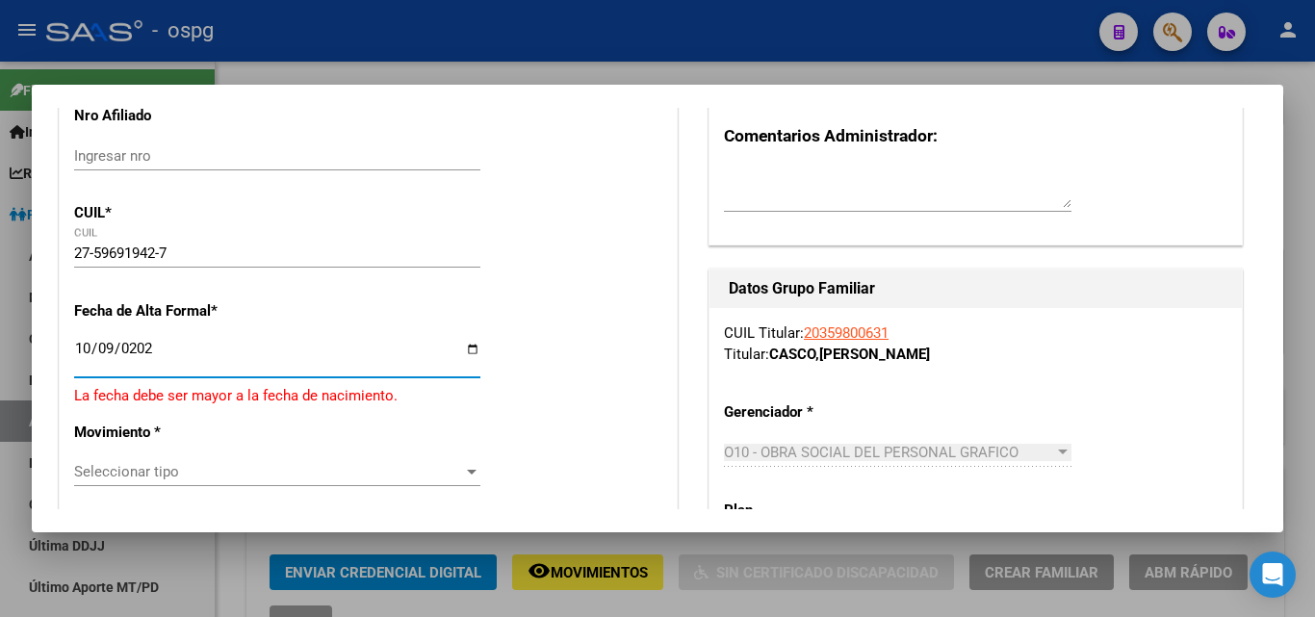
type input "[DATE]"
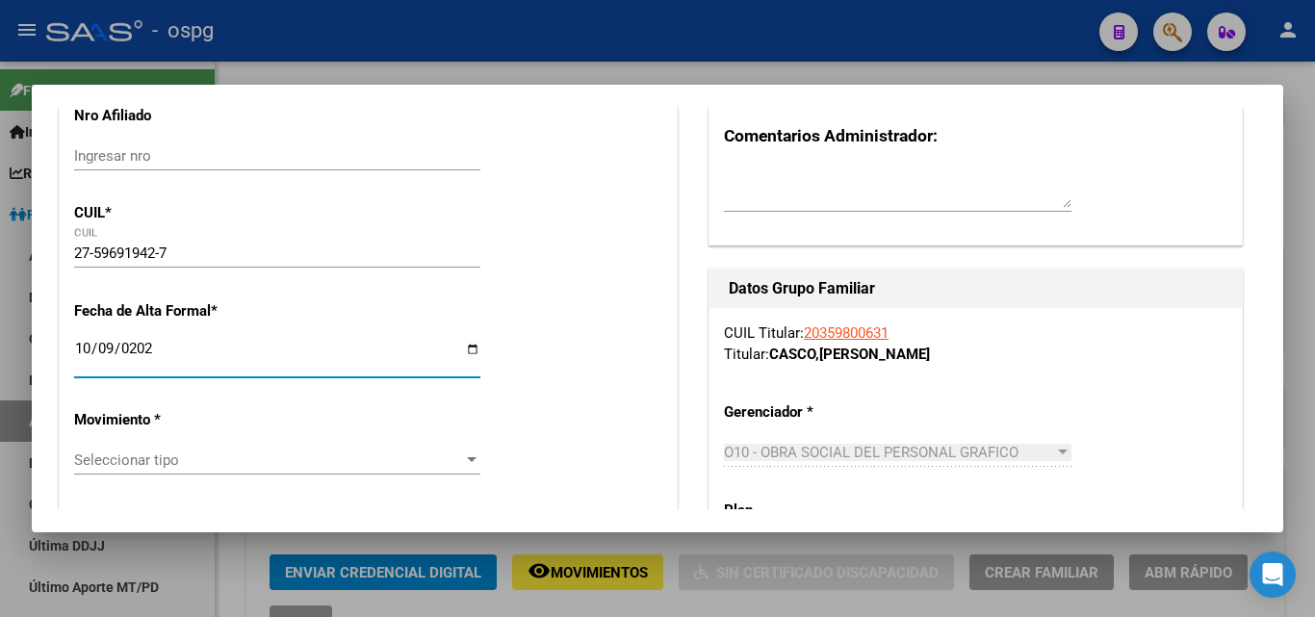
click at [234, 468] on span "Seleccionar tipo" at bounding box center [268, 460] width 389 height 17
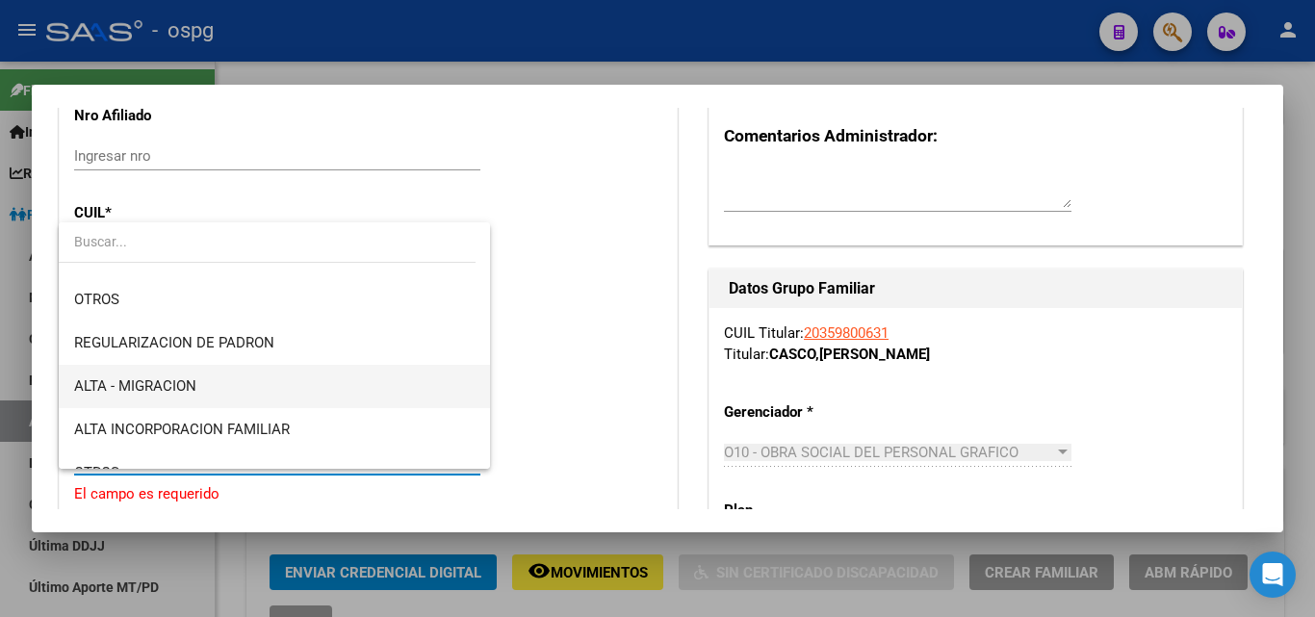
scroll to position [193, 0]
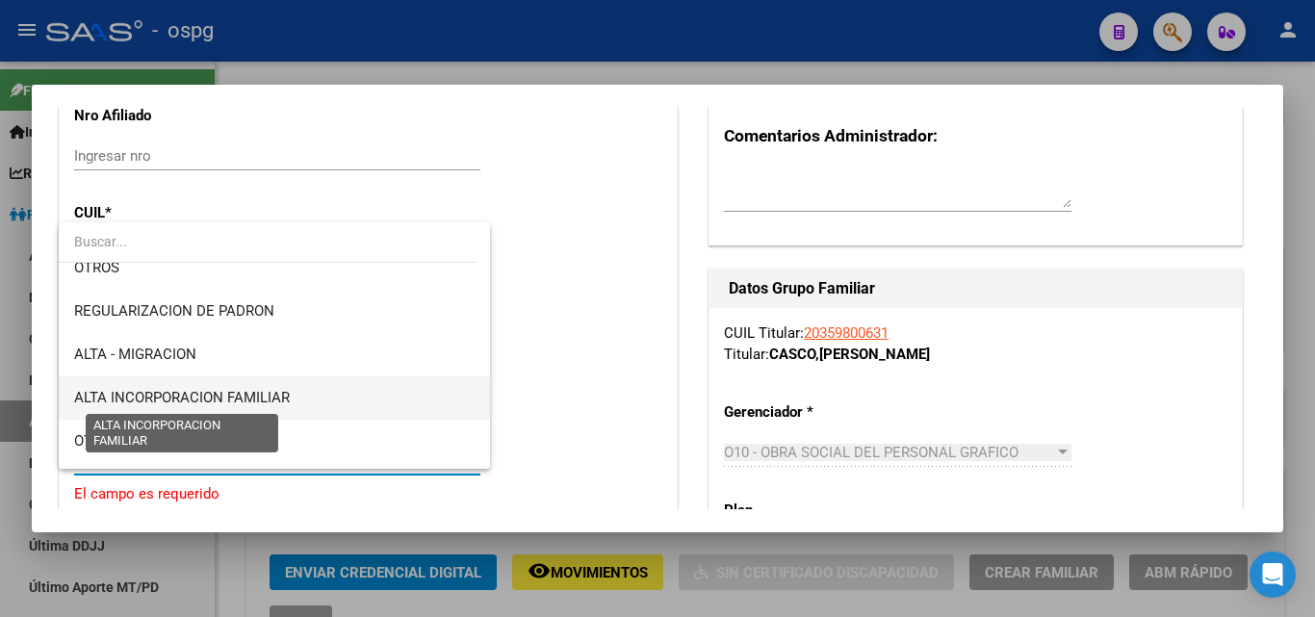
click at [229, 400] on span "ALTA INCORPORACION FAMILIAR" at bounding box center [182, 397] width 216 height 17
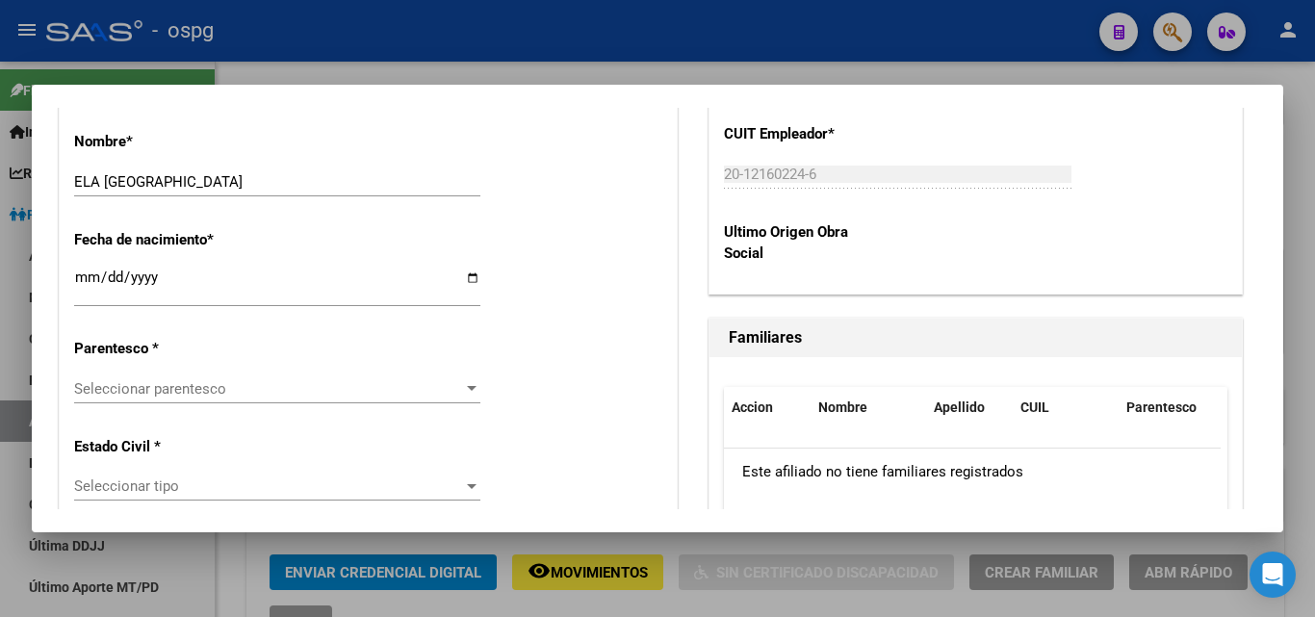
scroll to position [963, 0]
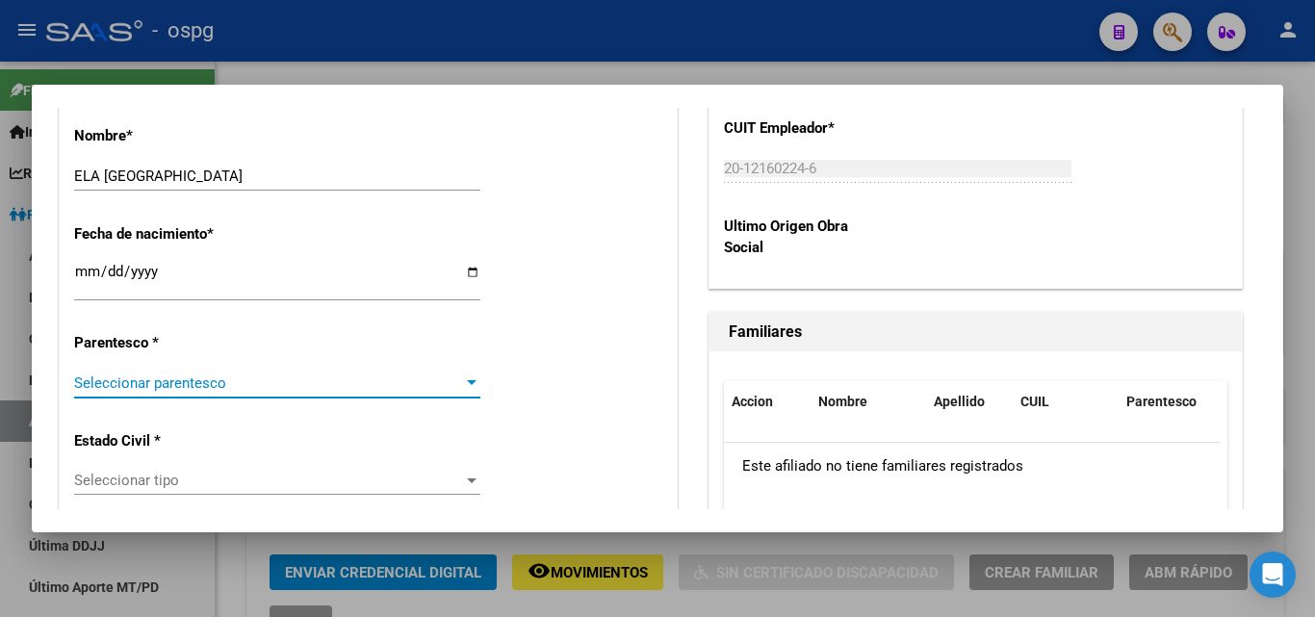
click at [189, 390] on span "Seleccionar parentesco" at bounding box center [268, 382] width 389 height 17
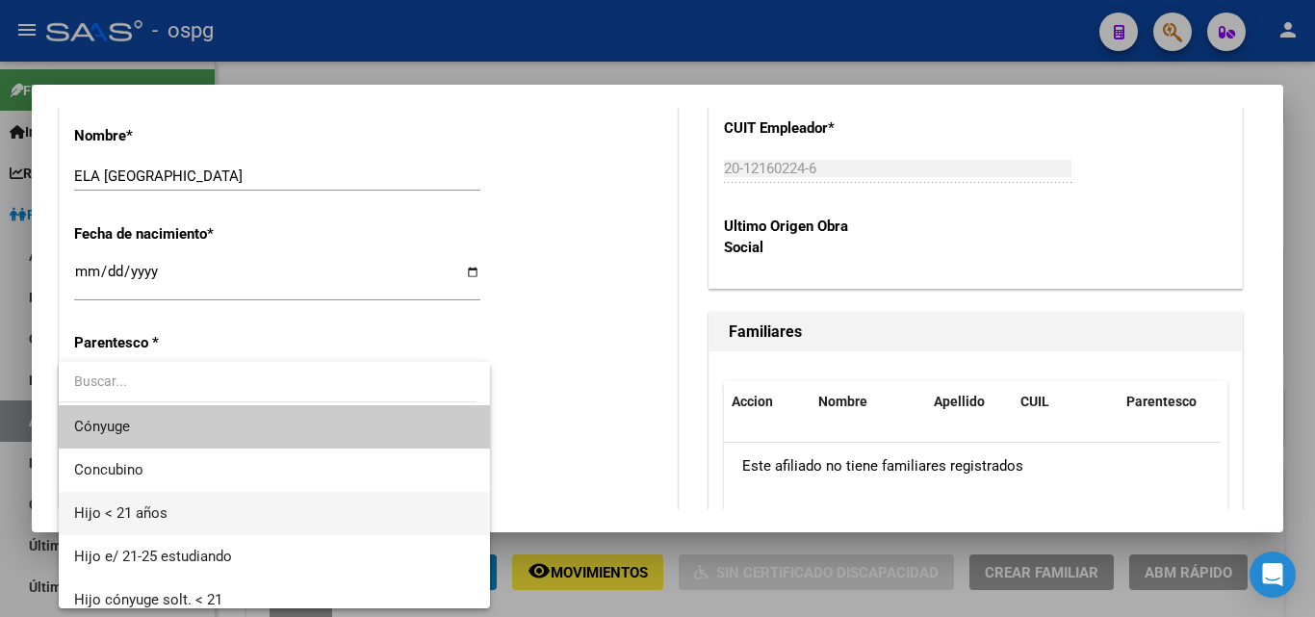
click at [223, 510] on span "Hijo < 21 años" at bounding box center [274, 513] width 400 height 43
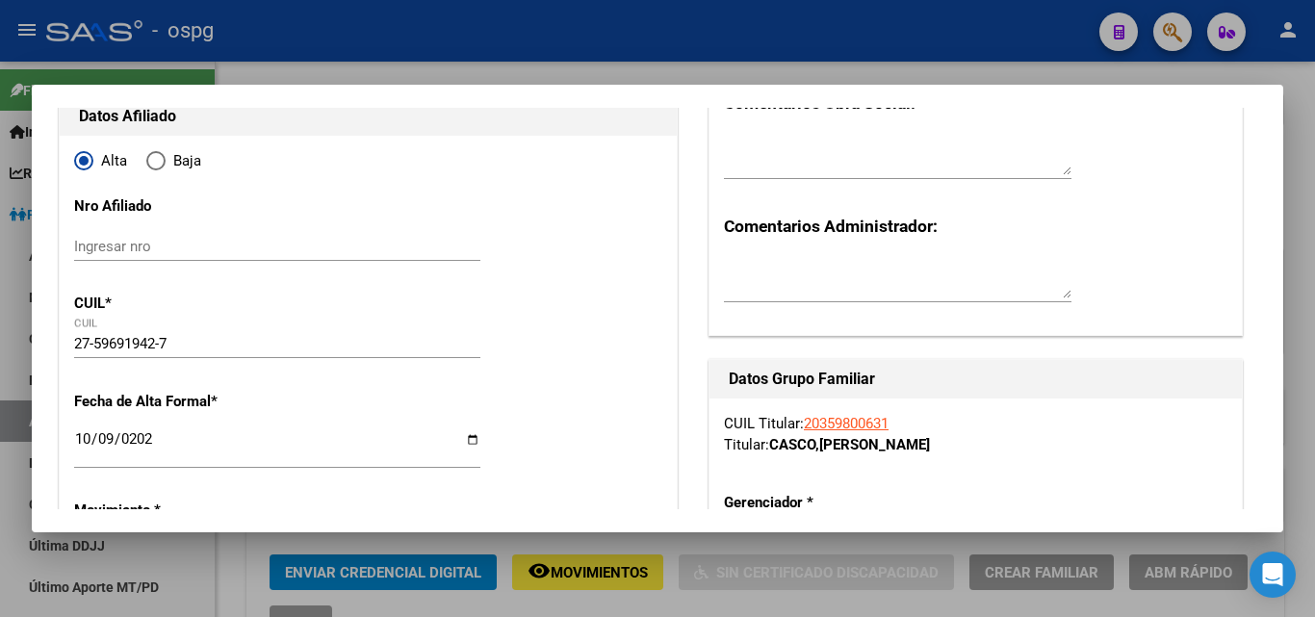
scroll to position [0, 0]
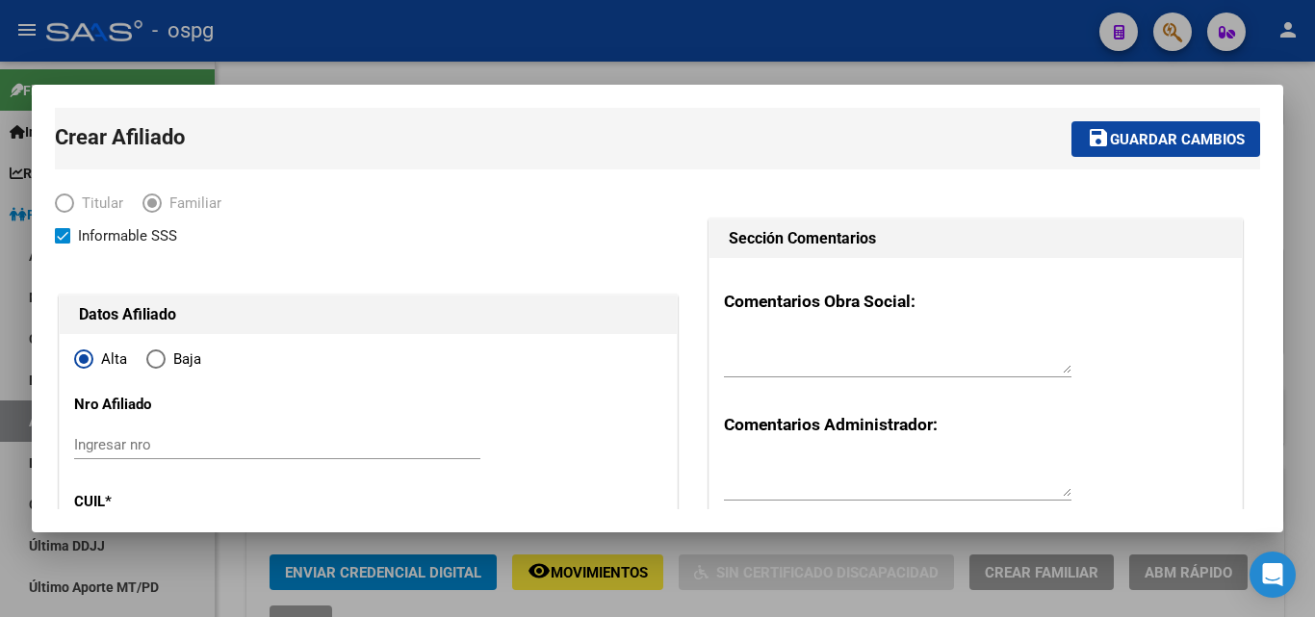
click at [1194, 136] on span "Guardar cambios" at bounding box center [1177, 139] width 135 height 17
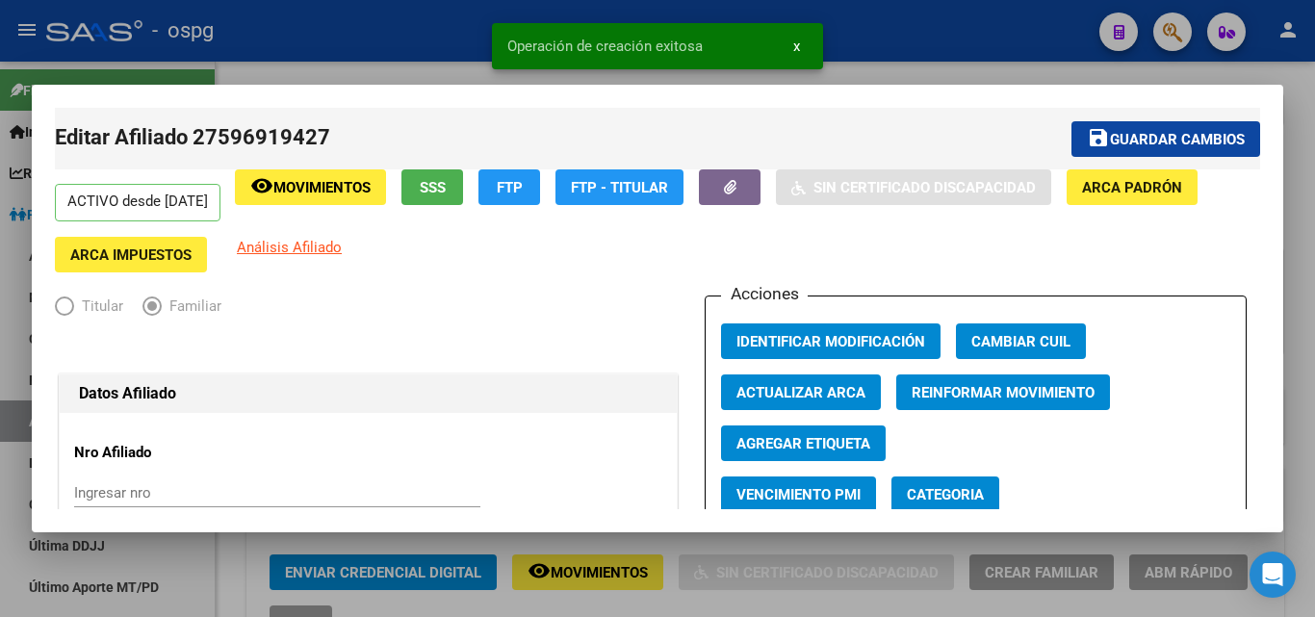
click at [1303, 232] on div at bounding box center [657, 308] width 1315 height 617
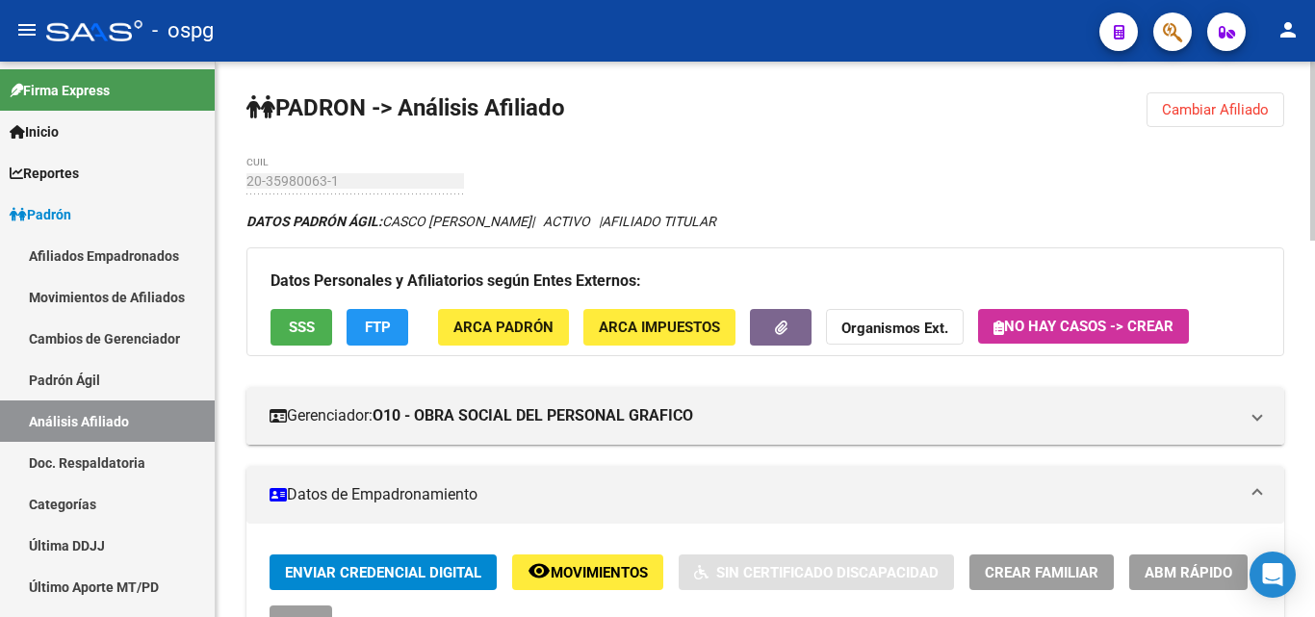
click at [1202, 112] on span "Cambiar Afiliado" at bounding box center [1215, 109] width 107 height 17
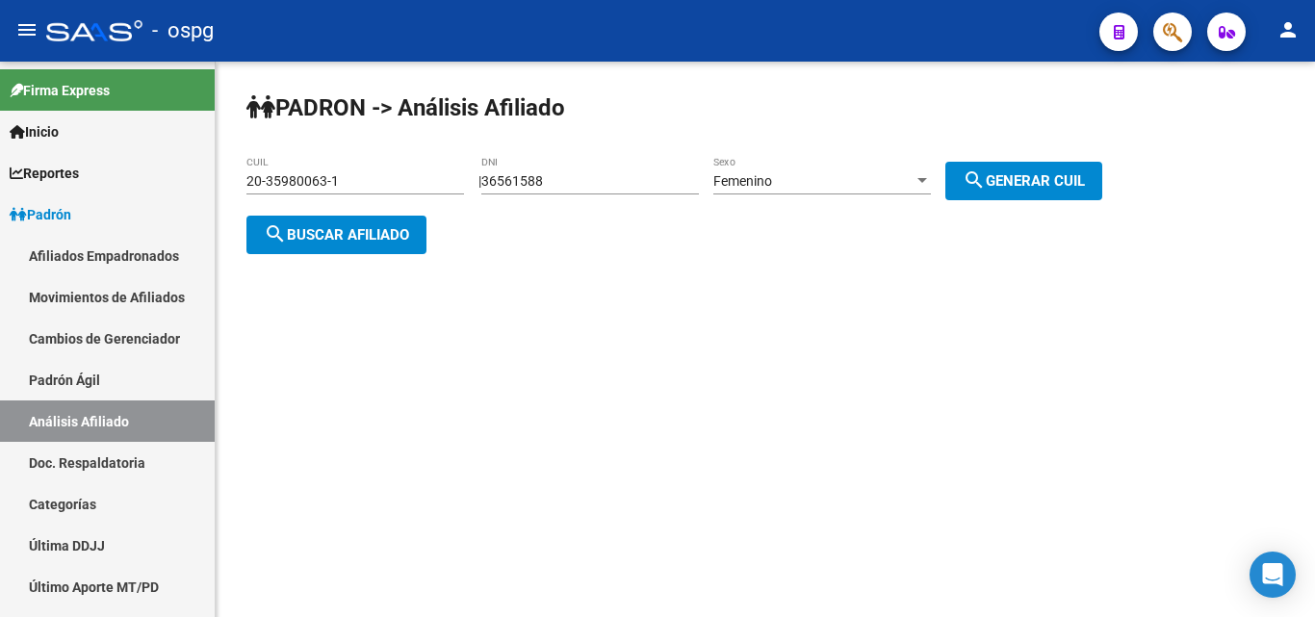
click at [344, 239] on span "search Buscar afiliado" at bounding box center [336, 234] width 145 height 17
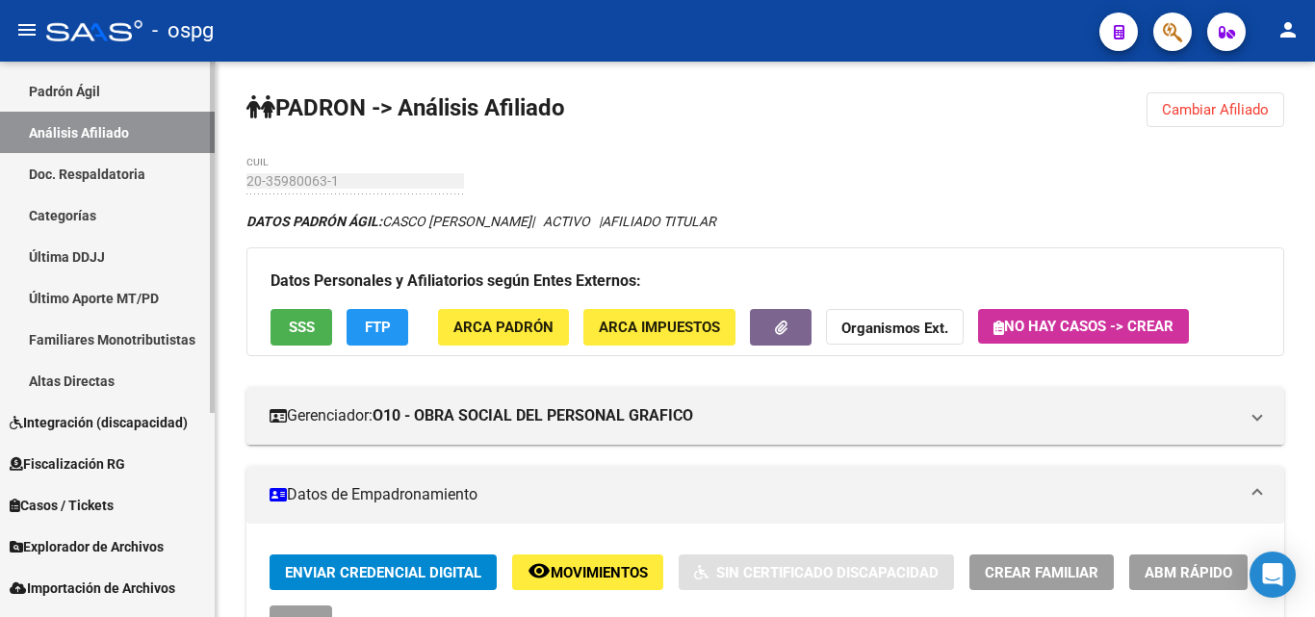
scroll to position [322, 0]
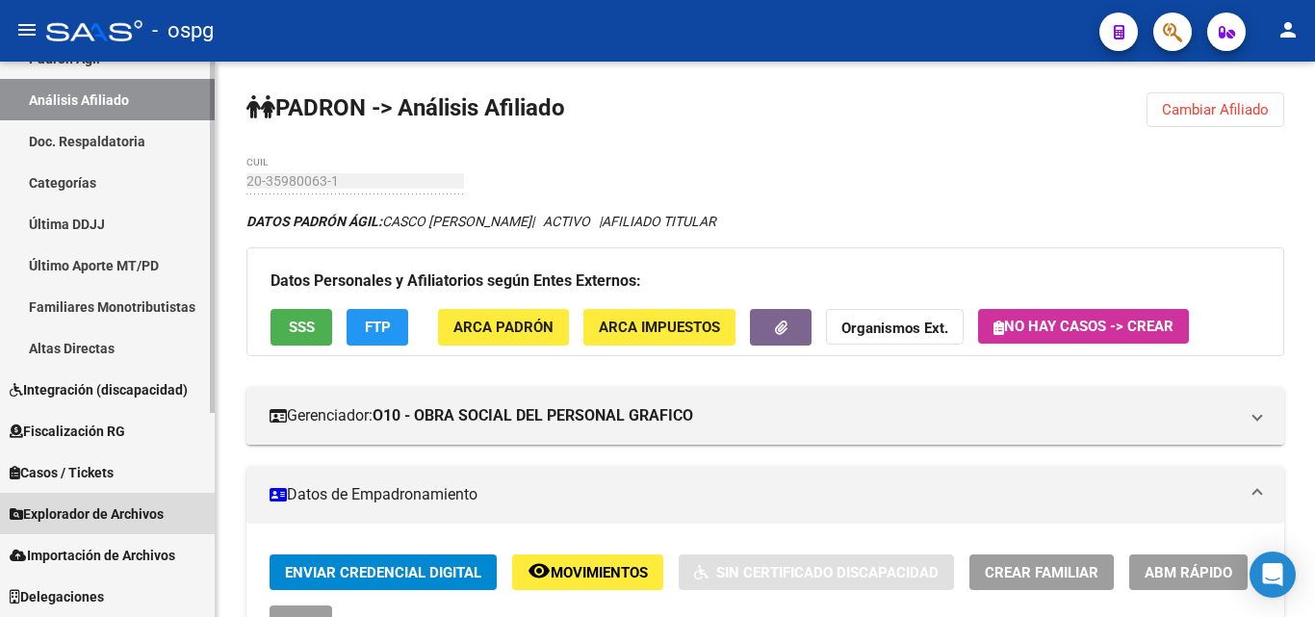
click at [130, 520] on span "Explorador de Archivos" at bounding box center [87, 513] width 154 height 21
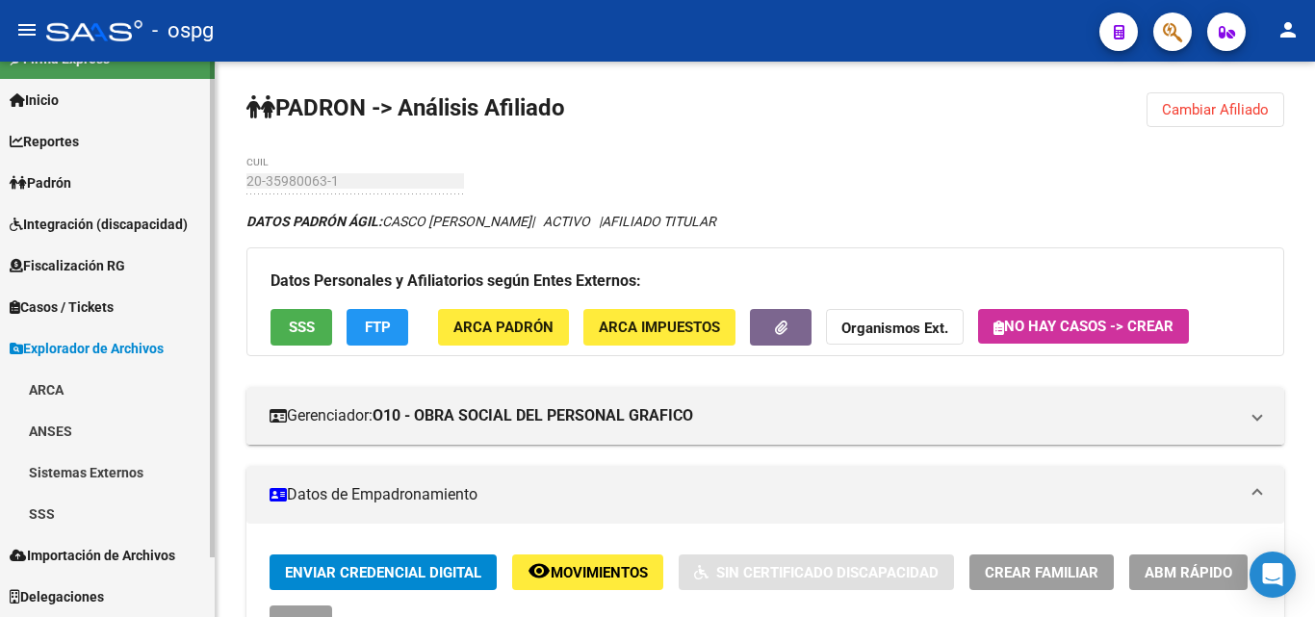
scroll to position [32, 0]
click at [73, 505] on link "SSS" at bounding box center [107, 513] width 215 height 41
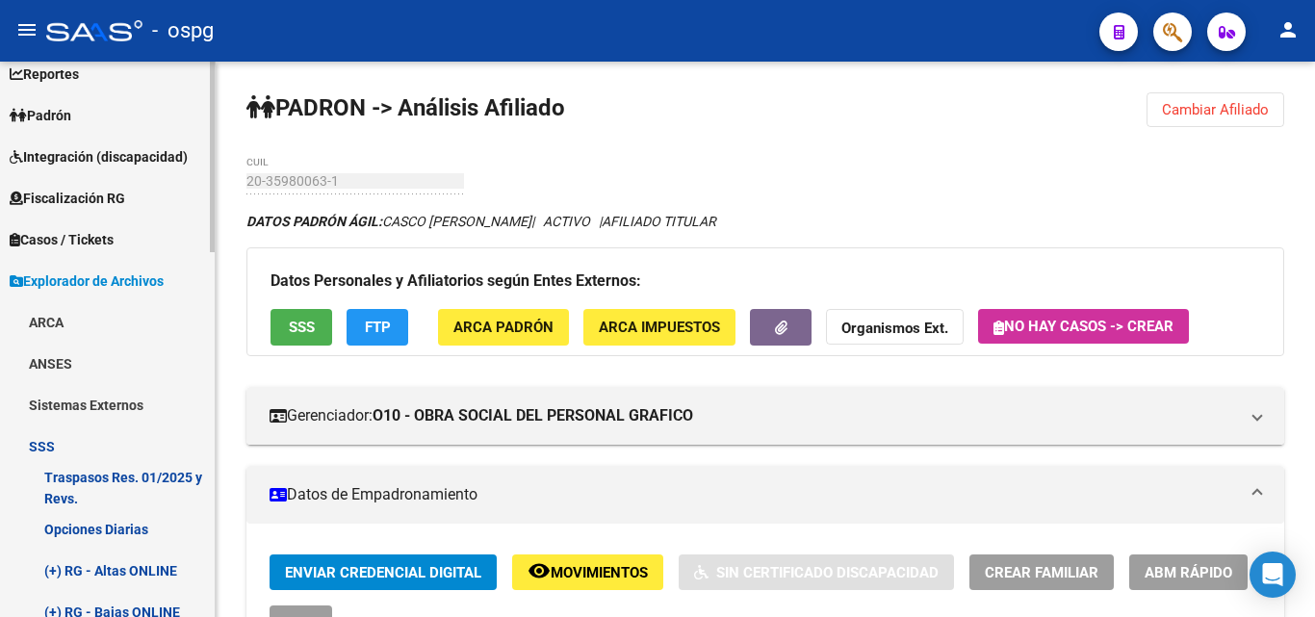
scroll to position [128, 0]
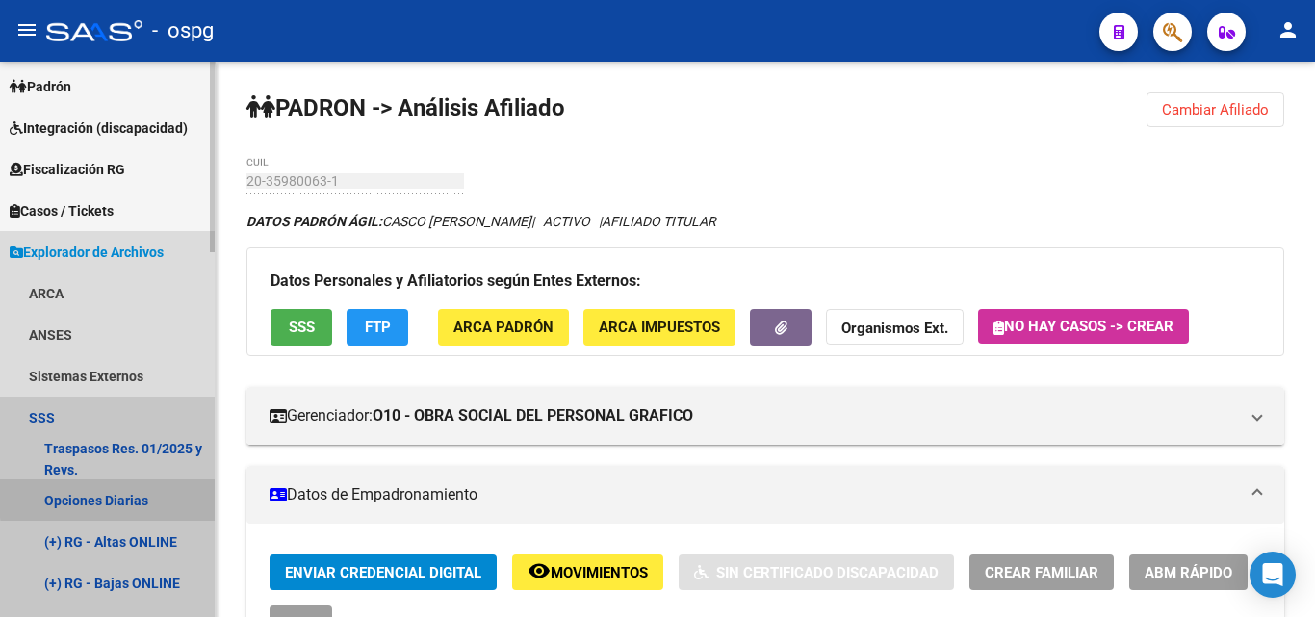
click at [122, 497] on link "Opciones Diarias" at bounding box center [107, 499] width 215 height 41
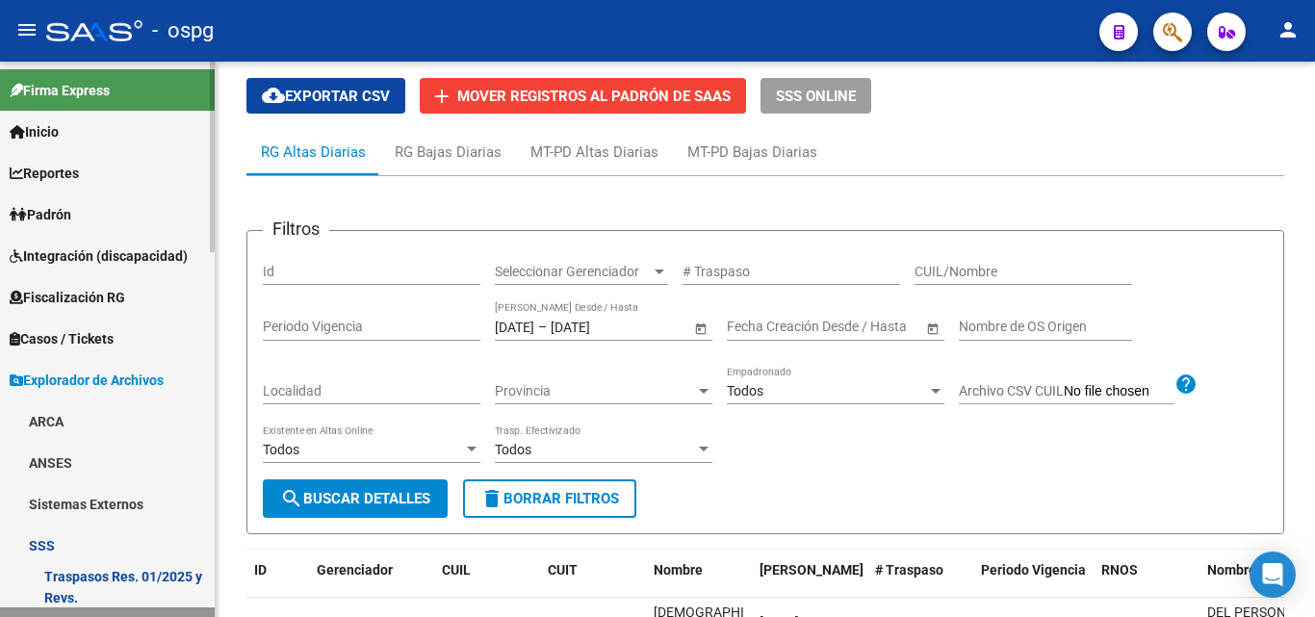
click at [58, 208] on span "Padrón" at bounding box center [41, 214] width 62 height 21
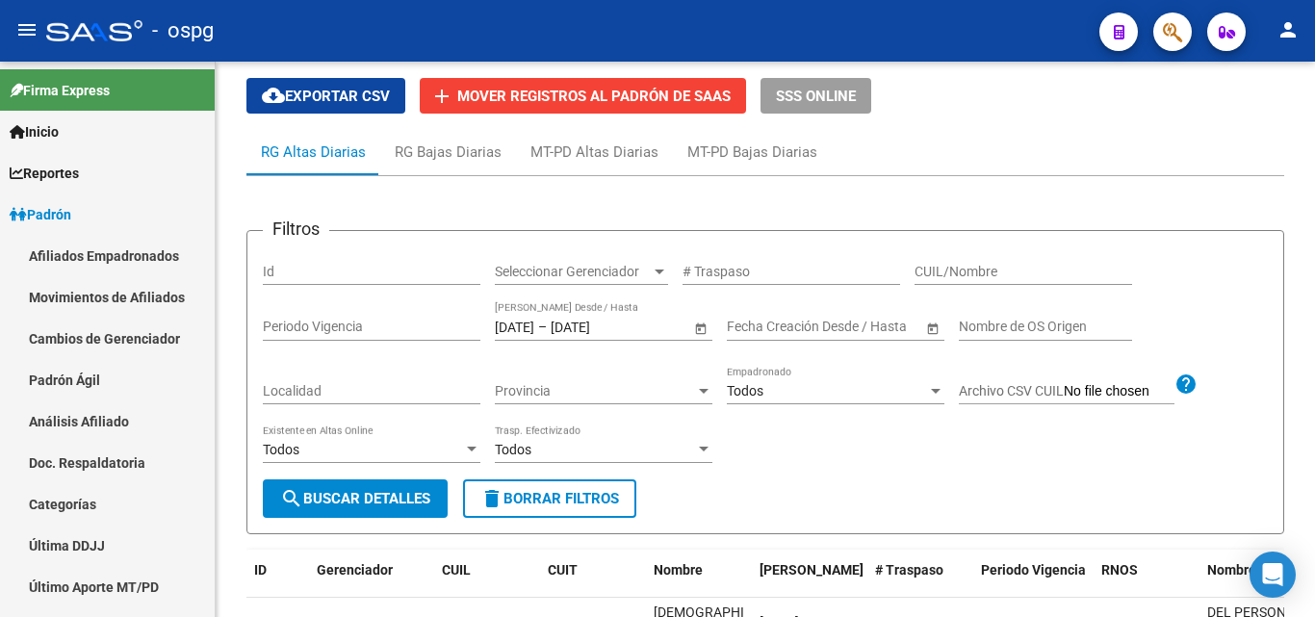
drag, startPoint x: 73, startPoint y: 424, endPoint x: 672, endPoint y: 346, distance: 603.9
click at [75, 424] on link "Análisis Afiliado" at bounding box center [107, 420] width 215 height 41
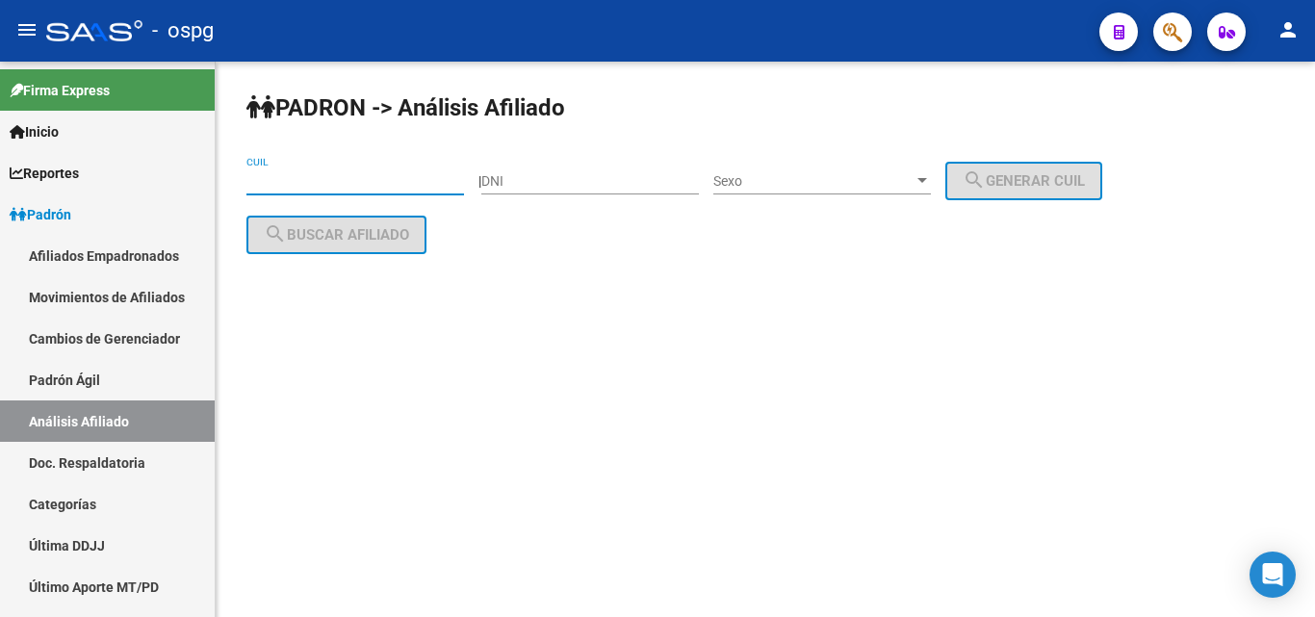
click at [412, 186] on input "CUIL" at bounding box center [355, 181] width 218 height 16
paste input "27-22204265-3"
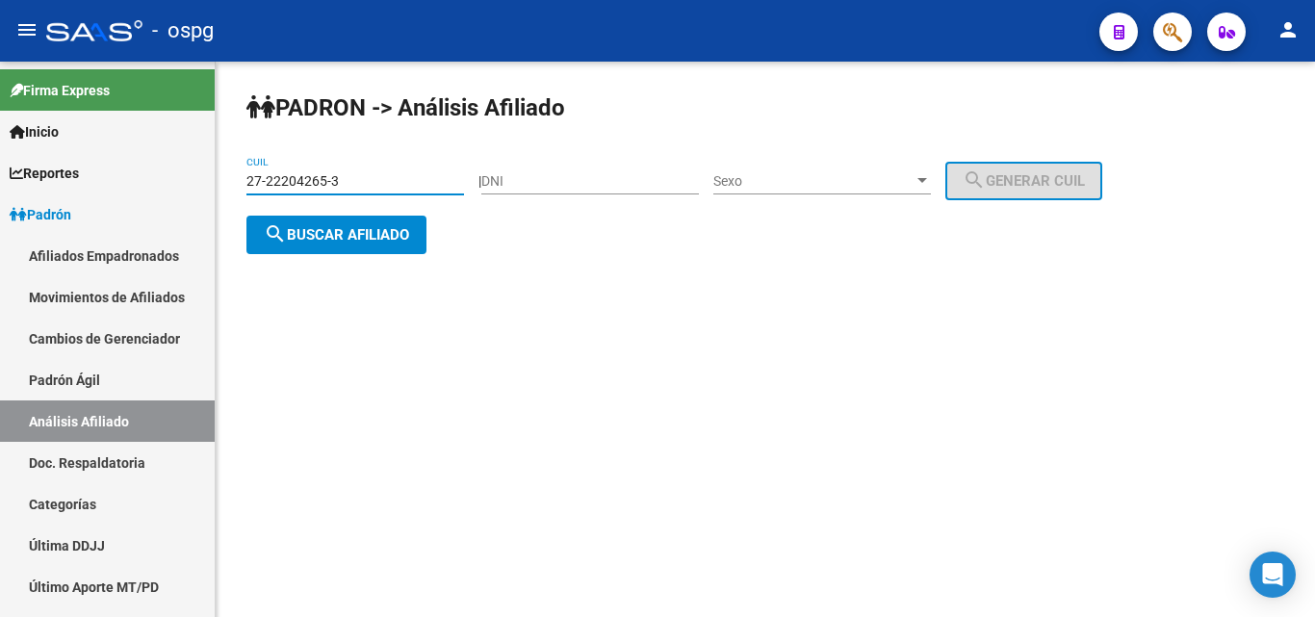
type input "27-22204265-3"
click at [357, 245] on button "search Buscar afiliado" at bounding box center [336, 235] width 180 height 39
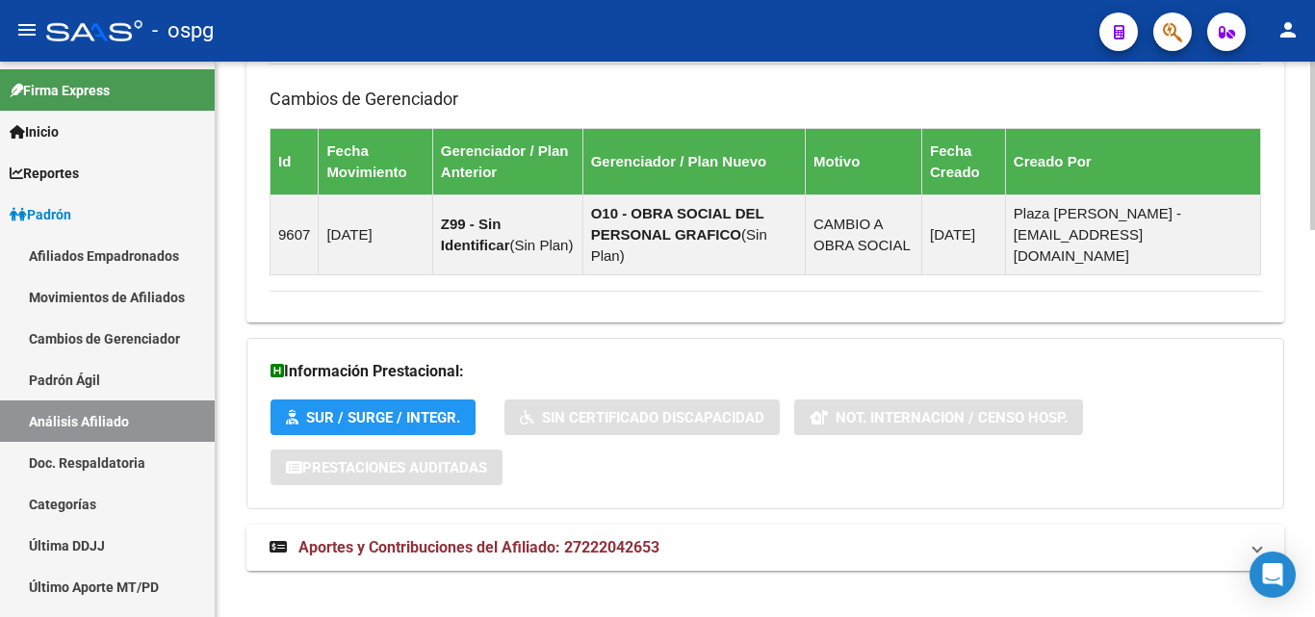
click at [563, 538] on span "Aportes y Contribuciones del Afiliado: 27222042653" at bounding box center [478, 547] width 361 height 18
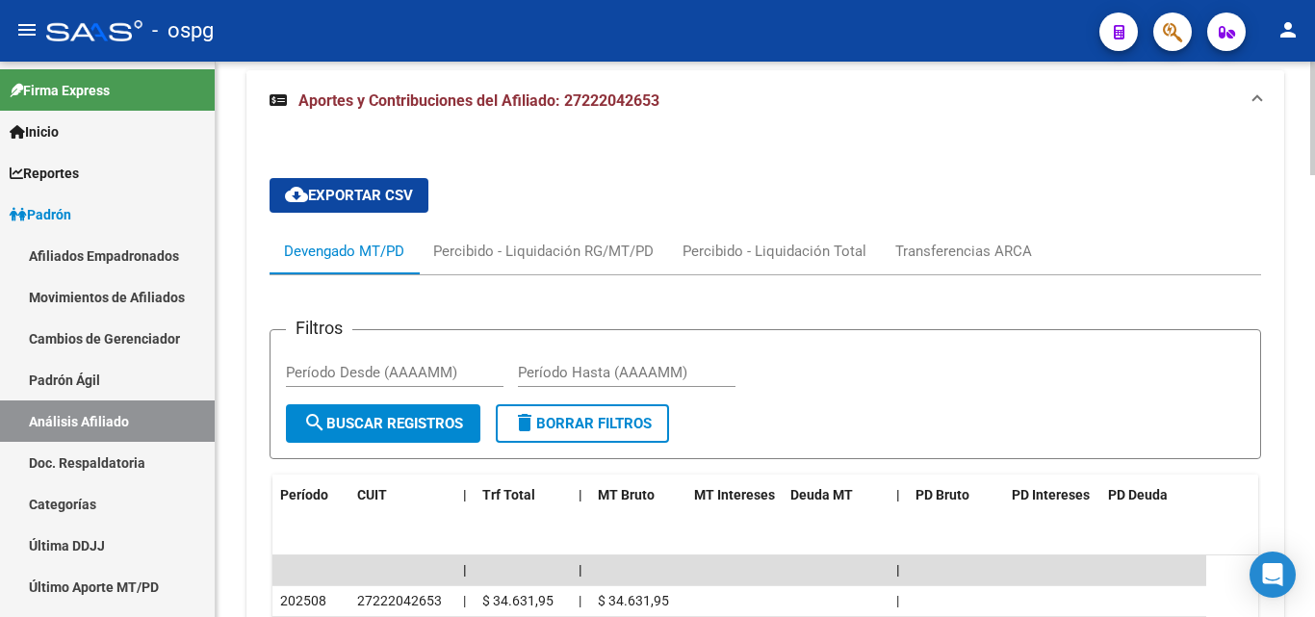
scroll to position [1777, 0]
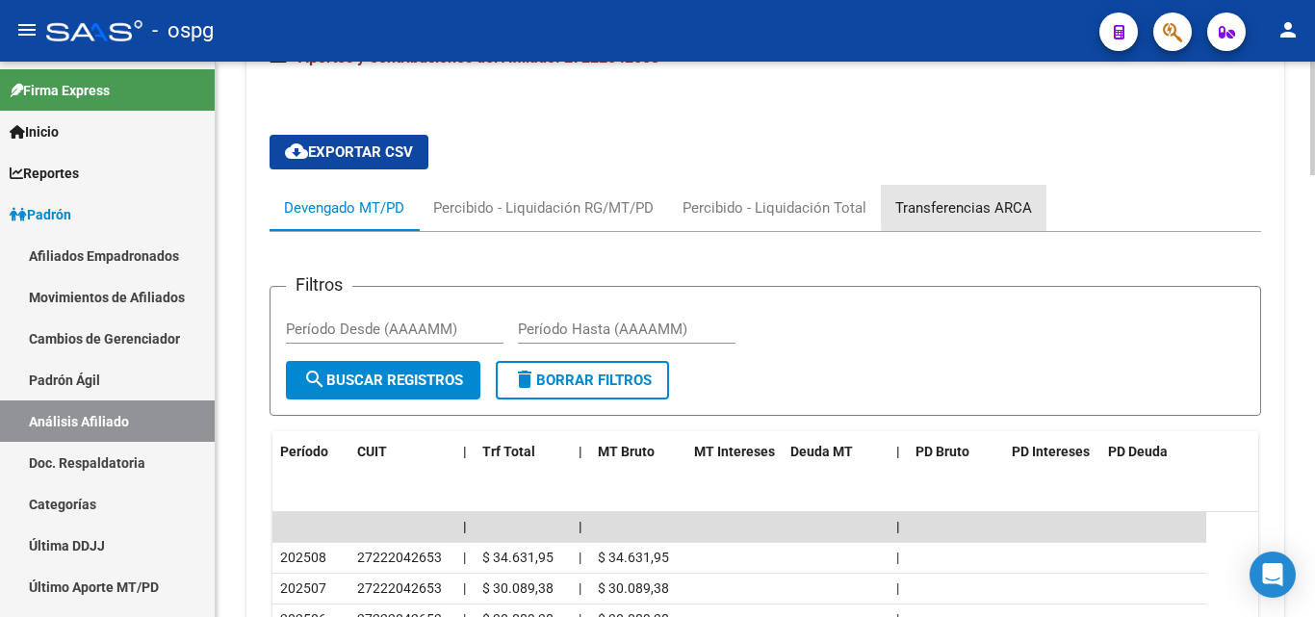
click at [997, 197] on div "Transferencias ARCA" at bounding box center [963, 207] width 137 height 21
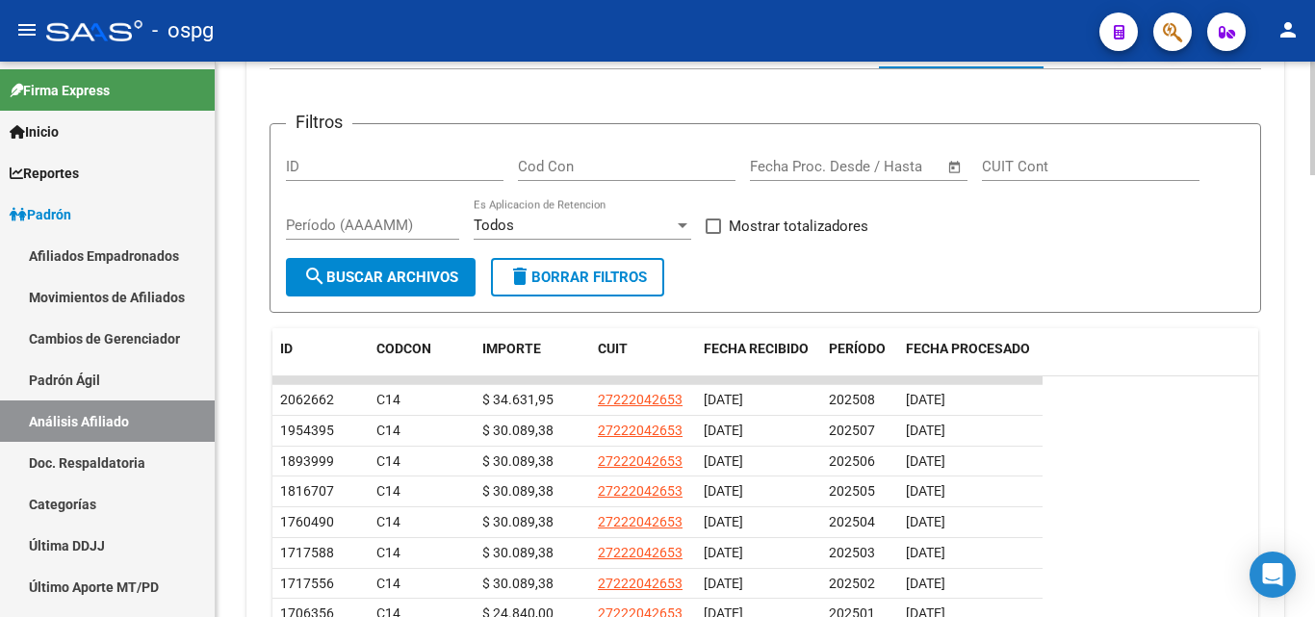
scroll to position [1776, 0]
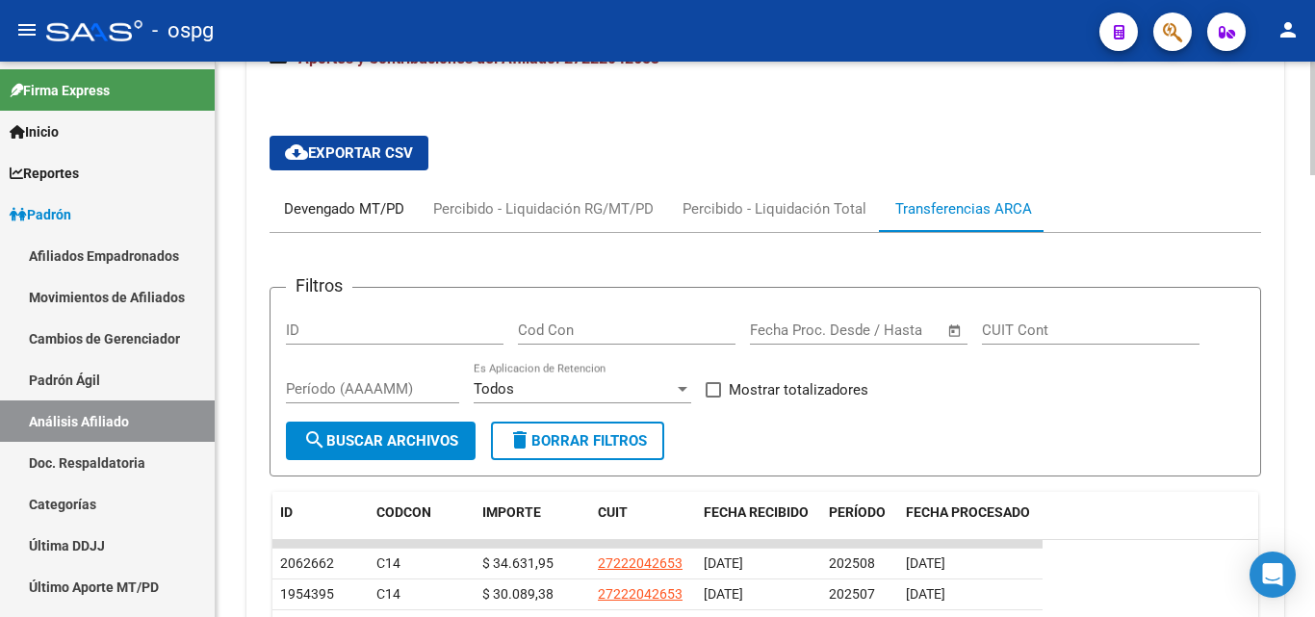
click at [315, 198] on div "Devengado MT/PD" at bounding box center [344, 208] width 120 height 21
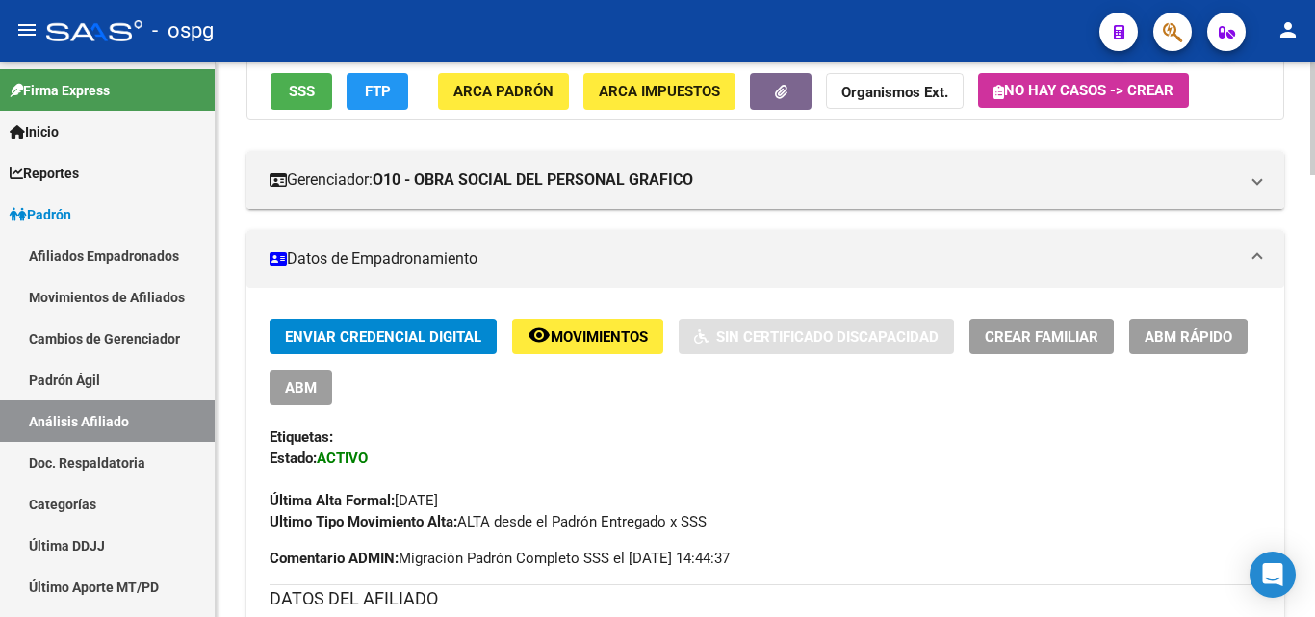
scroll to position [0, 0]
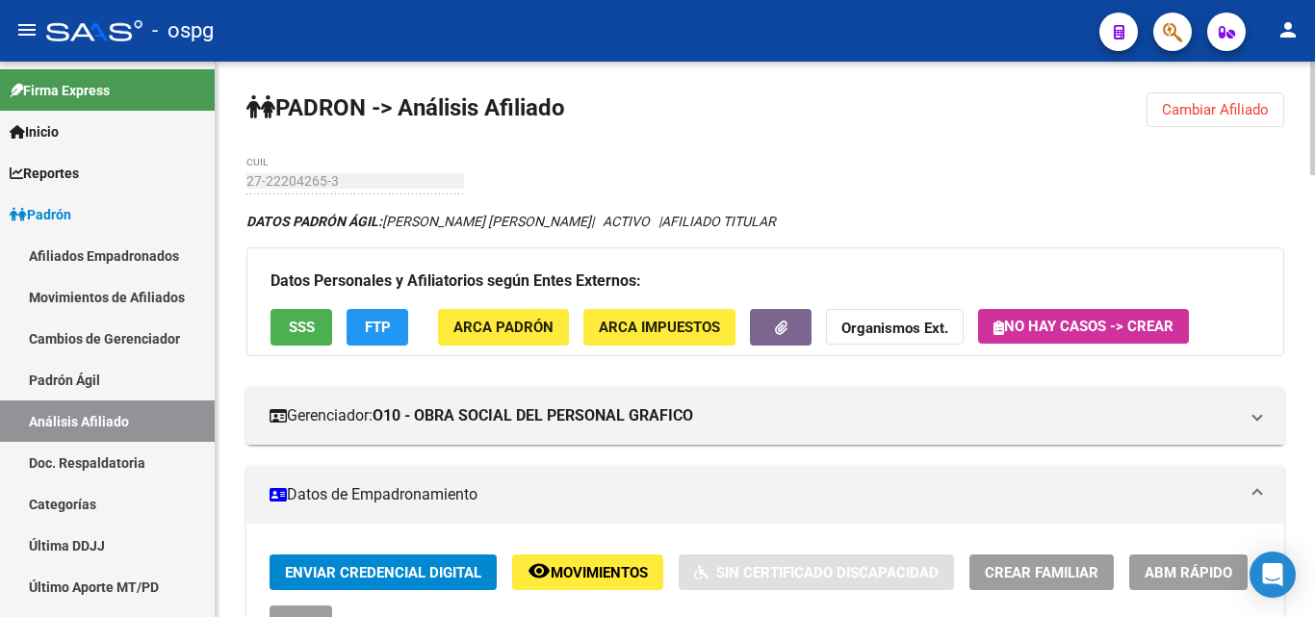
click at [904, 327] on strong "Organismos Ext." at bounding box center [894, 329] width 107 height 17
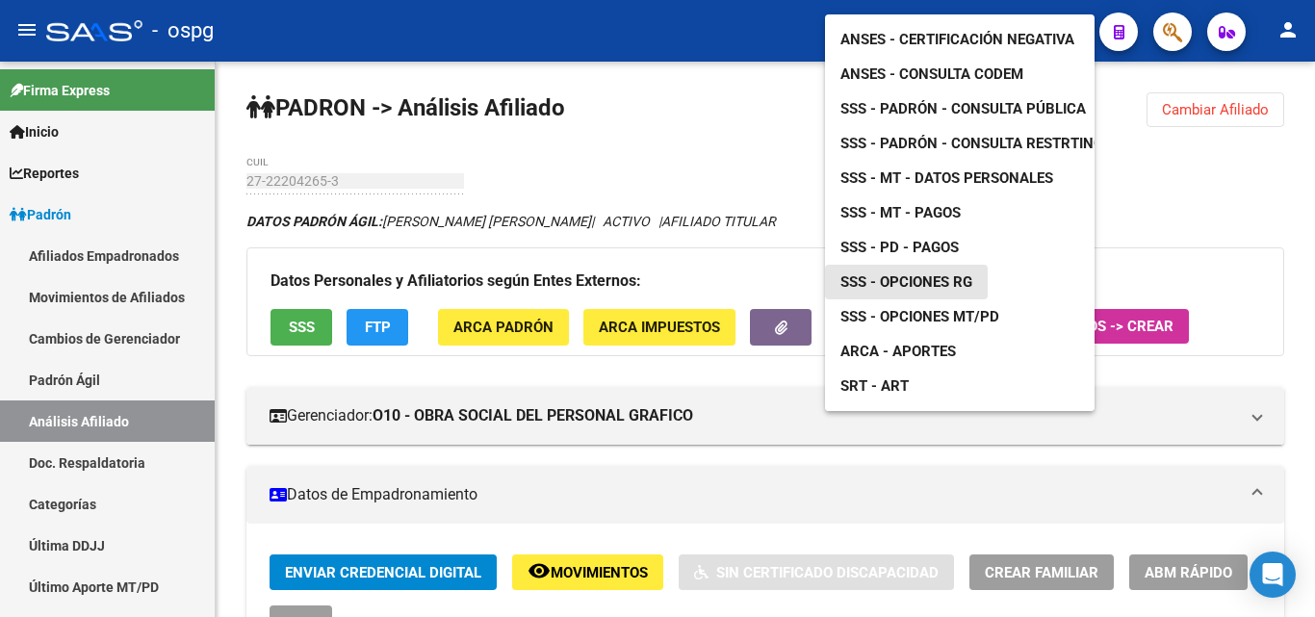
click at [918, 273] on span "SSS - Opciones RG" at bounding box center [906, 281] width 132 height 17
